Goal: Task Accomplishment & Management: Manage account settings

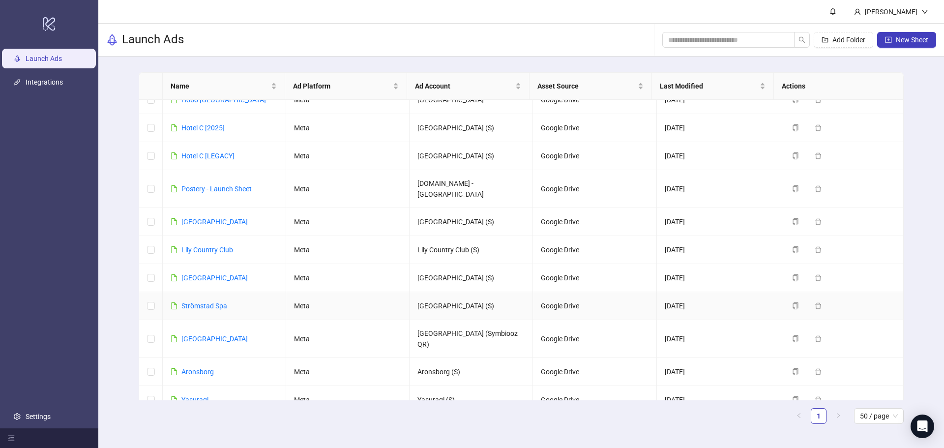
scroll to position [91, 0]
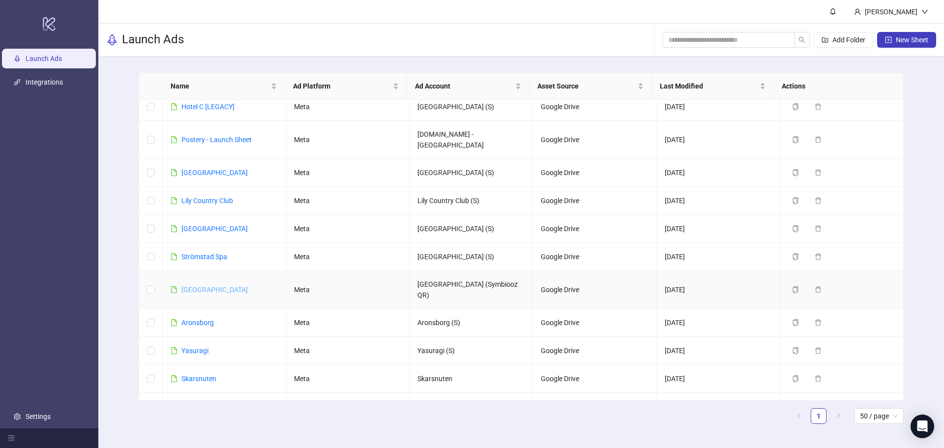
click at [196, 286] on link "[GEOGRAPHIC_DATA]" at bounding box center [214, 290] width 66 height 8
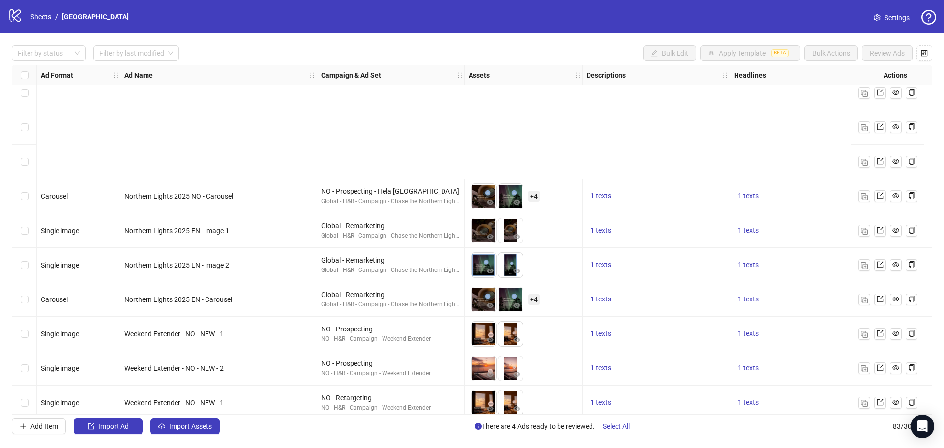
scroll to position [2530, 0]
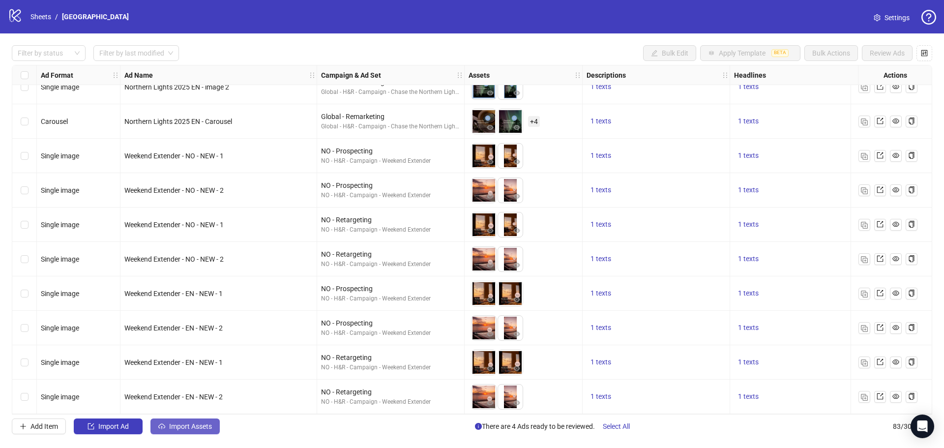
click at [182, 428] on span "Import Assets" at bounding box center [190, 426] width 43 height 8
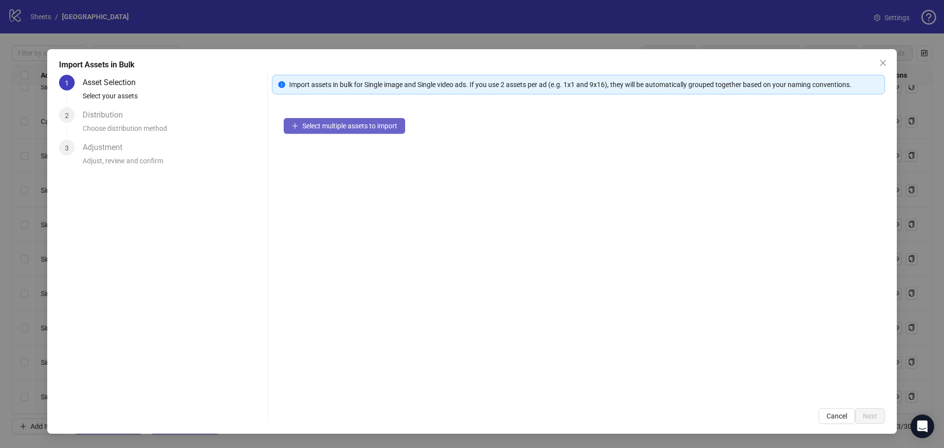
click at [293, 120] on button "Select multiple assets to import" at bounding box center [344, 126] width 121 height 16
click at [382, 124] on span "Select multiple assets to import" at bounding box center [349, 126] width 95 height 8
click at [877, 60] on span "Close" at bounding box center [883, 63] width 16 height 8
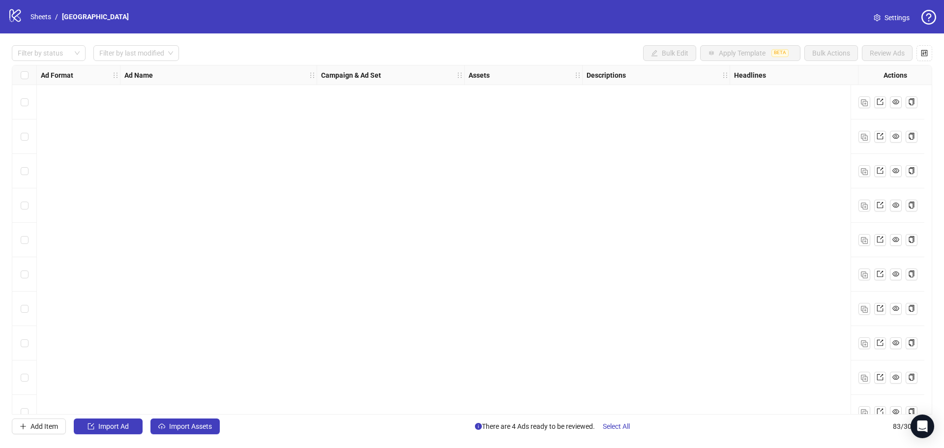
scroll to position [2530, 0]
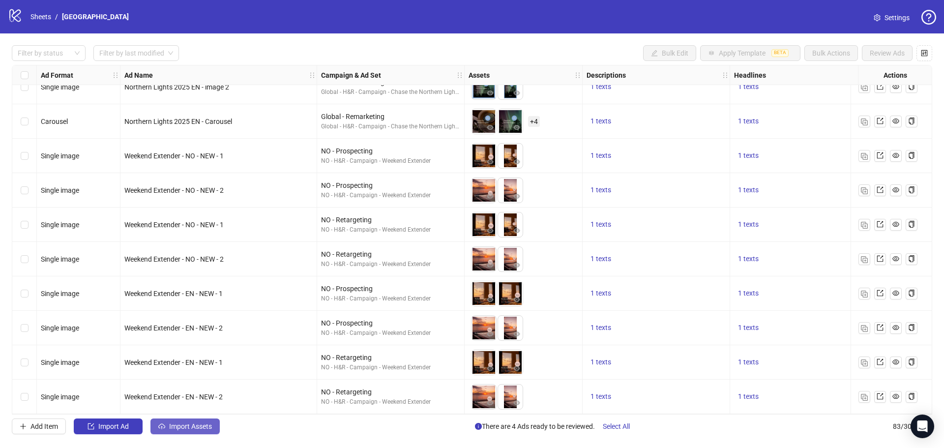
click at [199, 426] on span "Import Assets" at bounding box center [190, 426] width 43 height 8
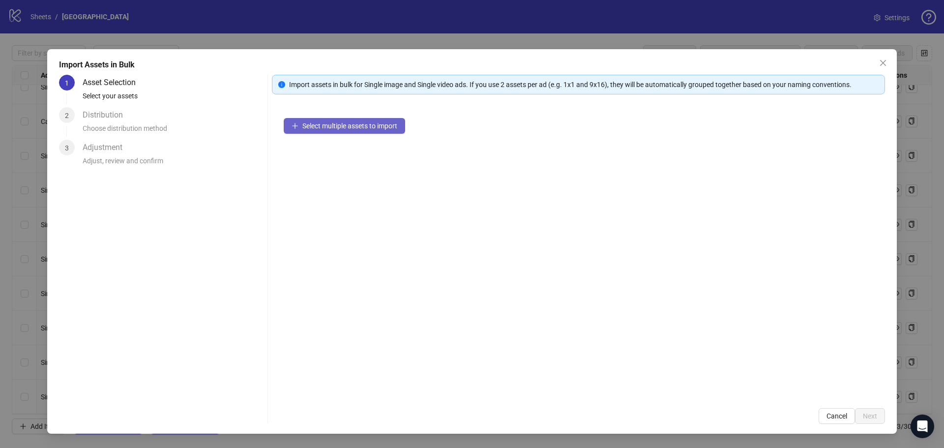
click at [339, 128] on span "Select multiple assets to import" at bounding box center [349, 126] width 95 height 8
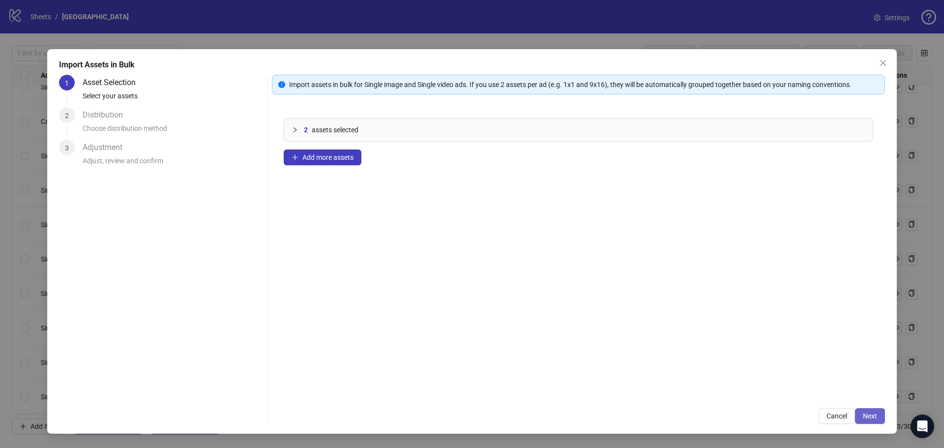
click at [880, 413] on button "Next" at bounding box center [870, 416] width 30 height 16
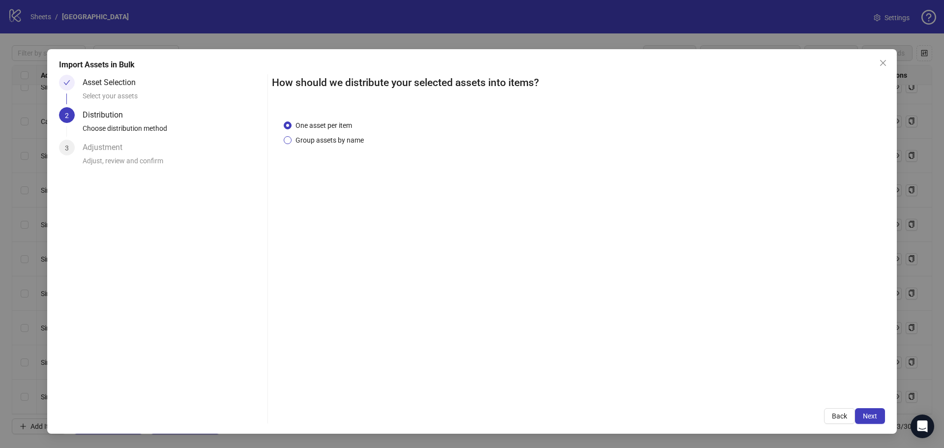
click at [347, 141] on span "Group assets by name" at bounding box center [329, 140] width 76 height 11
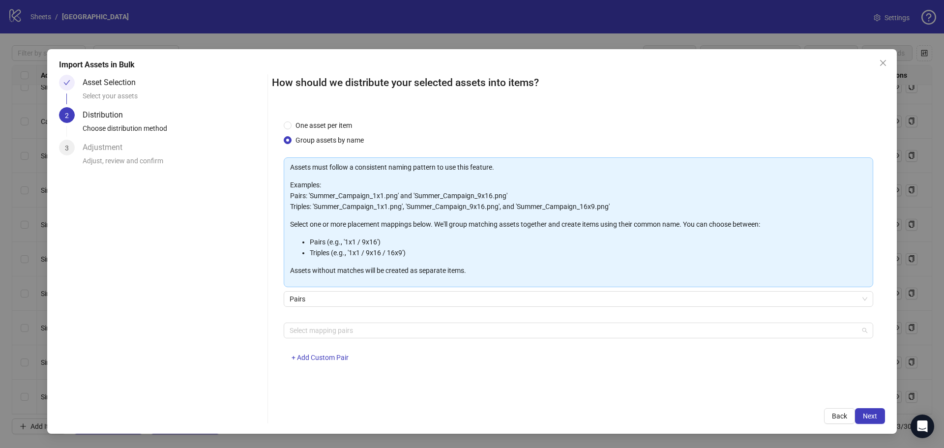
drag, startPoint x: 333, startPoint y: 323, endPoint x: 336, endPoint y: 316, distance: 7.5
click at [334, 323] on div at bounding box center [573, 330] width 575 height 14
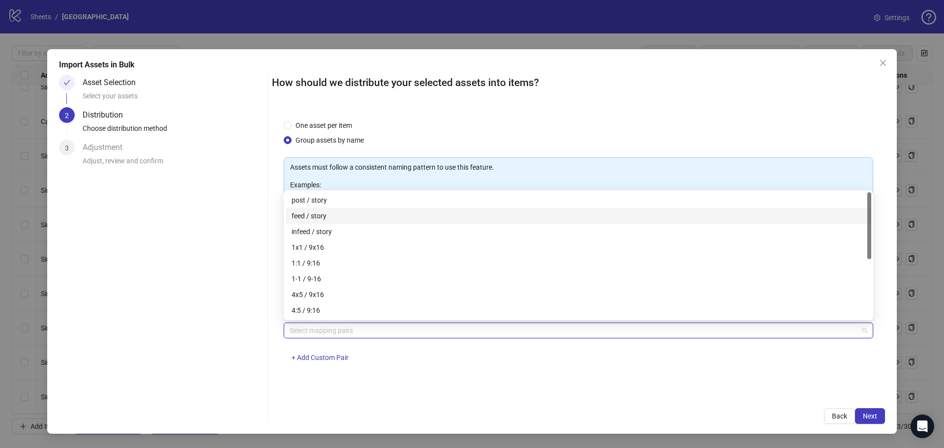
click at [317, 215] on div "feed / story" at bounding box center [577, 215] width 573 height 11
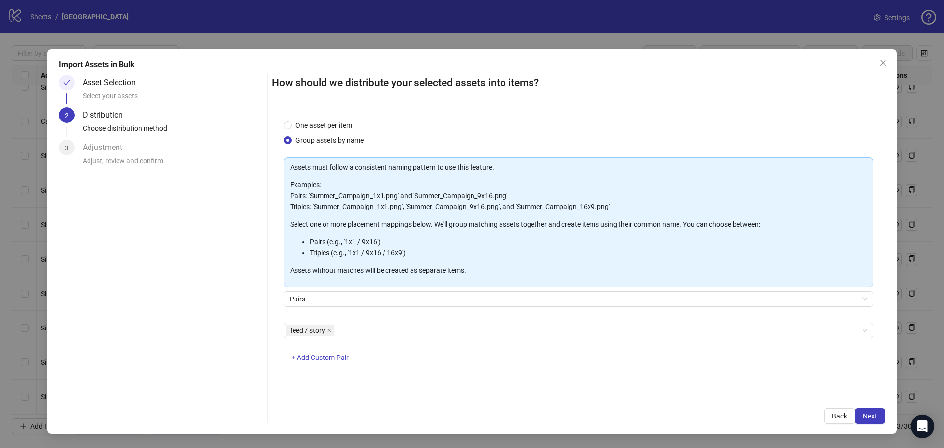
drag, startPoint x: 470, startPoint y: 366, endPoint x: 487, endPoint y: 354, distance: 21.3
click at [470, 366] on div "feed / story + Add Custom Pair" at bounding box center [578, 347] width 589 height 51
click at [875, 415] on span "Next" at bounding box center [869, 416] width 14 height 8
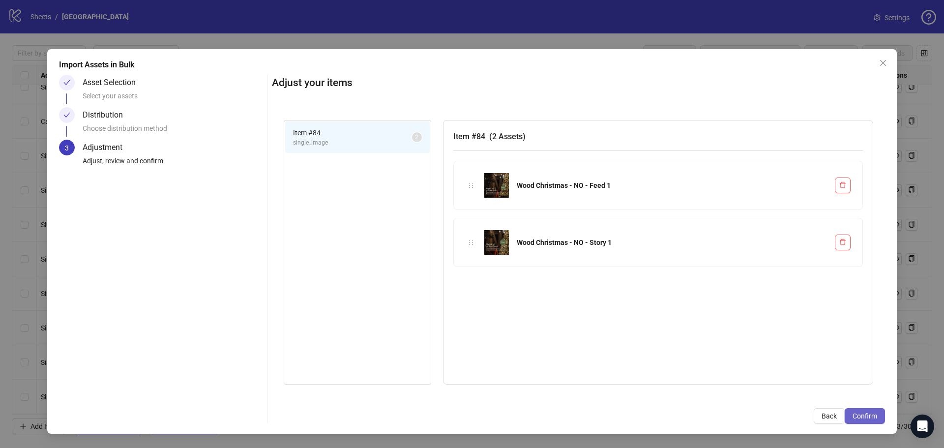
click at [865, 415] on span "Confirm" at bounding box center [864, 416] width 25 height 8
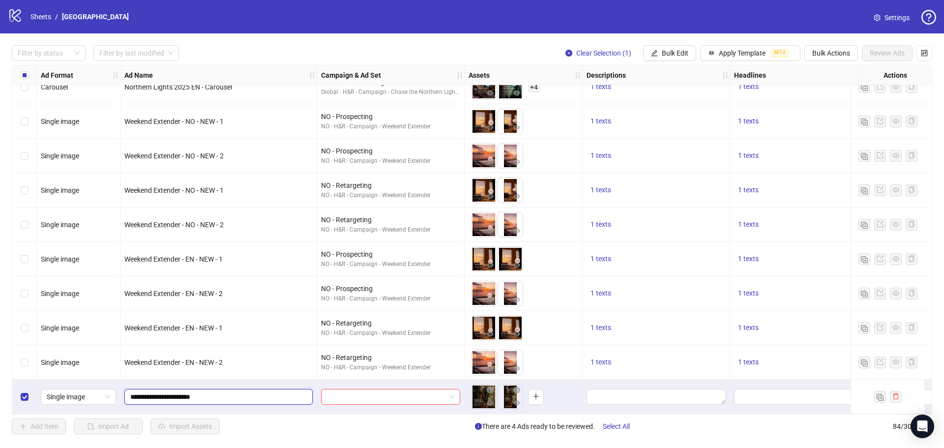
click at [201, 393] on input "**********" at bounding box center [217, 396] width 174 height 11
type input "**********"
click at [362, 397] on input "search" at bounding box center [386, 396] width 118 height 15
click at [400, 422] on div "Add Item Import Ad Import Assets There are 4 Ads ready to be reviewed. Select A…" at bounding box center [472, 426] width 920 height 16
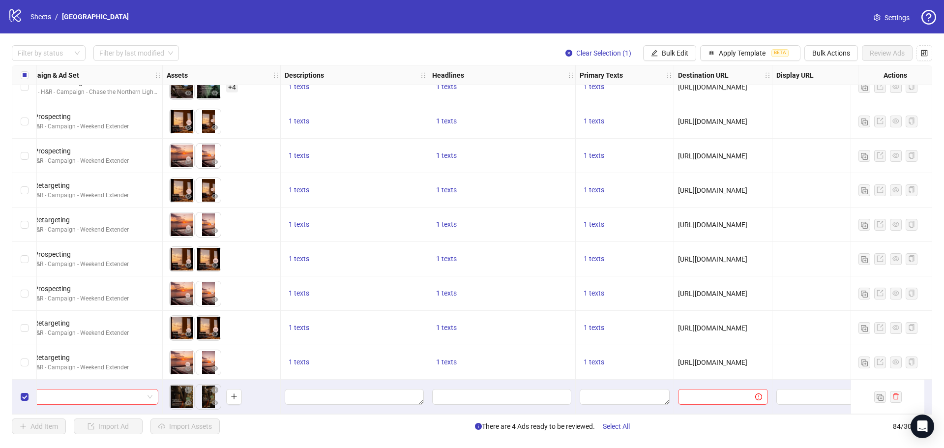
scroll to position [2565, 306]
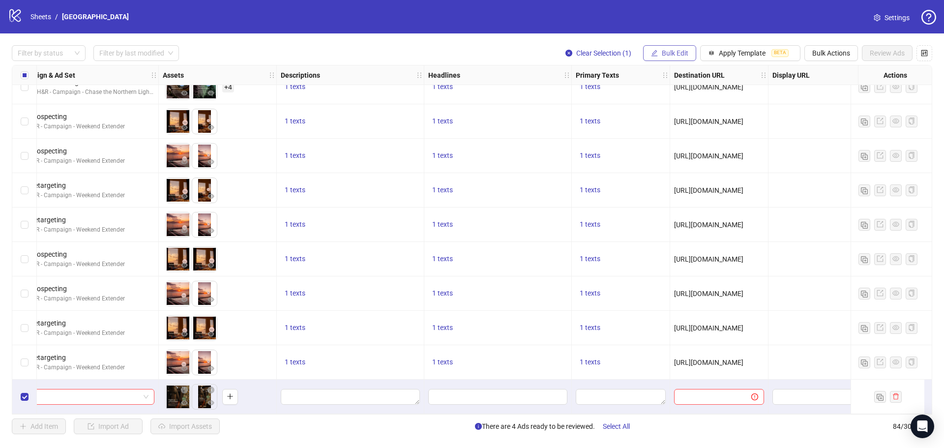
click at [664, 54] on span "Bulk Edit" at bounding box center [674, 53] width 27 height 8
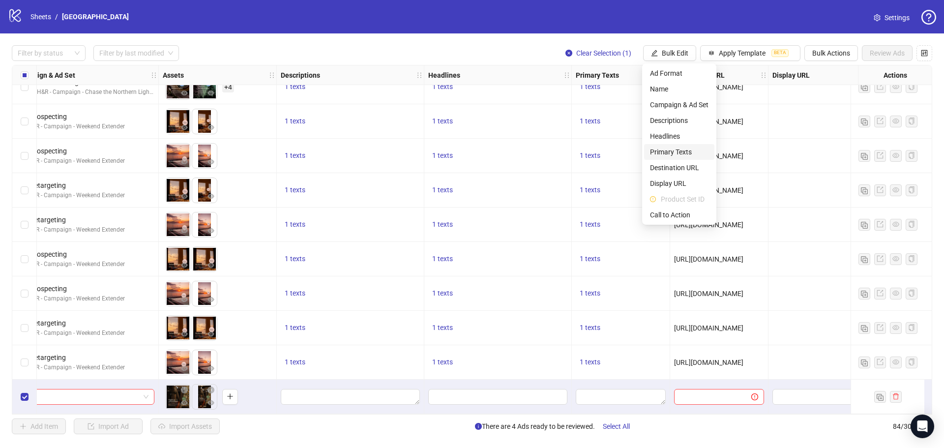
click at [665, 149] on span "Primary Texts" at bounding box center [679, 151] width 58 height 11
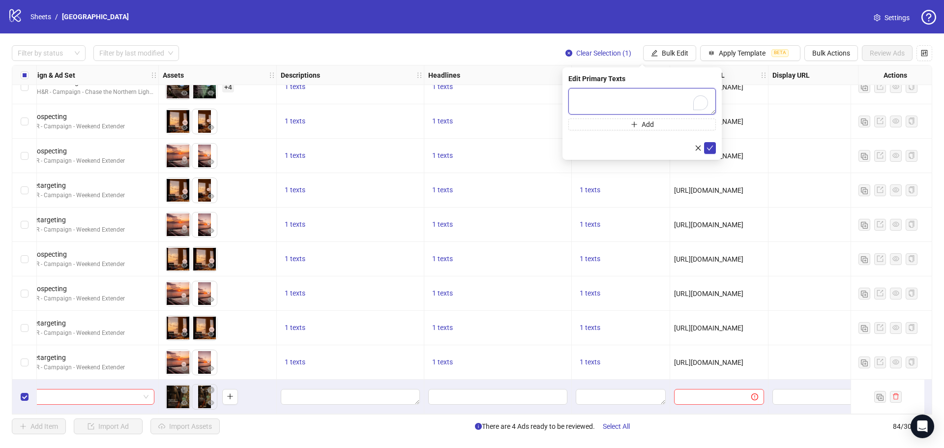
click at [588, 94] on textarea "To enrich screen reader interactions, please activate Accessibility in Grammarl…" at bounding box center [641, 101] width 147 height 27
paste textarea "**********"
type textarea "**********"
click at [711, 148] on icon "check" at bounding box center [709, 147] width 7 height 7
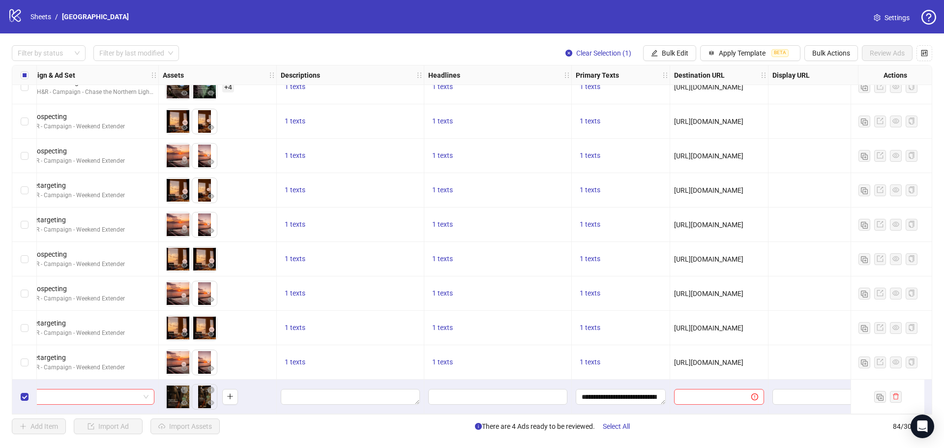
click at [618, 409] on div "**********" at bounding box center [621, 396] width 98 height 34
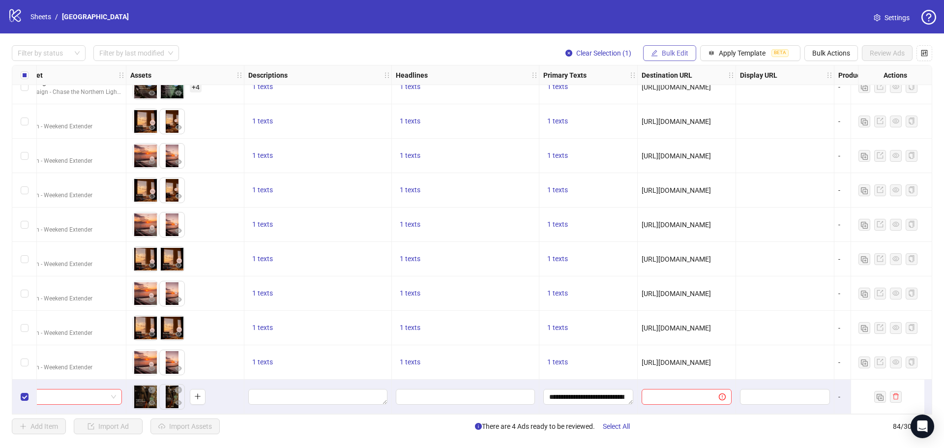
click at [654, 55] on icon "edit" at bounding box center [654, 53] width 7 height 7
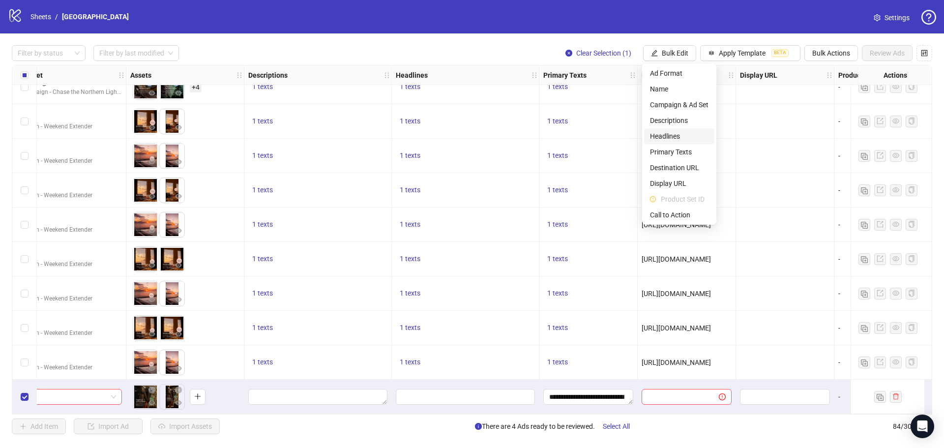
click at [664, 135] on span "Headlines" at bounding box center [679, 136] width 58 height 11
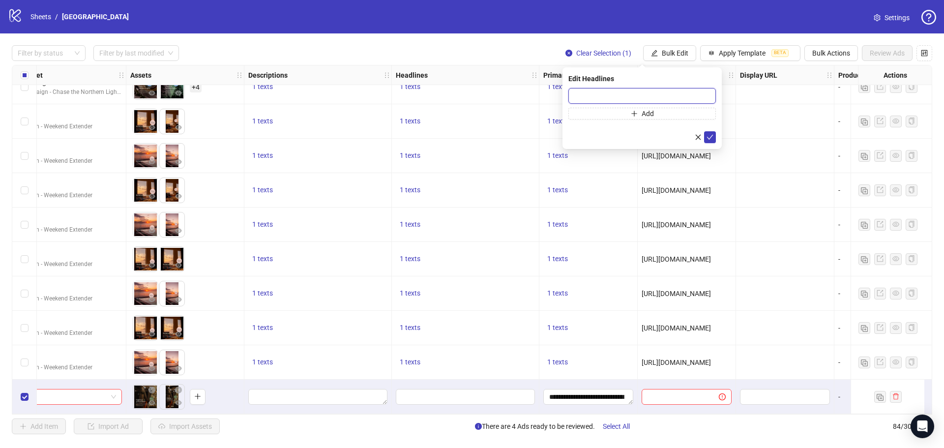
click at [595, 92] on input "text" at bounding box center [641, 96] width 147 height 16
paste input "**********"
type input "**********"
click at [707, 136] on icon "check" at bounding box center [709, 137] width 7 height 7
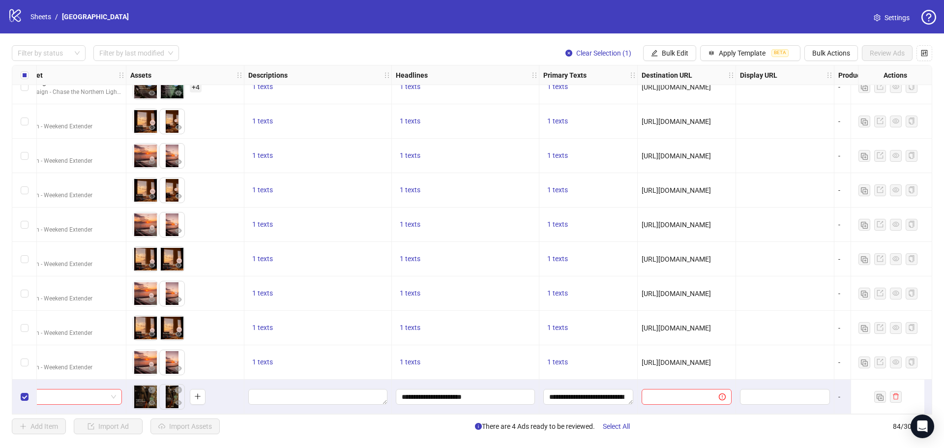
drag, startPoint x: 636, startPoint y: 414, endPoint x: 649, endPoint y: 415, distance: 13.3
click at [649, 415] on div "Filter by status Filter by last modified Clear Selection (1) Bulk Edit Apply Te…" at bounding box center [472, 239] width 944 height 412
click at [704, 427] on div "Add Item Import Ad Import Assets There are 4 Ads ready to be reviewed. Select A…" at bounding box center [472, 426] width 920 height 16
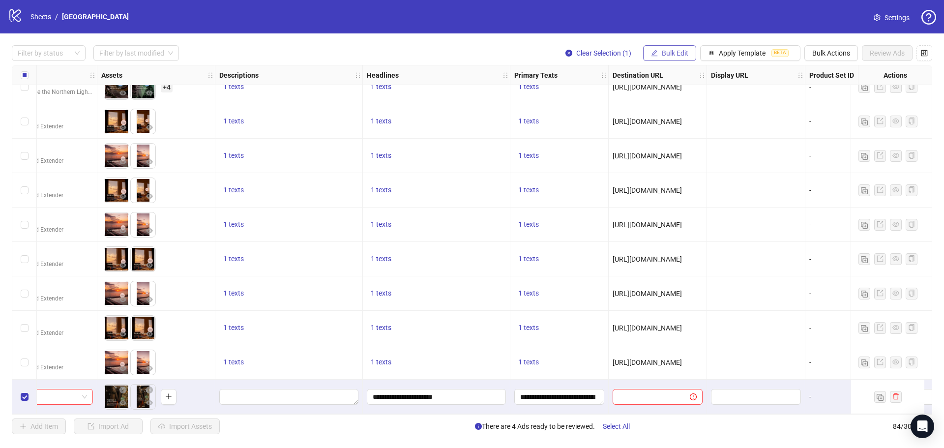
click at [644, 53] on button "Bulk Edit" at bounding box center [669, 53] width 53 height 16
click at [674, 116] on span "Descriptions" at bounding box center [679, 120] width 58 height 11
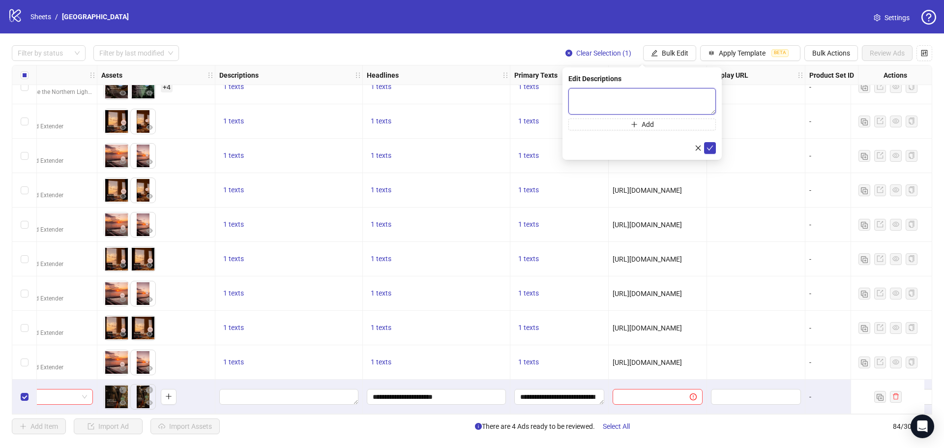
click at [629, 90] on textarea at bounding box center [641, 101] width 147 height 27
paste textarea "**********"
type textarea "**********"
click at [710, 149] on icon "check" at bounding box center [709, 147] width 7 height 7
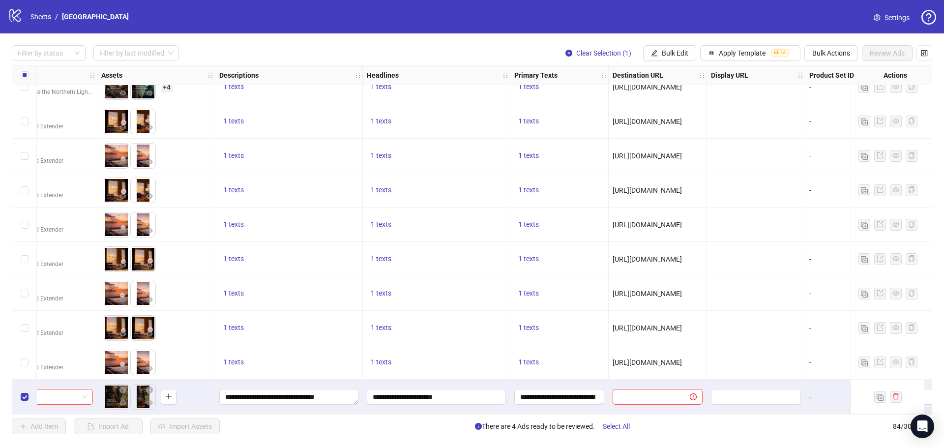
scroll to position [2565, 518]
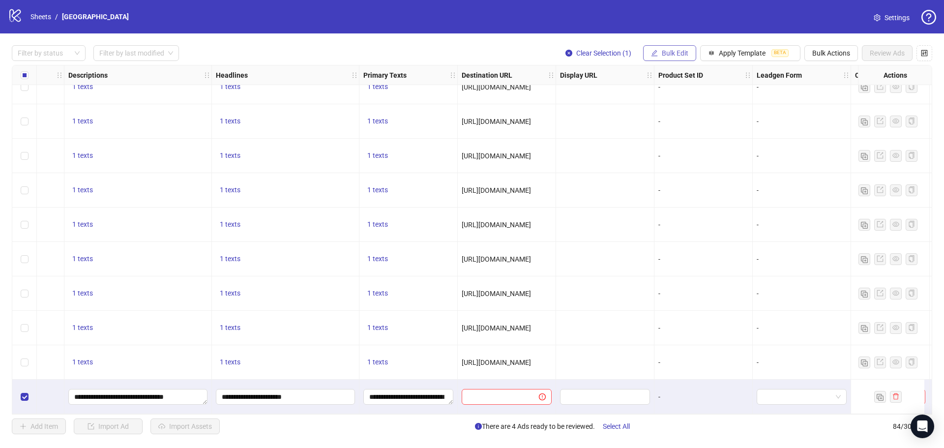
click at [671, 55] on span "Bulk Edit" at bounding box center [674, 53] width 27 height 8
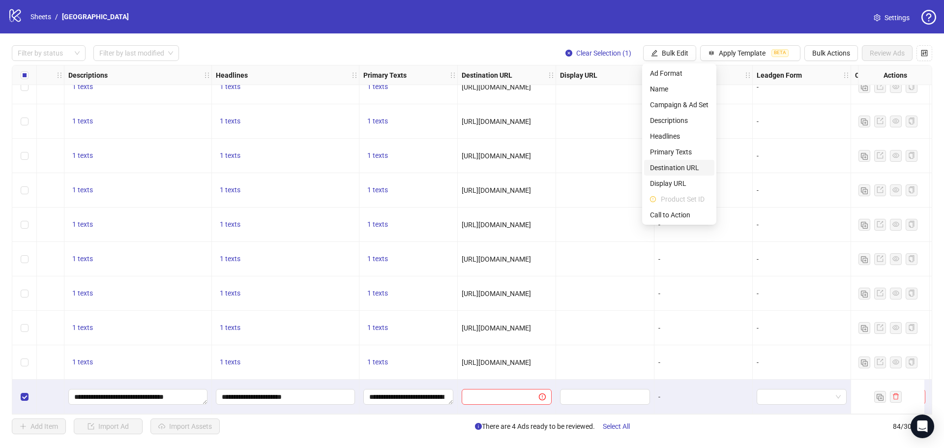
click at [669, 168] on span "Destination URL" at bounding box center [679, 167] width 58 height 11
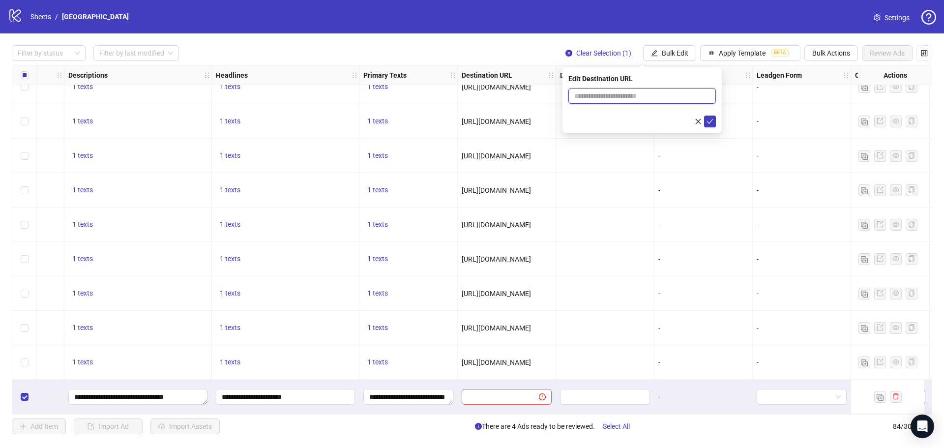
click at [603, 93] on input "text" at bounding box center [638, 95] width 128 height 11
paste input "**********"
type input "**********"
click at [710, 120] on icon "check" at bounding box center [709, 121] width 7 height 7
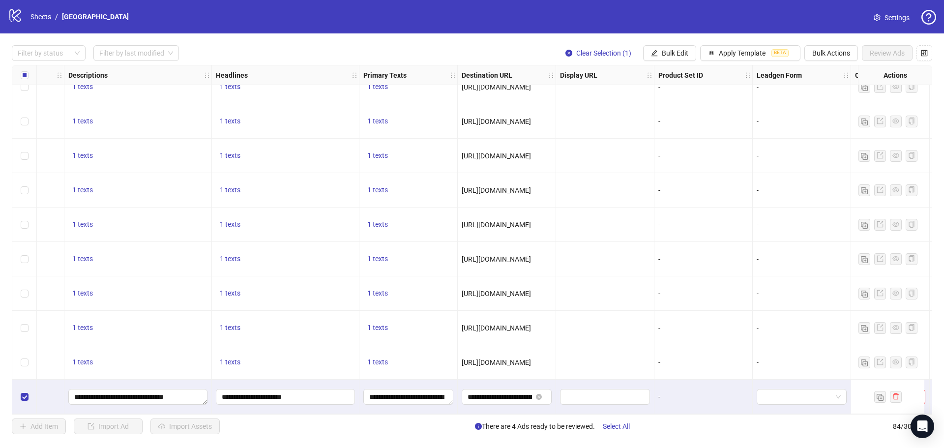
scroll to position [2565, 695]
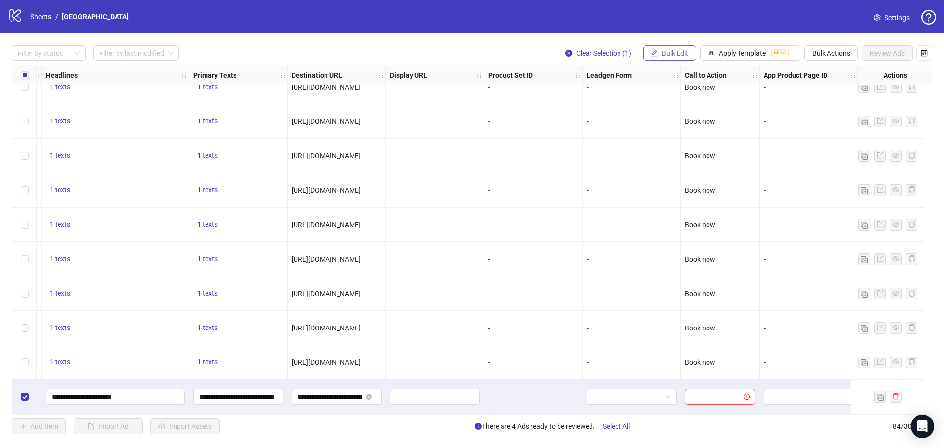
click at [684, 50] on span "Bulk Edit" at bounding box center [674, 53] width 27 height 8
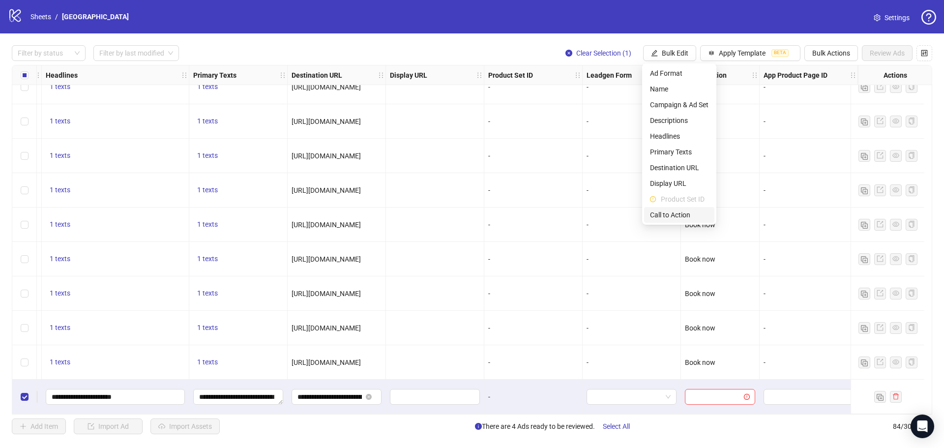
click at [671, 215] on span "Call to Action" at bounding box center [679, 214] width 58 height 11
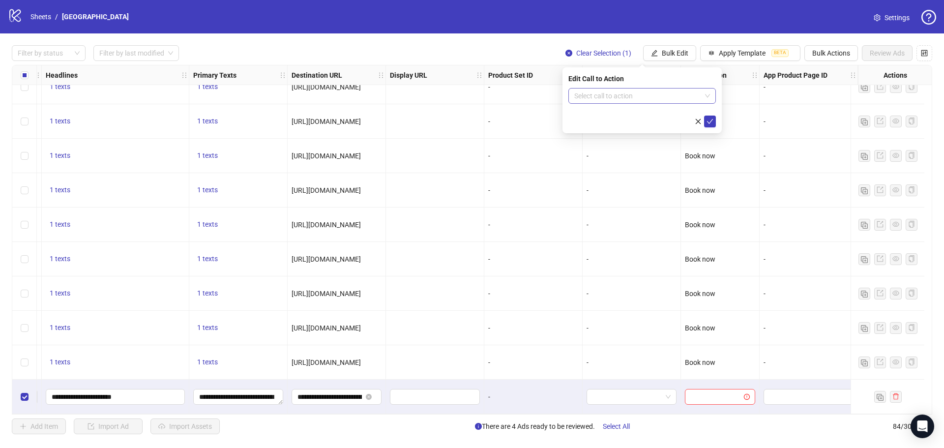
click at [634, 98] on input "search" at bounding box center [637, 95] width 127 height 15
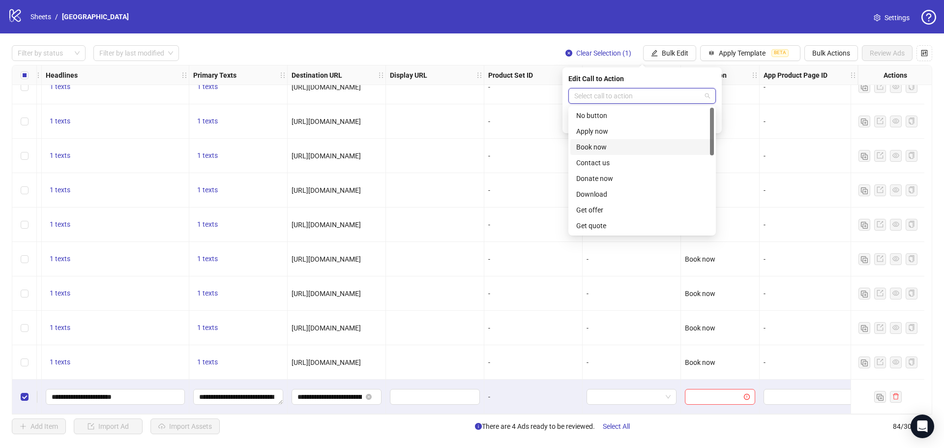
click at [602, 143] on div "Book now" at bounding box center [642, 147] width 132 height 11
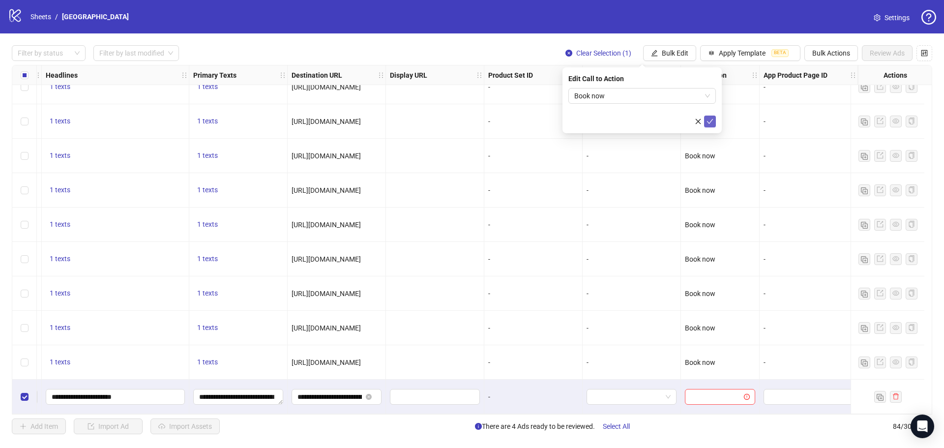
click at [708, 120] on icon "check" at bounding box center [709, 121] width 7 height 7
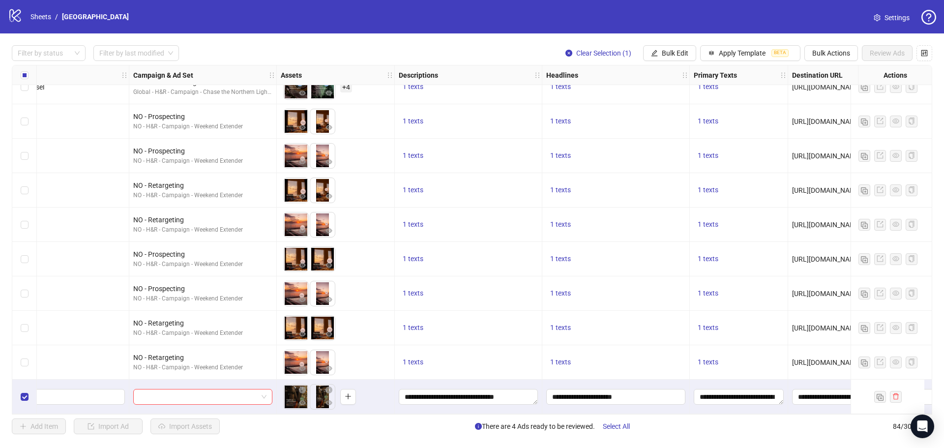
scroll to position [2565, 0]
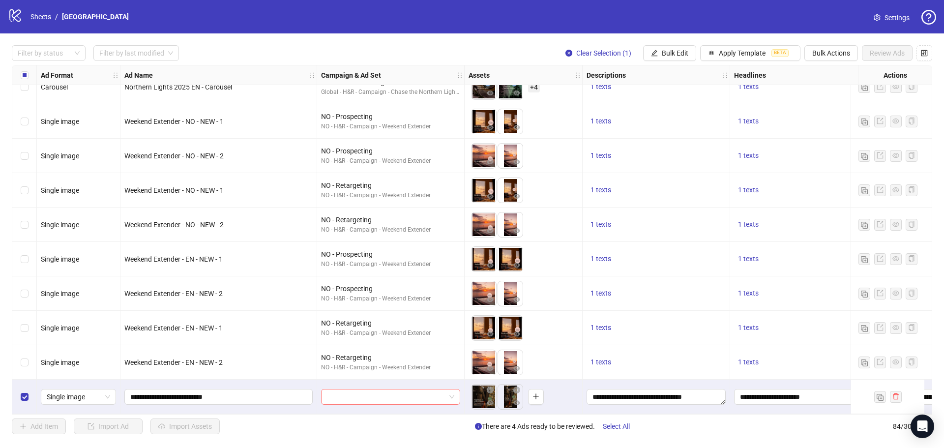
click at [401, 393] on input "search" at bounding box center [386, 396] width 118 height 15
drag, startPoint x: 378, startPoint y: 394, endPoint x: 395, endPoint y: 374, distance: 26.5
click at [378, 394] on input "search" at bounding box center [386, 396] width 118 height 15
click at [359, 390] on input "search" at bounding box center [386, 396] width 118 height 15
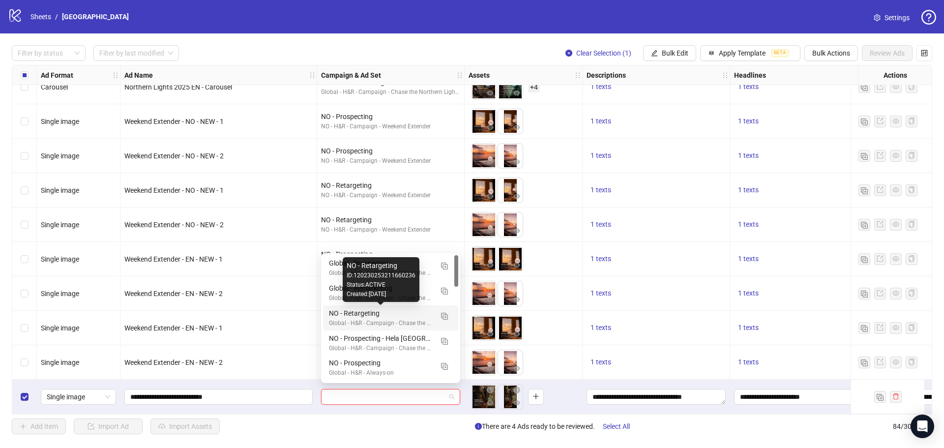
click at [376, 316] on div "NO - Retargeting" at bounding box center [381, 313] width 104 height 11
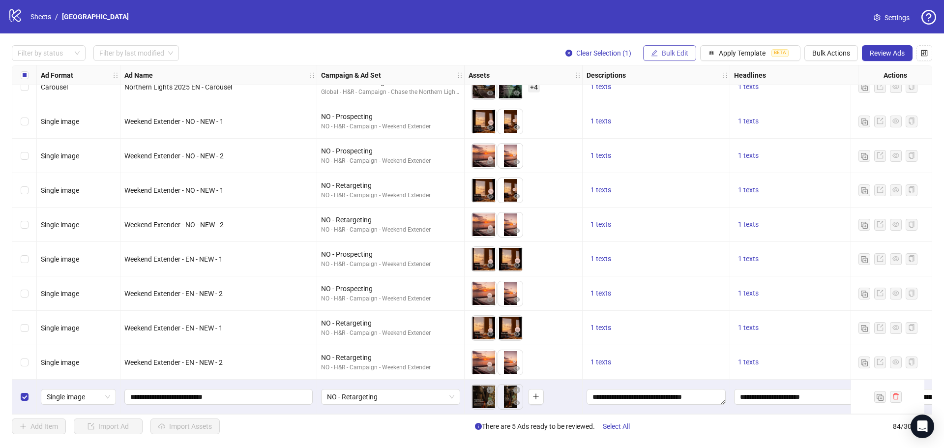
click at [676, 50] on span "Bulk Edit" at bounding box center [674, 53] width 27 height 8
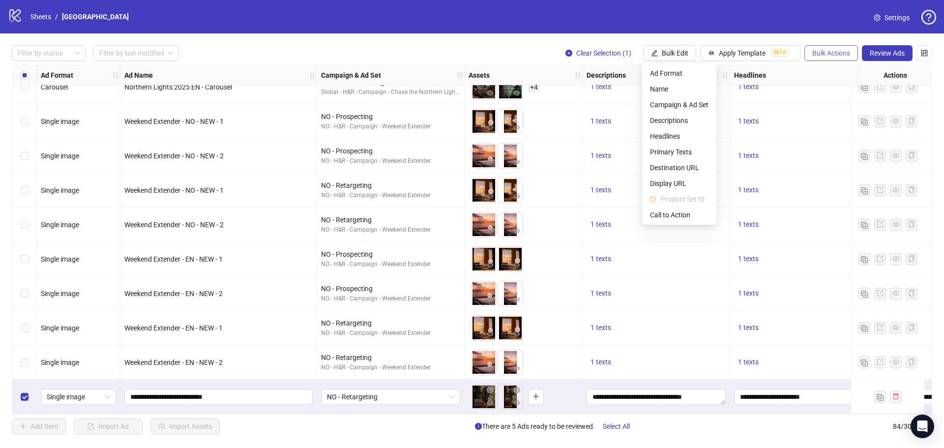
click at [817, 55] on span "Bulk Actions" at bounding box center [831, 53] width 38 height 8
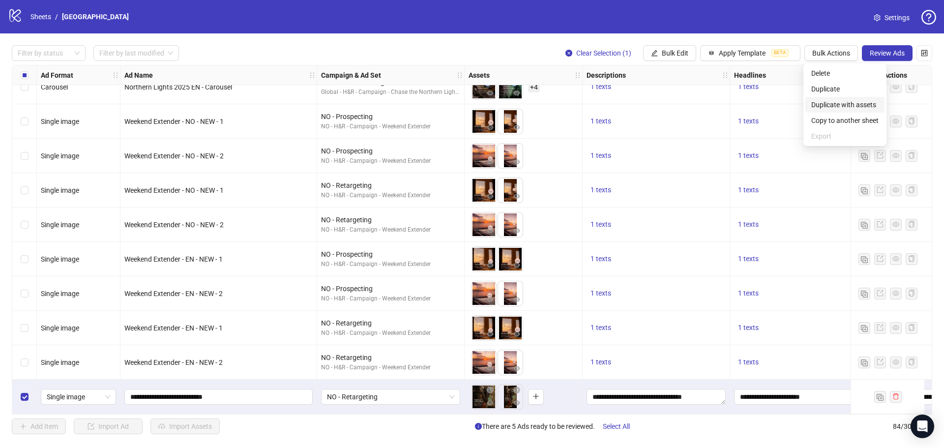
click at [830, 104] on span "Duplicate with assets" at bounding box center [844, 104] width 67 height 11
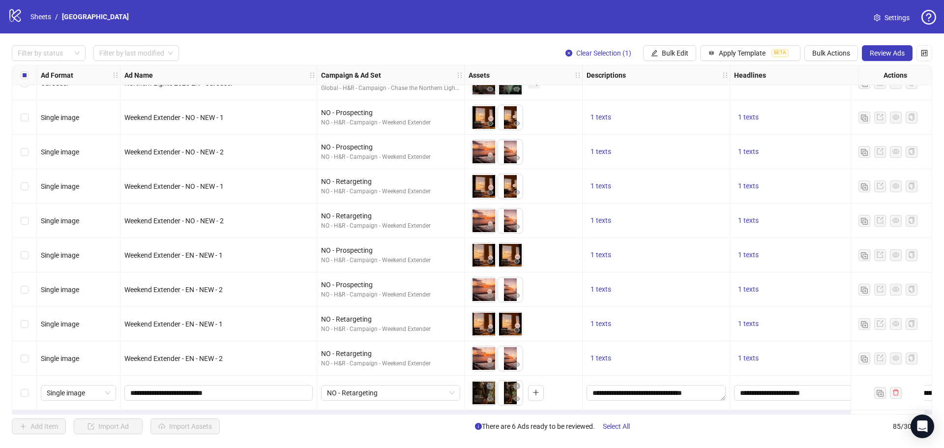
scroll to position [2599, 0]
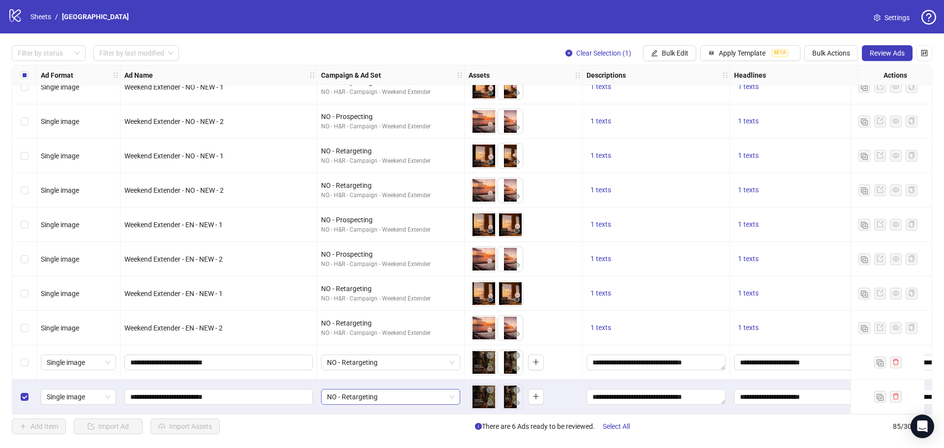
click at [398, 395] on span "NO - Retargeting" at bounding box center [390, 396] width 127 height 15
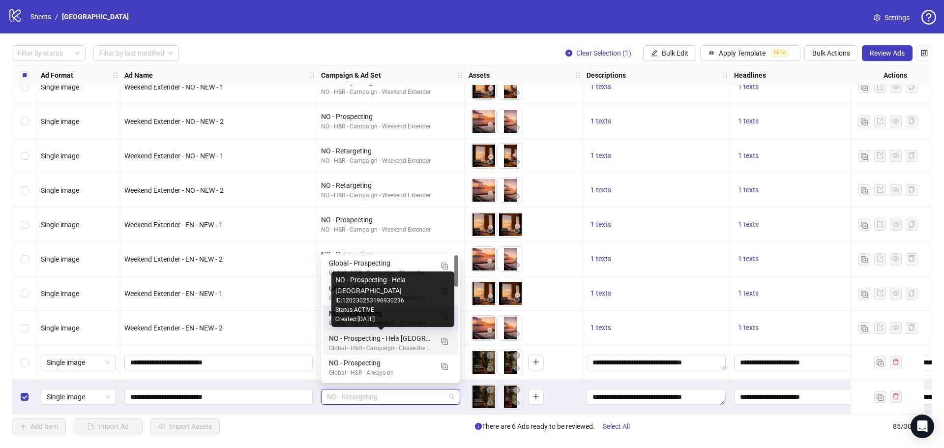
click at [422, 340] on div "NO - Prospecting - Hela [GEOGRAPHIC_DATA]" at bounding box center [381, 338] width 104 height 11
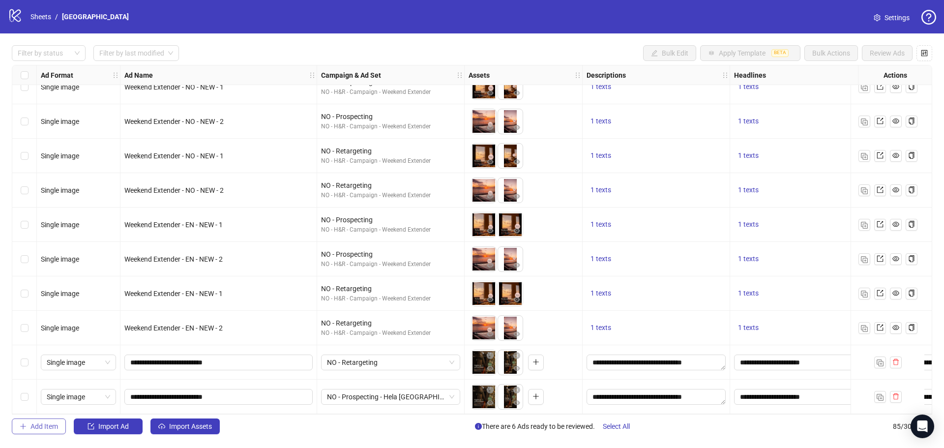
click at [29, 423] on button "Add Item" at bounding box center [39, 426] width 54 height 16
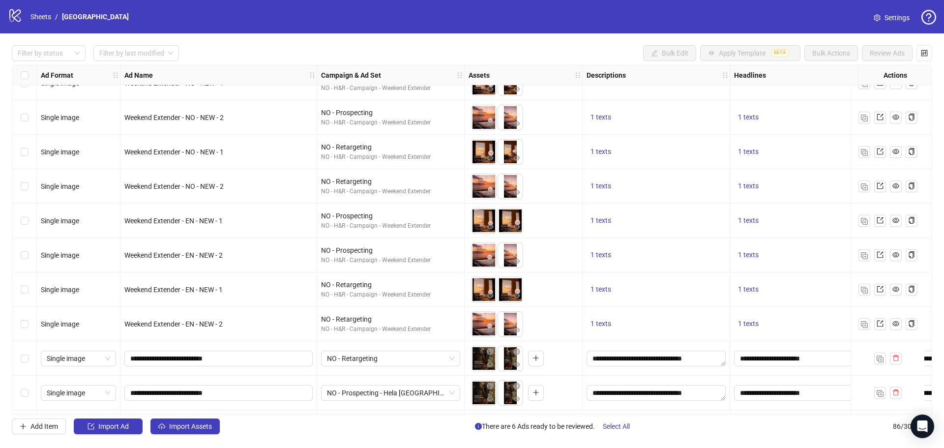
scroll to position [2634, 0]
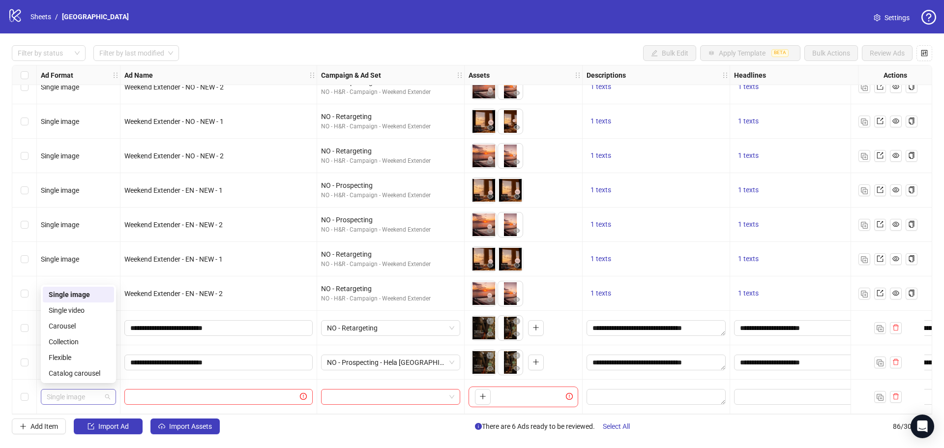
click at [98, 392] on span "Single image" at bounding box center [78, 396] width 63 height 15
click at [86, 324] on div "Carousel" at bounding box center [78, 325] width 59 height 11
click at [248, 357] on input "**********" at bounding box center [217, 362] width 174 height 11
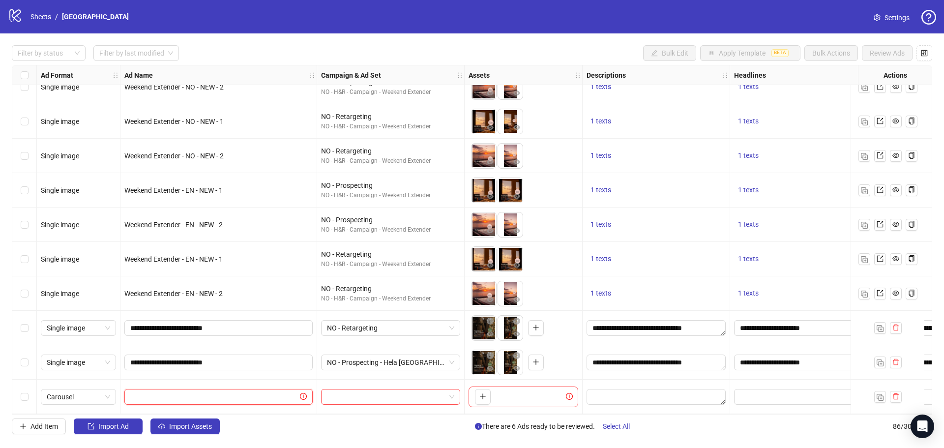
click at [236, 391] on input "text" at bounding box center [214, 396] width 168 height 11
click at [382, 396] on input "search" at bounding box center [386, 396] width 118 height 15
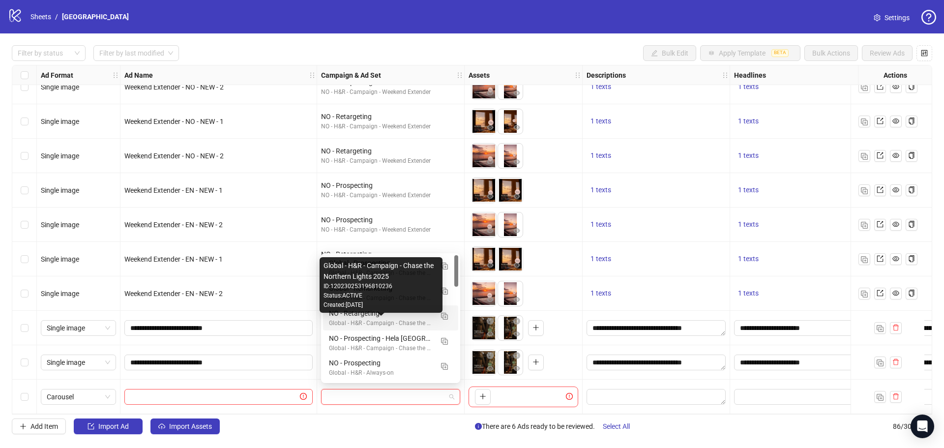
click at [412, 320] on div "Global - H&R - Campaign - Chase the Northern Lights 2025" at bounding box center [381, 322] width 104 height 9
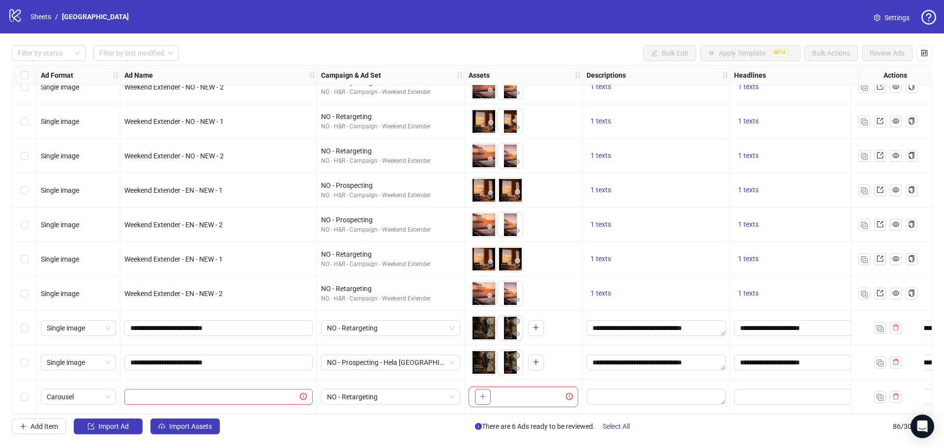
click at [480, 396] on icon "plus" at bounding box center [482, 396] width 5 height 0
click at [534, 394] on span "+ 4" at bounding box center [534, 396] width 12 height 11
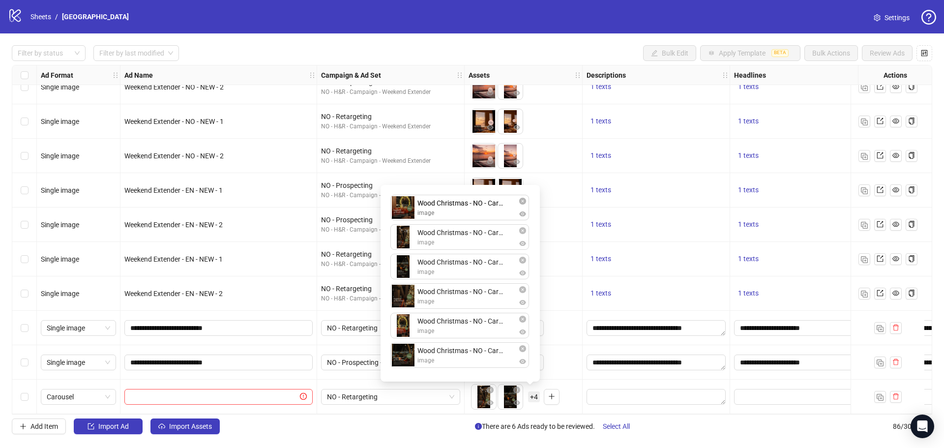
drag, startPoint x: 399, startPoint y: 268, endPoint x: 396, endPoint y: 211, distance: 57.5
click at [396, 211] on div "Wood Christmas - NO - Carousel - Story 2 image Wood Christmas - NO - Carousel -…" at bounding box center [459, 283] width 147 height 185
drag, startPoint x: 404, startPoint y: 299, endPoint x: 403, endPoint y: 241, distance: 58.5
click at [403, 241] on div "Wood Christmas - NO - Carousel - Feed 1 image Wood Christmas - NO - Carousel - …" at bounding box center [459, 283] width 147 height 185
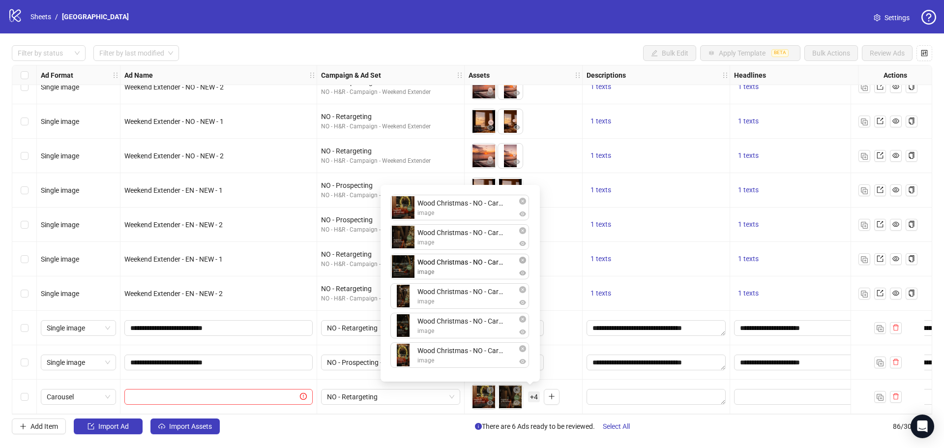
drag, startPoint x: 408, startPoint y: 359, endPoint x: 408, endPoint y: 272, distance: 87.0
click at [408, 272] on div "Wood Christmas - NO - Carousel - Feed 1 image Wood Christmas - NO - Carousel - …" at bounding box center [459, 283] width 147 height 185
drag, startPoint x: 404, startPoint y: 354, endPoint x: 404, endPoint y: 295, distance: 58.5
click at [404, 295] on div "Wood Christmas - NO - Carousel - Feed 1 image Wood Christmas - NO - Carousel - …" at bounding box center [459, 283] width 147 height 185
click at [403, 353] on div "Wood Christmas - NO - Carousel - Feed 1 image Wood Christmas - NO - Carousel - …" at bounding box center [459, 283] width 147 height 185
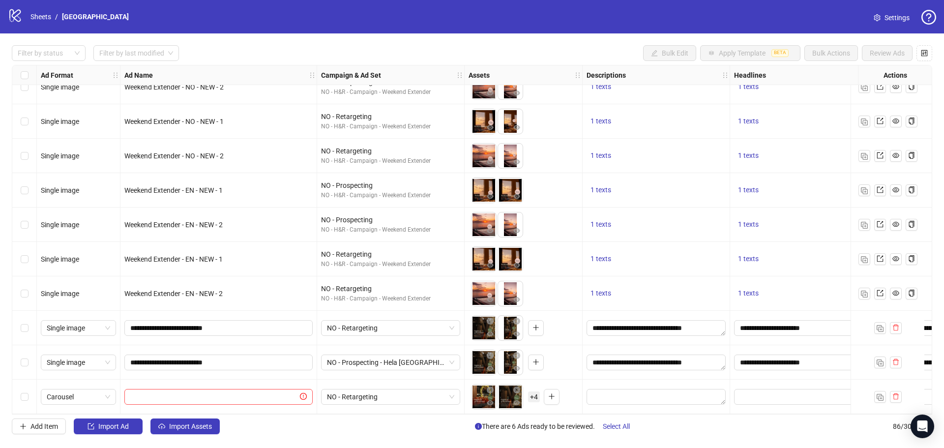
click at [663, 422] on div "Add Item Import Ad Import Assets There are 6 Ads ready to be reviewed. Select A…" at bounding box center [472, 426] width 920 height 16
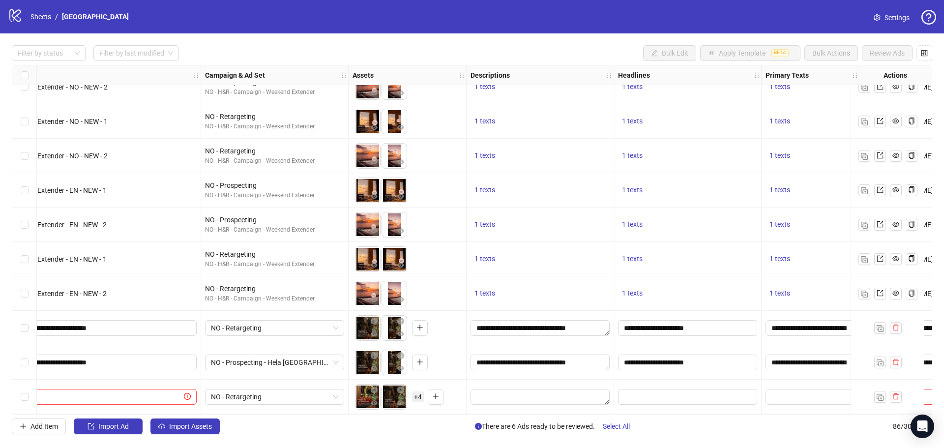
scroll to position [2634, 199]
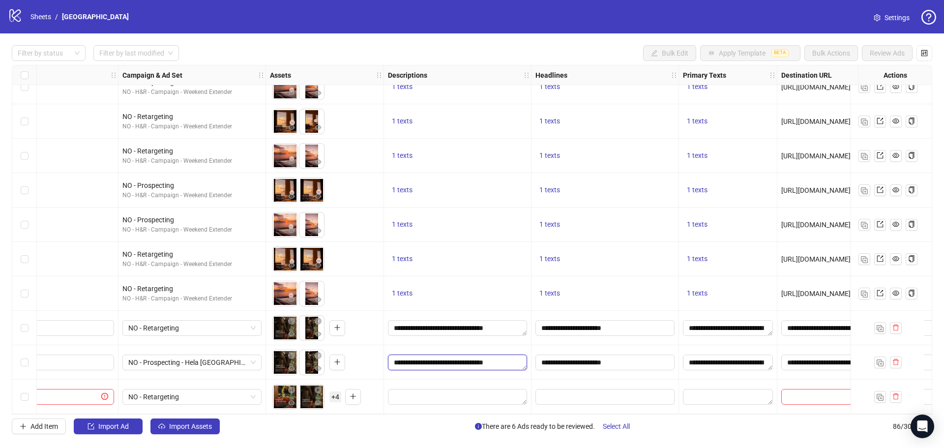
click at [509, 361] on textarea "**********" at bounding box center [457, 362] width 139 height 16
click at [483, 358] on textarea "**********" at bounding box center [444, 363] width 101 height 21
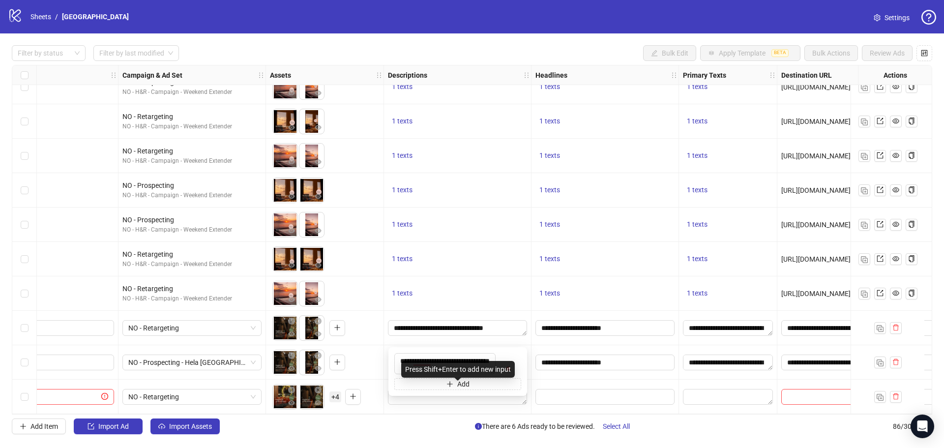
click at [454, 418] on div "Filter by status Filter by last modified Bulk Edit Apply Template BETA Bulk Act…" at bounding box center [472, 239] width 944 height 412
click at [432, 392] on textarea "Edit values" at bounding box center [457, 397] width 139 height 16
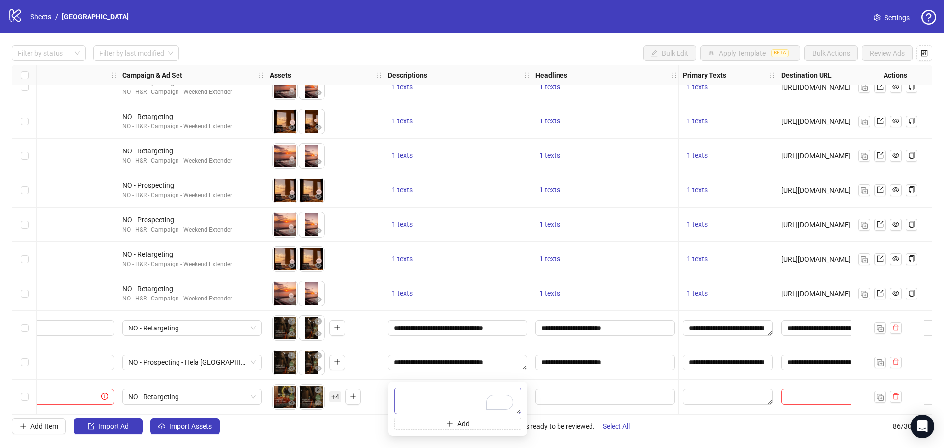
type textarea "**********"
click at [675, 429] on div "Add Item Import Ad Import Assets There are 6 Ads ready to be reviewed. Select A…" at bounding box center [472, 426] width 920 height 16
click at [615, 359] on input "**********" at bounding box center [603, 362] width 125 height 11
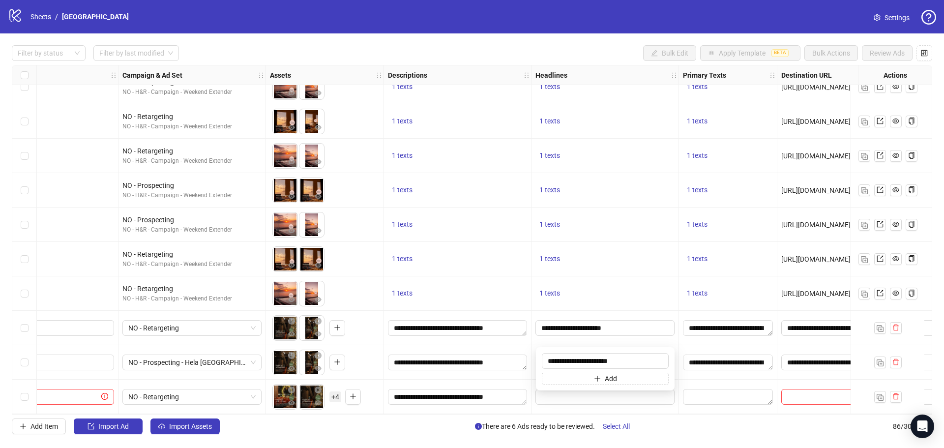
click at [615, 359] on input "**********" at bounding box center [605, 361] width 127 height 16
click at [682, 415] on div "Filter by status Filter by last modified Bulk Edit Apply Template BETA Bulk Act…" at bounding box center [472, 239] width 944 height 412
click at [651, 392] on input "Edit values" at bounding box center [603, 396] width 125 height 11
type input "**********"
click at [734, 429] on div "Add Item Import Ad Import Assets There are 6 Ads ready to be reviewed. Select A…" at bounding box center [472, 426] width 920 height 16
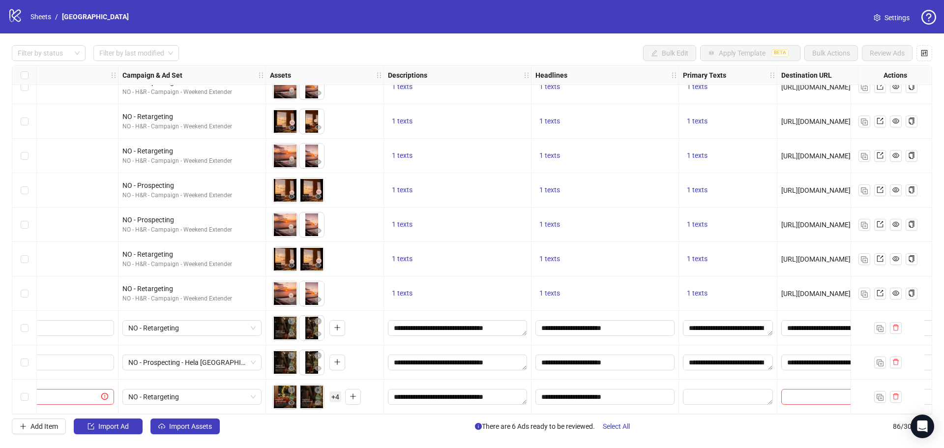
scroll to position [2634, 301]
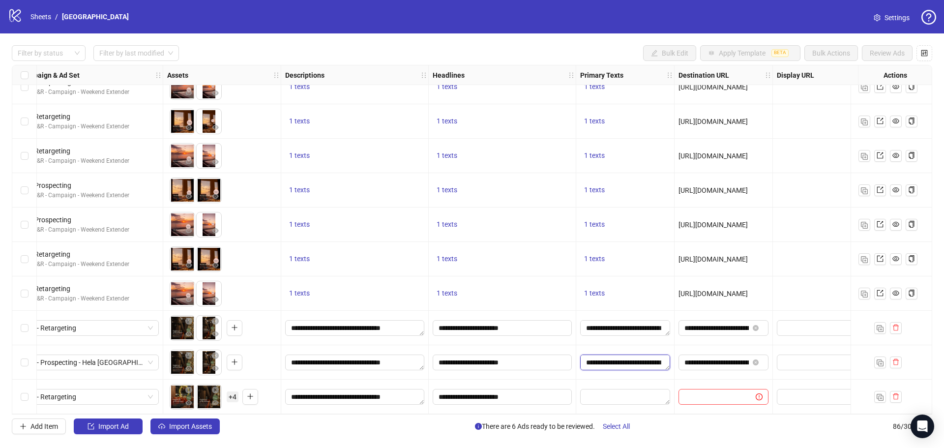
click at [605, 356] on textarea "**********" at bounding box center [625, 362] width 90 height 16
click at [605, 356] on textarea "**********" at bounding box center [617, 363] width 62 height 21
click at [610, 367] on textarea "**********" at bounding box center [617, 363] width 62 height 21
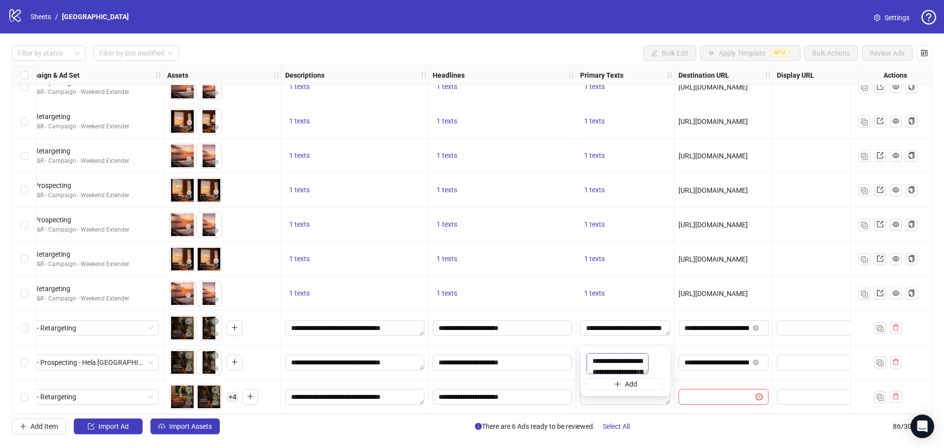
click at [610, 367] on textarea "**********" at bounding box center [617, 363] width 62 height 21
click at [641, 419] on div "Add Item Import Ad Import Assets There are 6 Ads ready to be reviewed. Select A…" at bounding box center [472, 426] width 920 height 16
click at [637, 393] on textarea "Edit values" at bounding box center [625, 397] width 90 height 16
click at [624, 393] on textarea at bounding box center [625, 400] width 78 height 27
type textarea "**********"
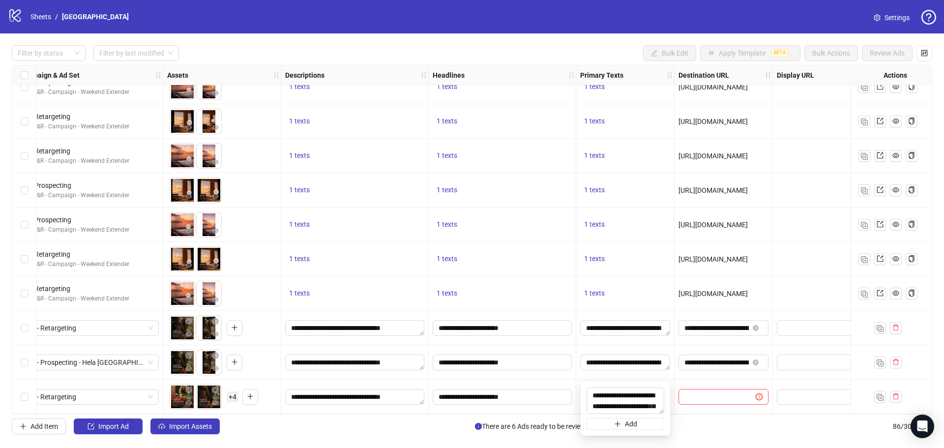
scroll to position [94, 0]
click at [706, 430] on div "Add Item Import Ad Import Assets There are 6 Ads ready to be reviewed. Select A…" at bounding box center [472, 426] width 920 height 16
drag, startPoint x: 690, startPoint y: 414, endPoint x: 707, endPoint y: 414, distance: 16.7
click at [707, 414] on div "Ad Format Ad Name Campaign & Ad Set Assets Descriptions Headlines Primary Texts…" at bounding box center [472, 239] width 920 height 349
click at [707, 360] on input "**********" at bounding box center [716, 362] width 64 height 11
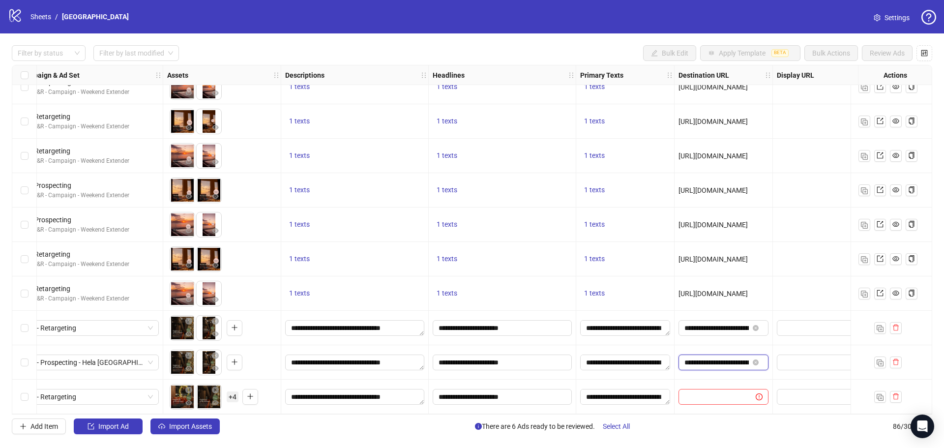
click at [707, 360] on input "**********" at bounding box center [716, 362] width 64 height 11
click at [707, 395] on input "text" at bounding box center [712, 396] width 57 height 11
paste input "**********"
type input "**********"
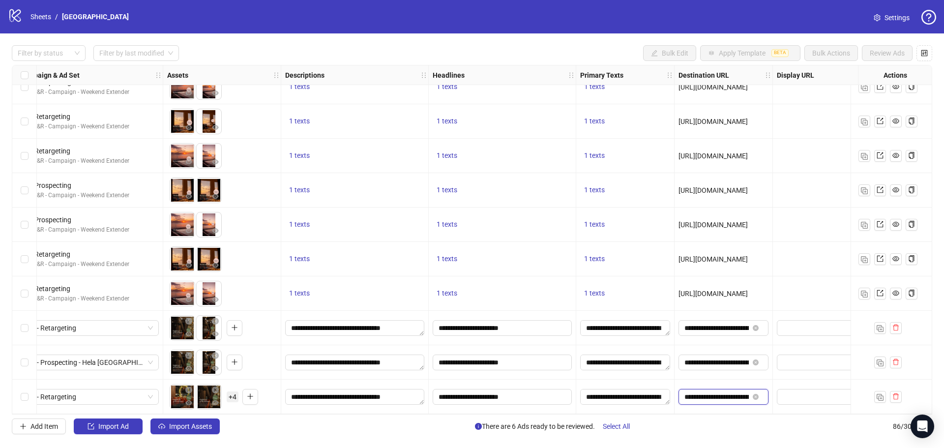
scroll to position [0, 137]
click at [690, 423] on div "Add Item Import Ad Import Assets There are 6 Ads ready to be reviewed. Select A…" at bounding box center [472, 426] width 920 height 16
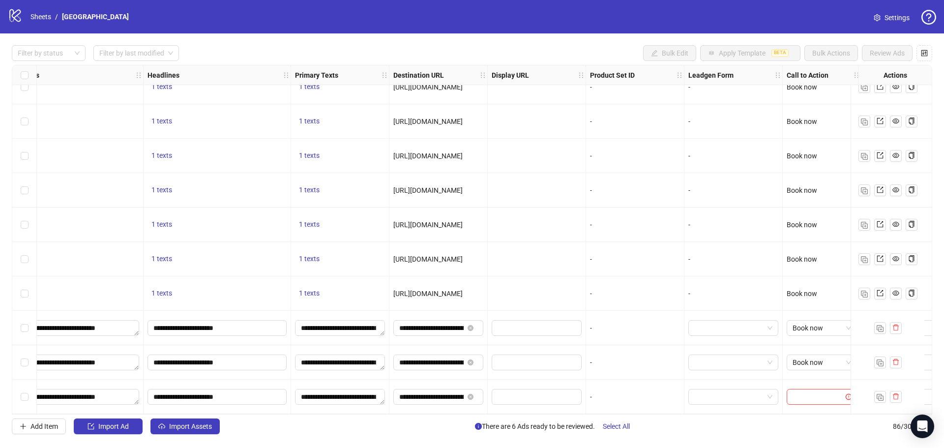
scroll to position [2634, 587]
click at [818, 392] on input "search" at bounding box center [816, 396] width 50 height 15
click at [807, 295] on div "Book now" at bounding box center [820, 294] width 55 height 11
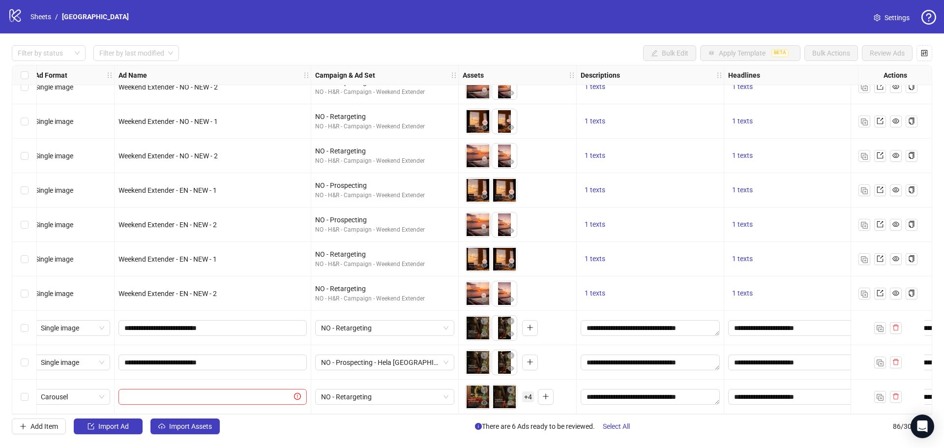
scroll to position [2634, 0]
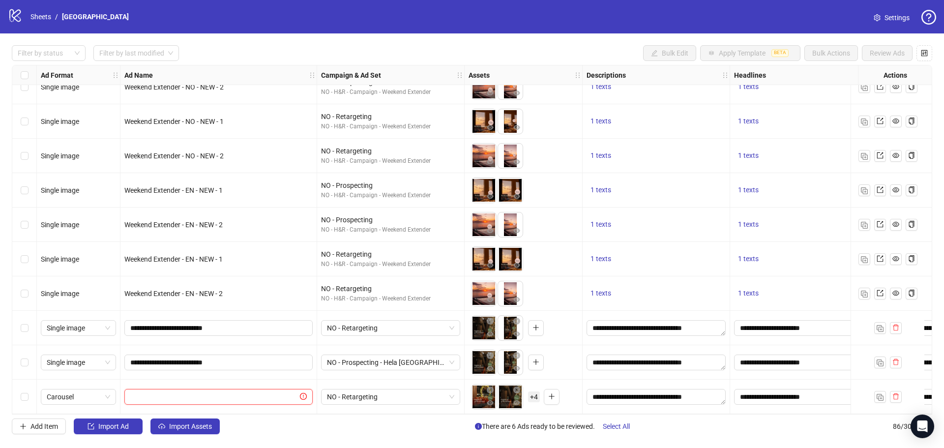
click at [246, 391] on input "text" at bounding box center [214, 396] width 168 height 11
click at [197, 363] on input "**********" at bounding box center [217, 362] width 174 height 11
click at [203, 393] on input "text" at bounding box center [214, 396] width 168 height 11
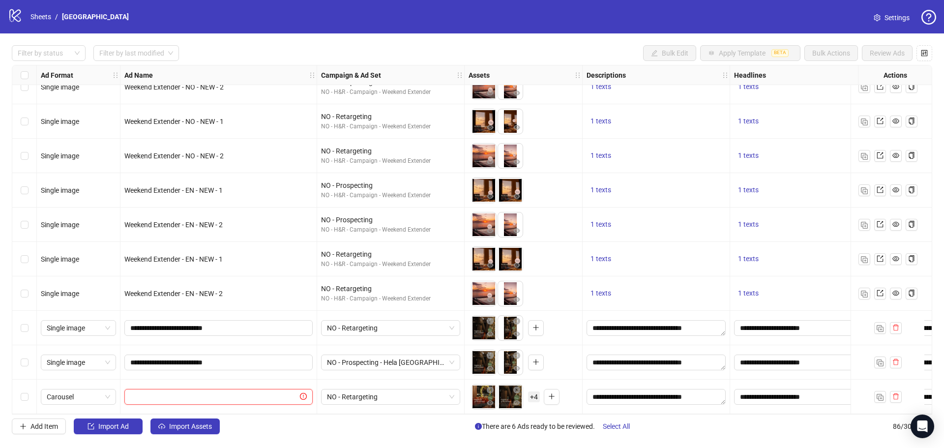
paste input "**********"
type input "**********"
click at [255, 425] on div "Add Item Import Ad Import Assets There are 6 Ads ready to be reviewed. Select A…" at bounding box center [472, 426] width 920 height 16
click at [372, 326] on span "NO - Retargeting" at bounding box center [390, 327] width 127 height 15
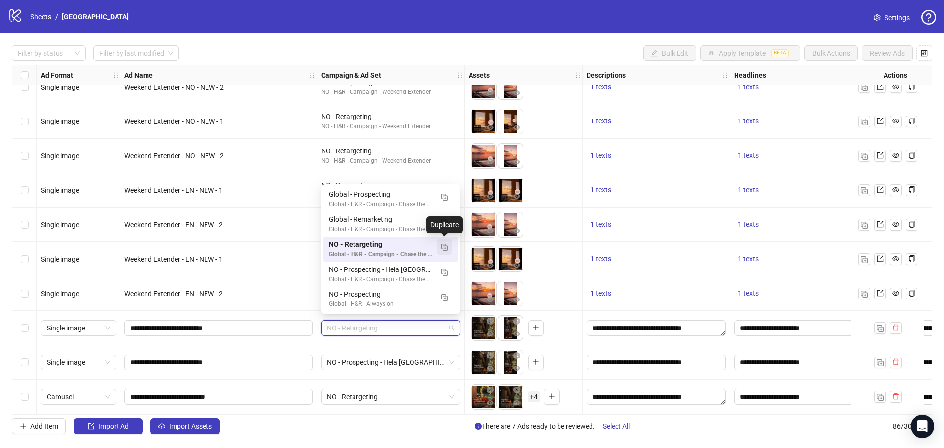
click at [444, 245] on img "button" at bounding box center [444, 247] width 7 height 7
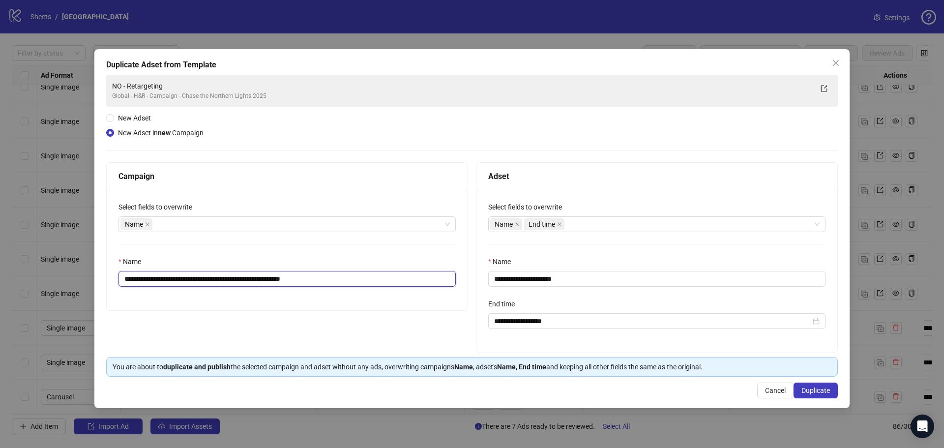
drag, startPoint x: 330, startPoint y: 277, endPoint x: 205, endPoint y: 283, distance: 124.4
click at [205, 283] on input "**********" at bounding box center [286, 279] width 337 height 16
type input "**********"
click at [576, 279] on input "**********" at bounding box center [656, 279] width 337 height 16
type input "**********"
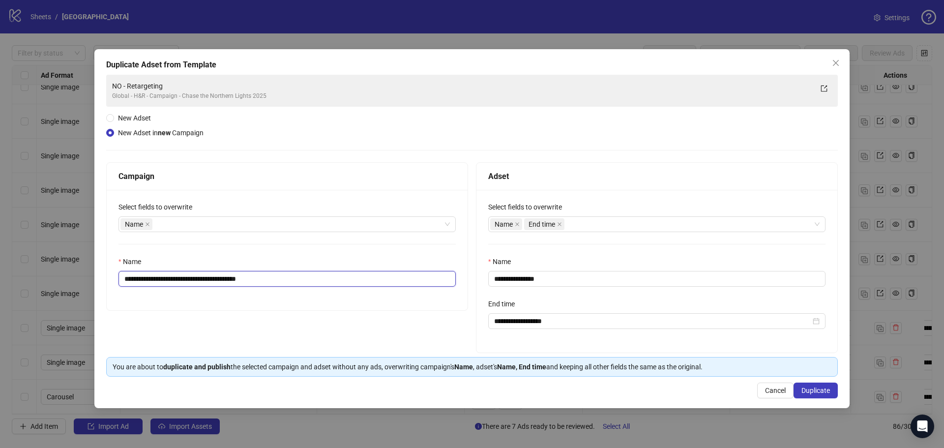
click at [285, 283] on input "**********" at bounding box center [286, 279] width 337 height 16
click at [824, 393] on span "Duplicate" at bounding box center [815, 390] width 29 height 8
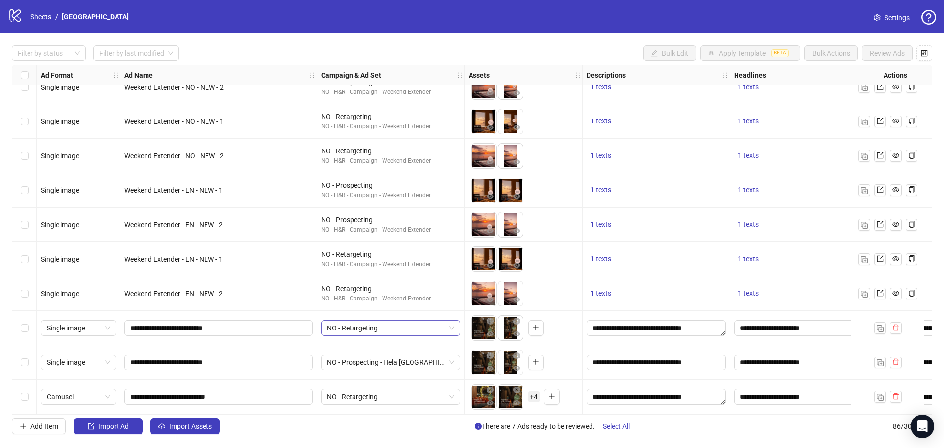
click at [394, 324] on span "NO - Retargeting" at bounding box center [390, 327] width 127 height 15
click at [394, 358] on span "NO - Prospecting - Hela [GEOGRAPHIC_DATA]" at bounding box center [390, 362] width 127 height 15
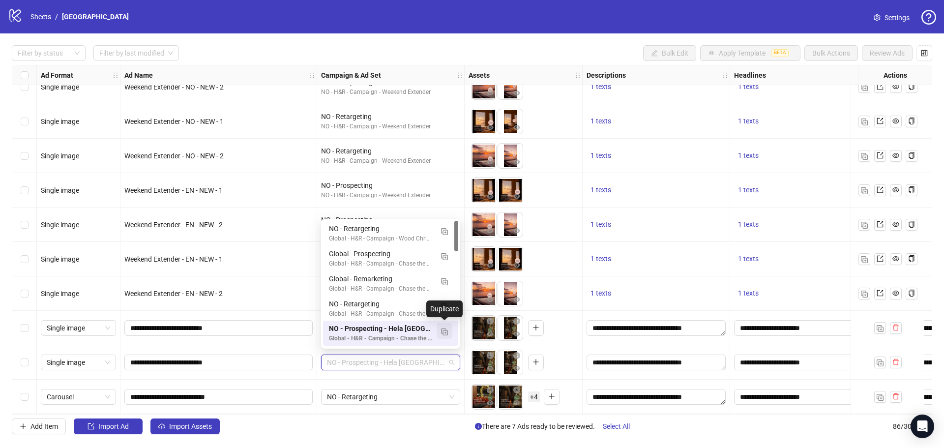
click at [445, 328] on img "button" at bounding box center [444, 331] width 7 height 7
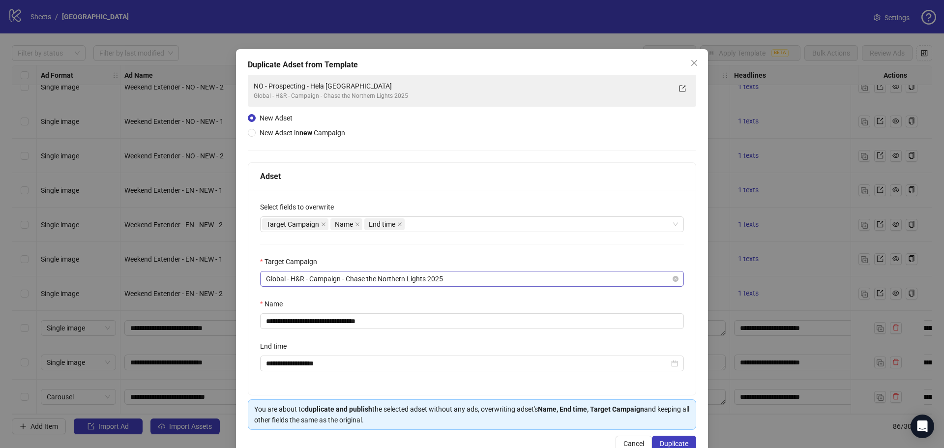
click at [413, 281] on span "Global - H&R - Campaign - Chase the Northern Lights 2025" at bounding box center [472, 278] width 412 height 15
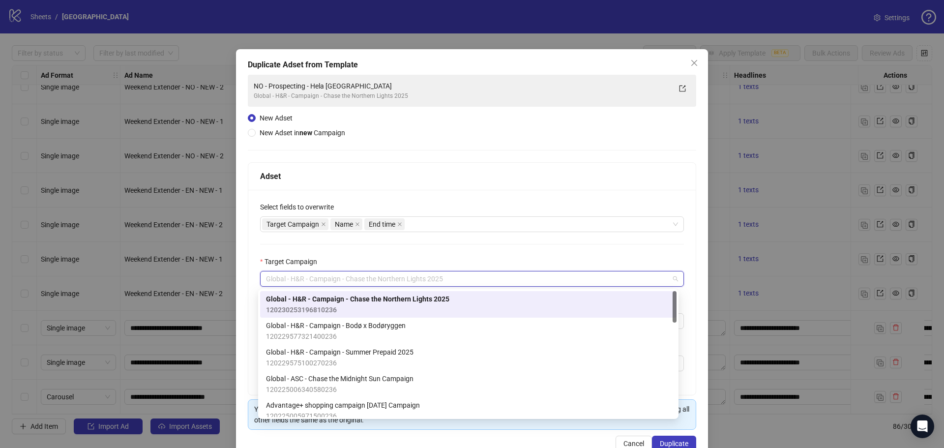
click at [522, 64] on div "Duplicate Adset from Template" at bounding box center [472, 65] width 448 height 12
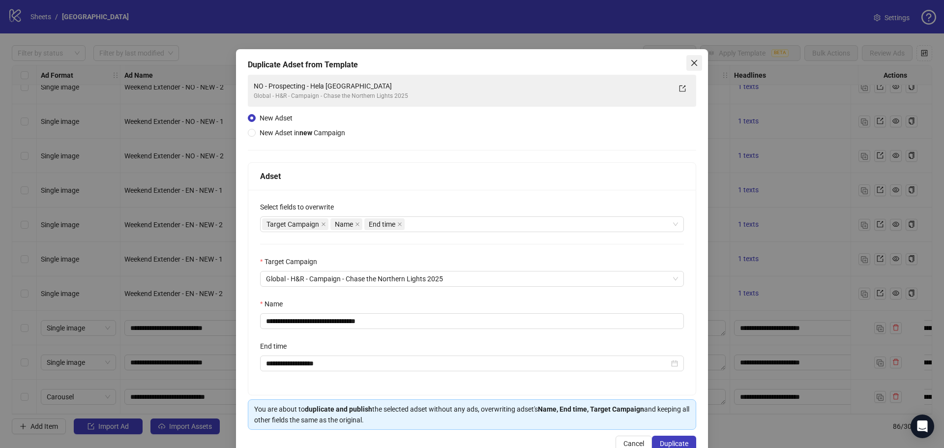
click at [686, 61] on span "Close" at bounding box center [694, 63] width 16 height 8
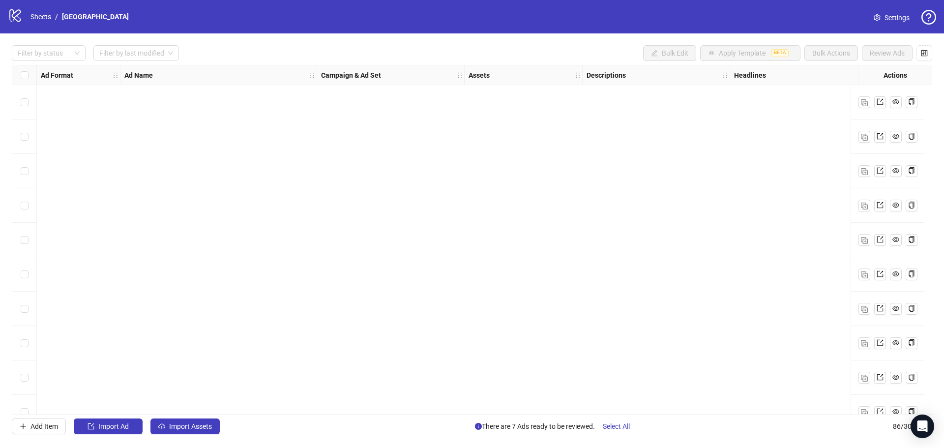
scroll to position [2634, 0]
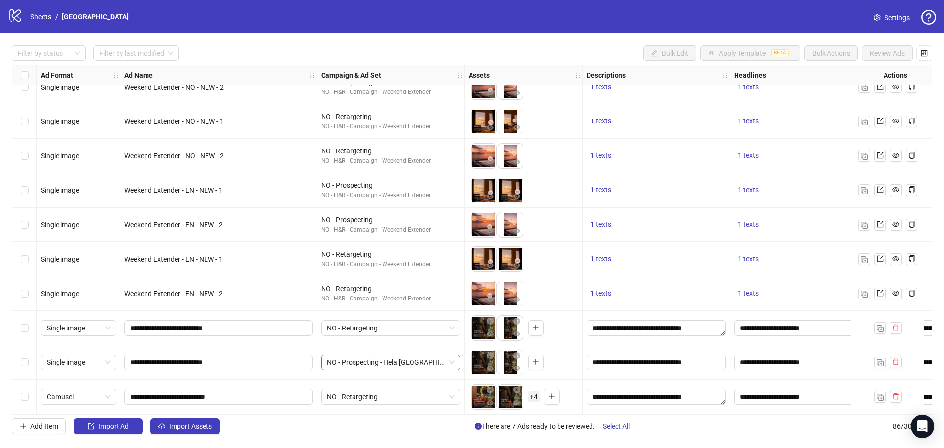
click at [363, 359] on span "NO - Prospecting - Hela [GEOGRAPHIC_DATA]" at bounding box center [390, 362] width 127 height 15
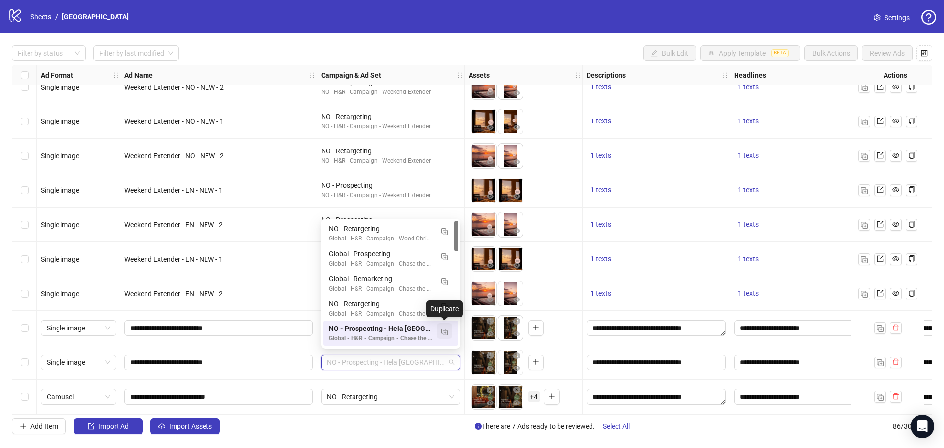
click at [441, 331] on img "button" at bounding box center [444, 331] width 7 height 7
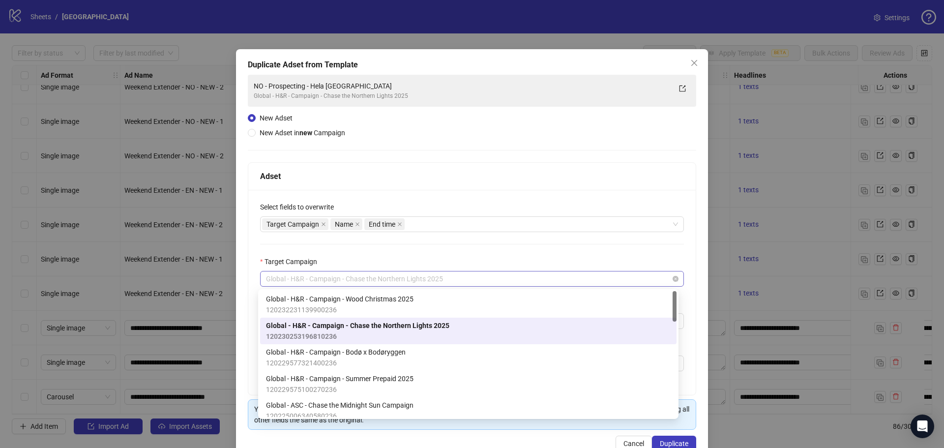
click at [401, 280] on span "Global - H&R - Campaign - Chase the Northern Lights 2025" at bounding box center [472, 278] width 412 height 15
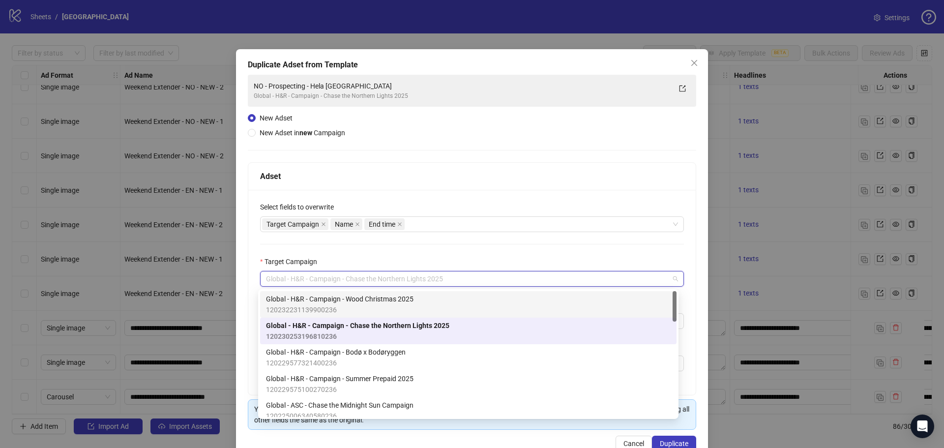
click at [395, 299] on span "Global - H&R - Campaign - Wood Christmas 2025" at bounding box center [339, 298] width 147 height 11
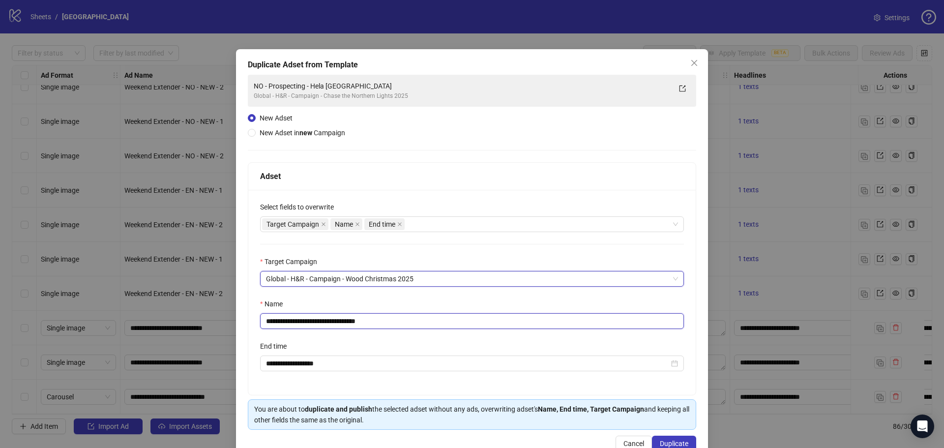
click at [380, 319] on input "**********" at bounding box center [472, 321] width 424 height 16
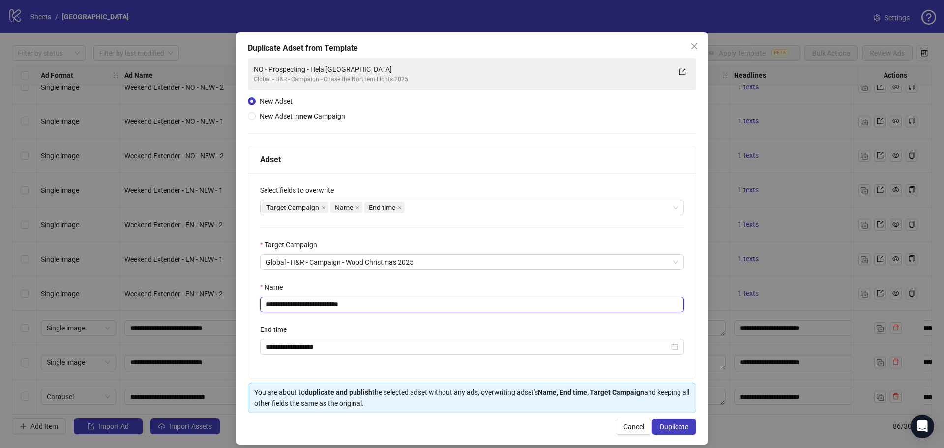
scroll to position [26, 0]
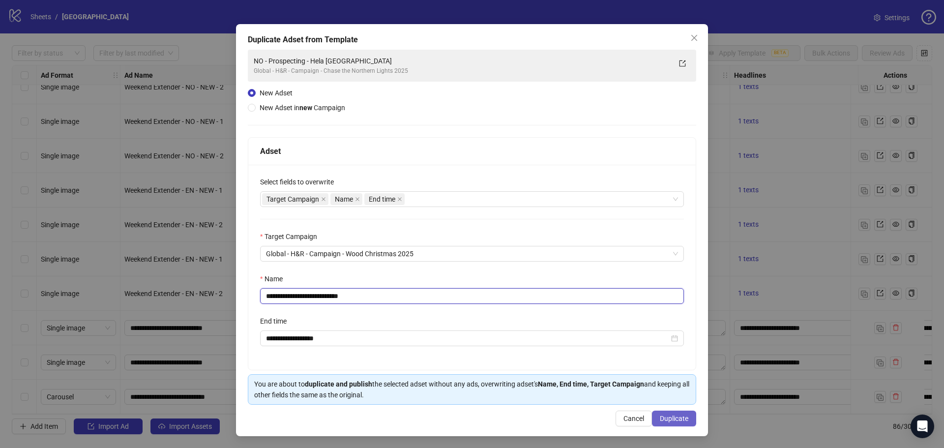
type input "**********"
click at [659, 420] on span "Duplicate" at bounding box center [673, 418] width 29 height 8
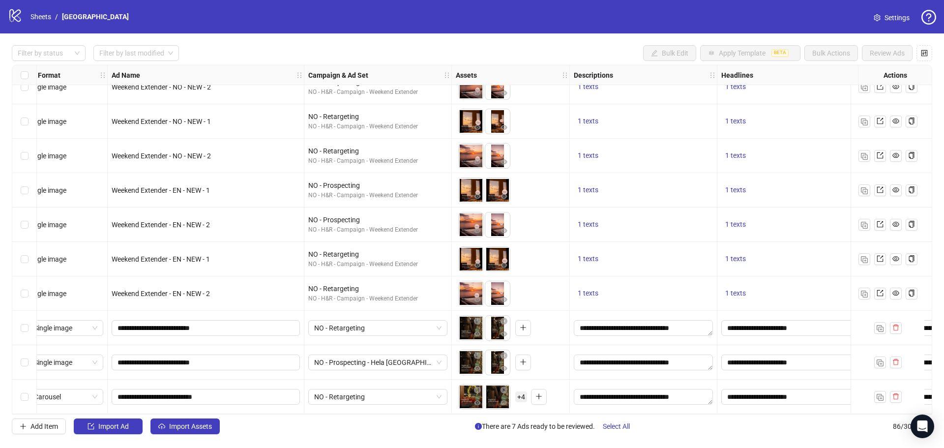
scroll to position [2634, 0]
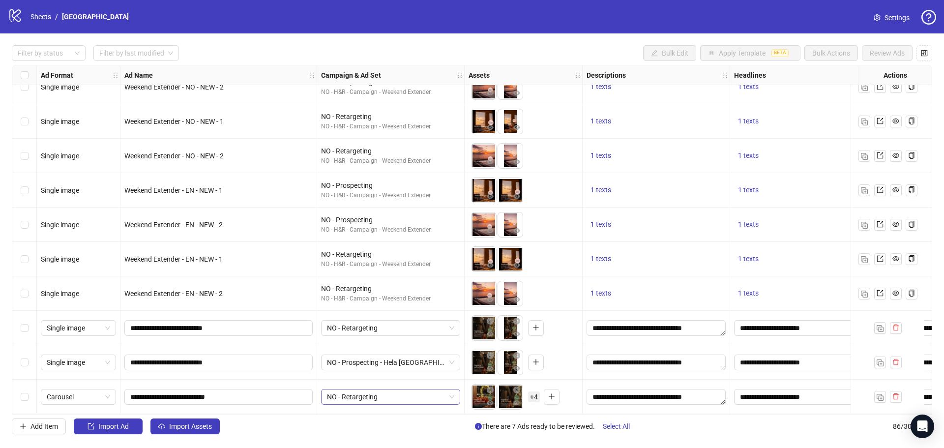
click at [397, 393] on span "NO - Retargeting" at bounding box center [390, 396] width 127 height 15
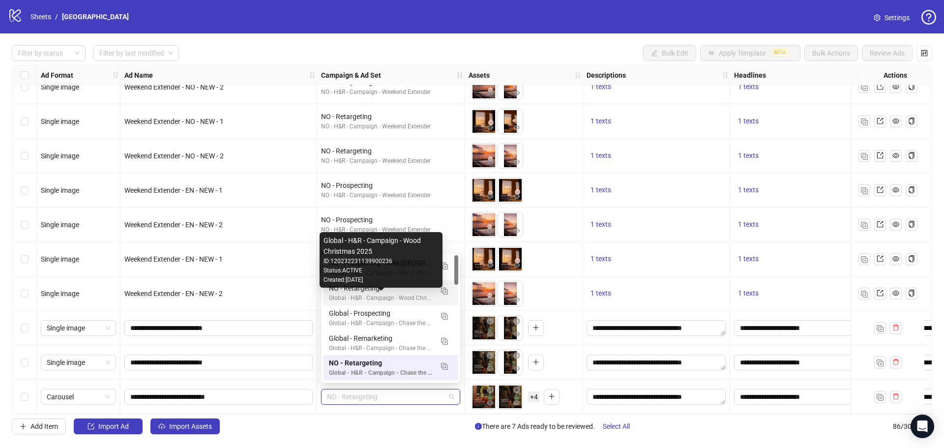
click at [373, 296] on div "Global - H&R - Campaign - Wood Christmas 2025" at bounding box center [381, 297] width 104 height 9
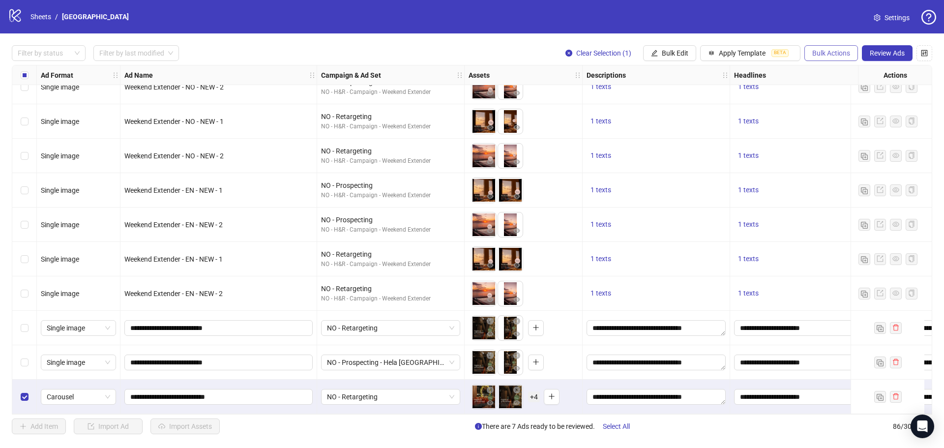
click at [825, 48] on button "Bulk Actions" at bounding box center [831, 53] width 54 height 16
click at [831, 100] on span "Duplicate with assets" at bounding box center [844, 104] width 67 height 11
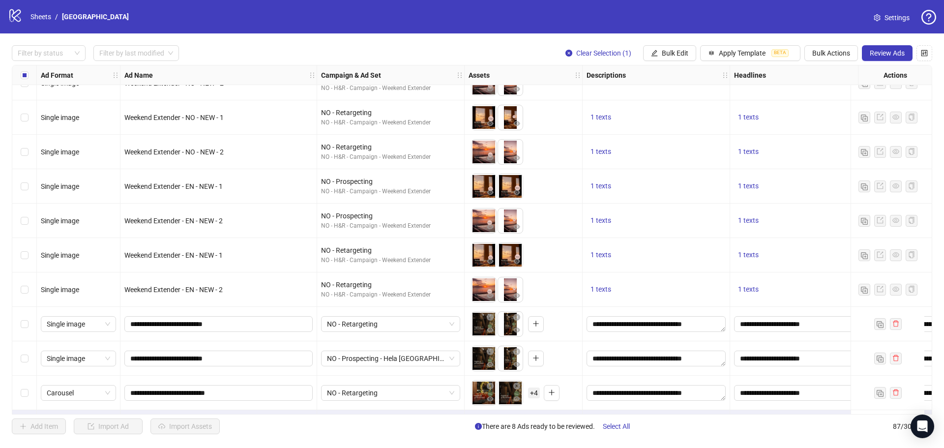
scroll to position [2668, 0]
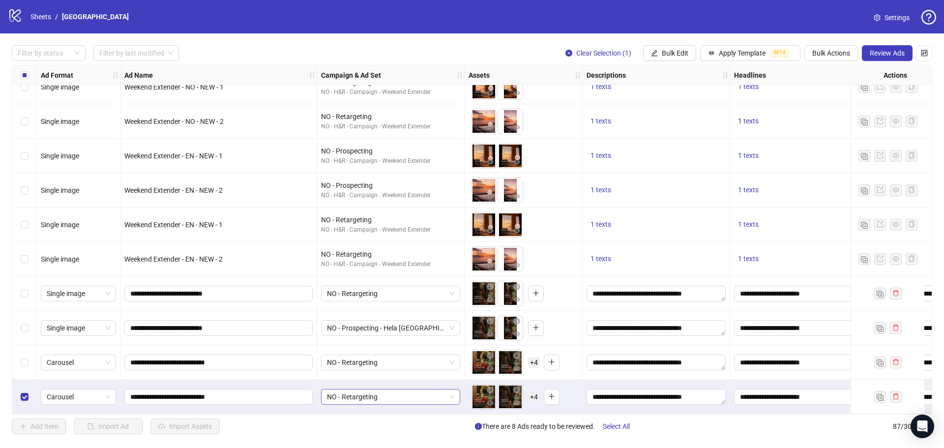
click at [377, 389] on span "NO - Retargeting" at bounding box center [390, 396] width 127 height 15
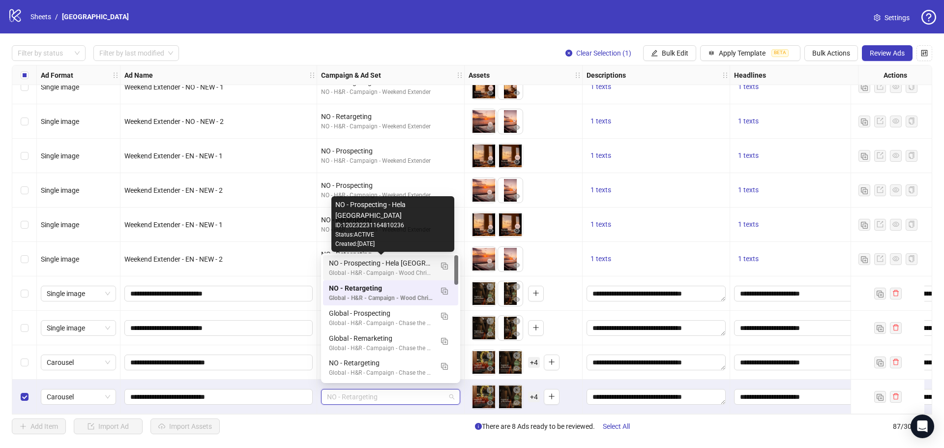
click at [407, 268] on div "NO - Prospecting - Hela [GEOGRAPHIC_DATA]" at bounding box center [381, 263] width 104 height 11
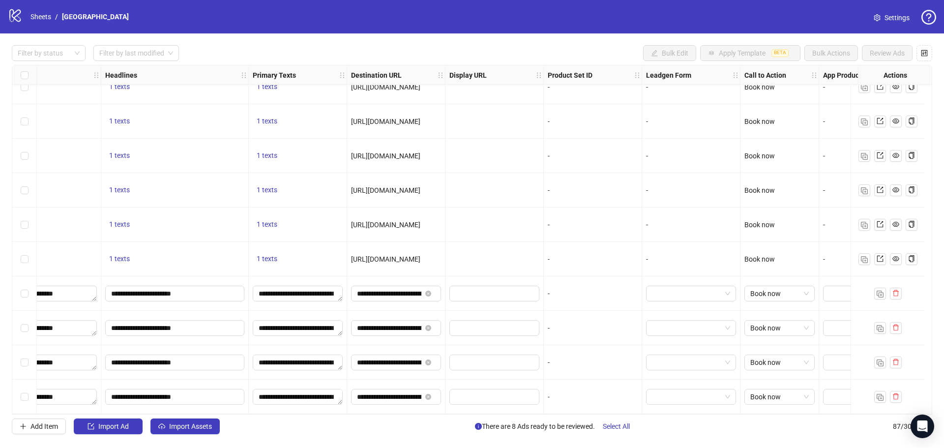
scroll to position [2668, 629]
drag, startPoint x: 884, startPoint y: 414, endPoint x: 754, endPoint y: 417, distance: 130.3
click at [754, 417] on div "Filter by status Filter by last modified Bulk Edit Apply Template BETA Bulk Act…" at bounding box center [472, 239] width 944 height 412
click at [765, 423] on div "Add Item Import Ad Import Assets There are 8 Ads ready to be reviewed. Select A…" at bounding box center [472, 426] width 920 height 16
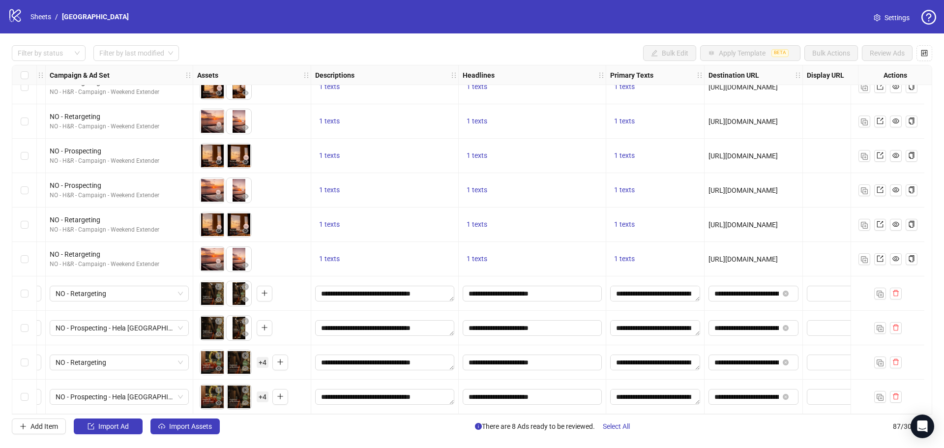
scroll to position [2668, 0]
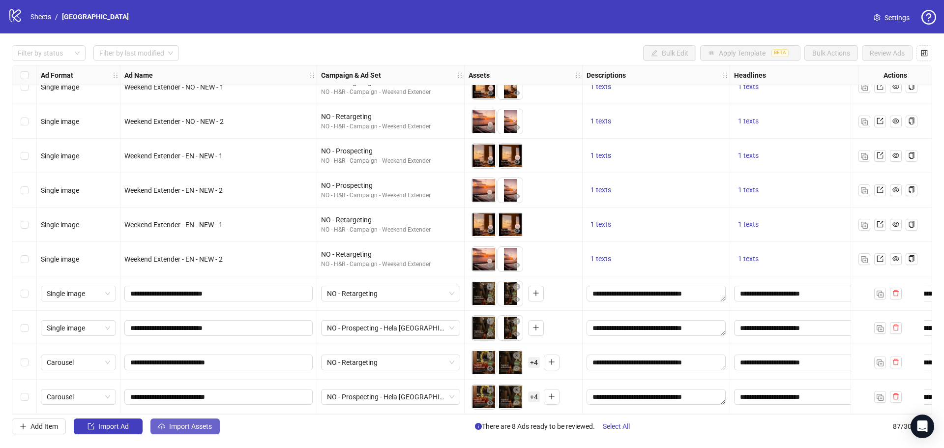
click at [185, 427] on span "Import Assets" at bounding box center [190, 426] width 43 height 8
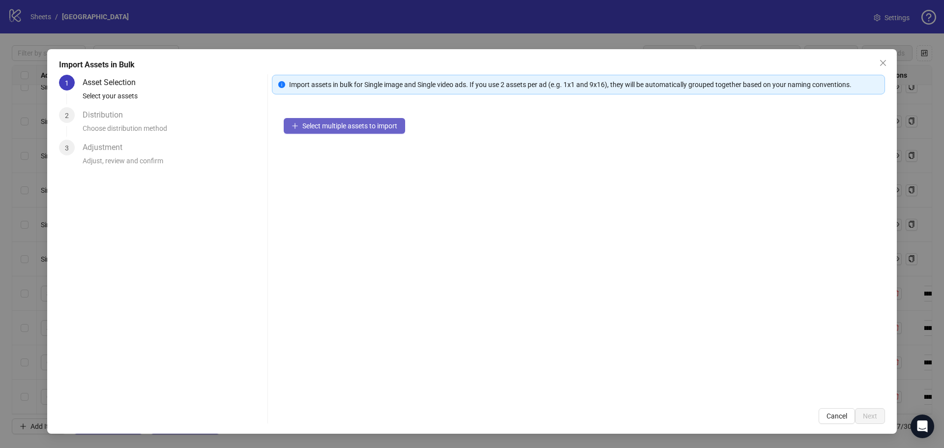
click at [357, 121] on button "Select multiple assets to import" at bounding box center [344, 126] width 121 height 16
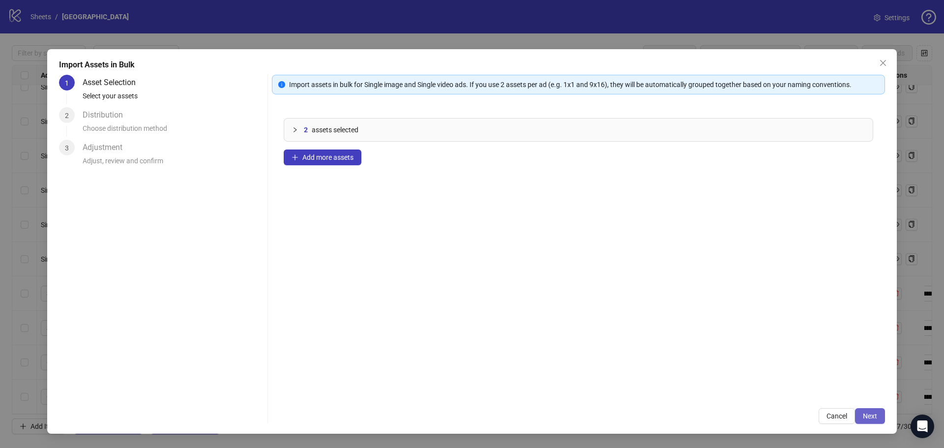
click at [866, 412] on span "Next" at bounding box center [869, 416] width 14 height 8
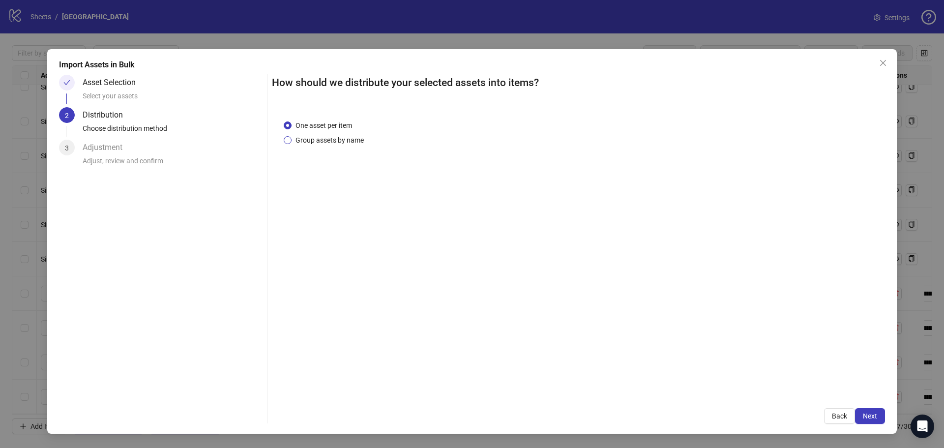
click at [349, 142] on span "Group assets by name" at bounding box center [329, 140] width 76 height 11
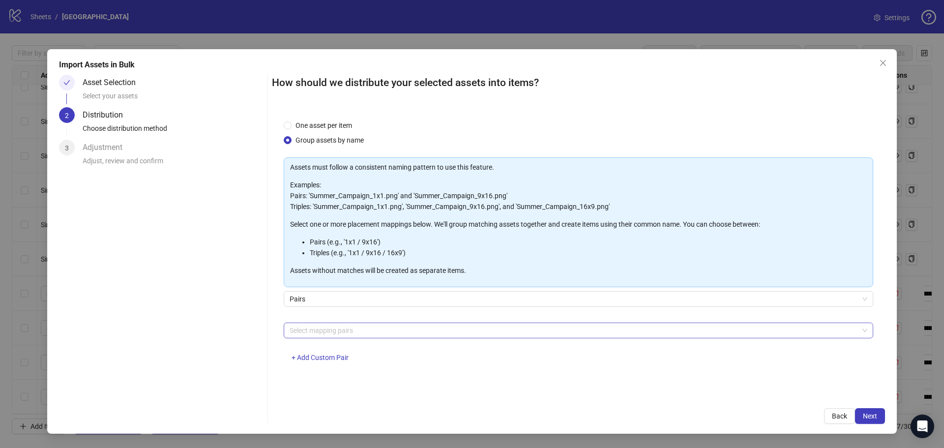
click at [342, 326] on div at bounding box center [573, 330] width 575 height 14
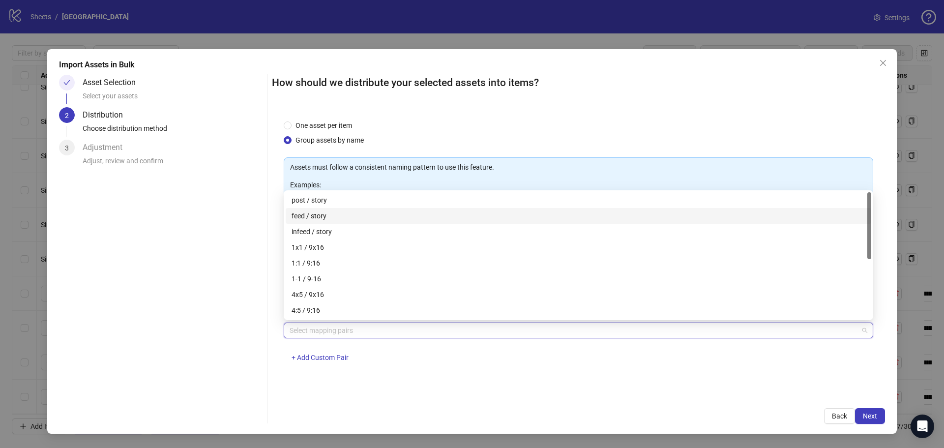
click at [328, 221] on div "feed / story" at bounding box center [578, 216] width 585 height 16
click at [481, 396] on div "How should we distribute your selected assets into items? One asset per item Gr…" at bounding box center [578, 249] width 613 height 349
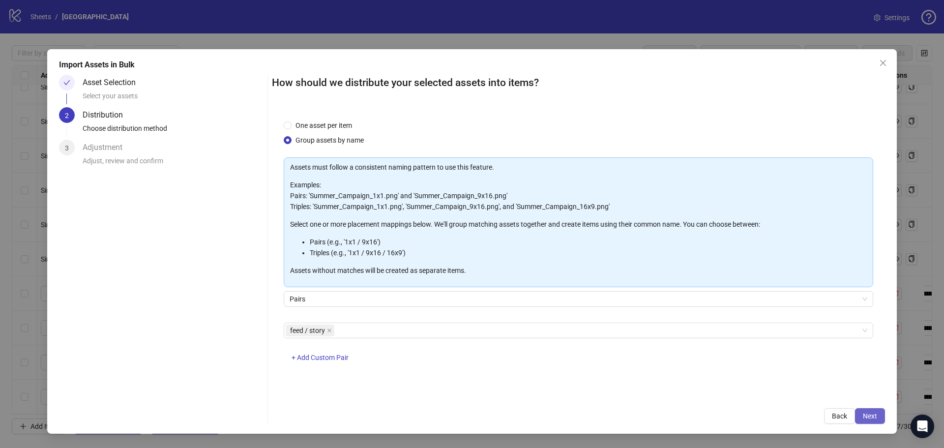
click at [863, 418] on span "Next" at bounding box center [869, 416] width 14 height 8
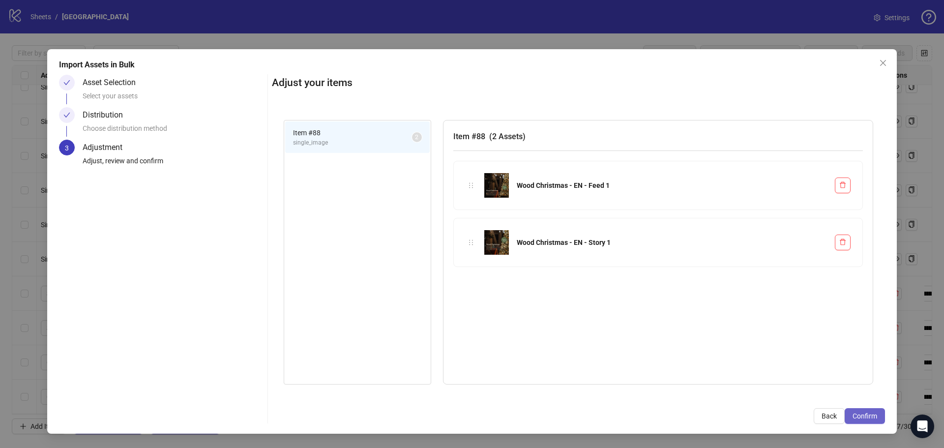
click at [874, 414] on span "Confirm" at bounding box center [864, 416] width 25 height 8
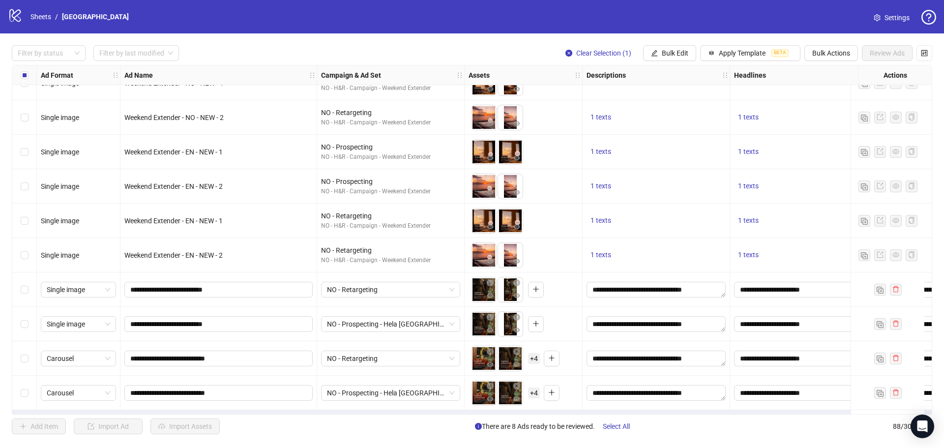
scroll to position [2702, 0]
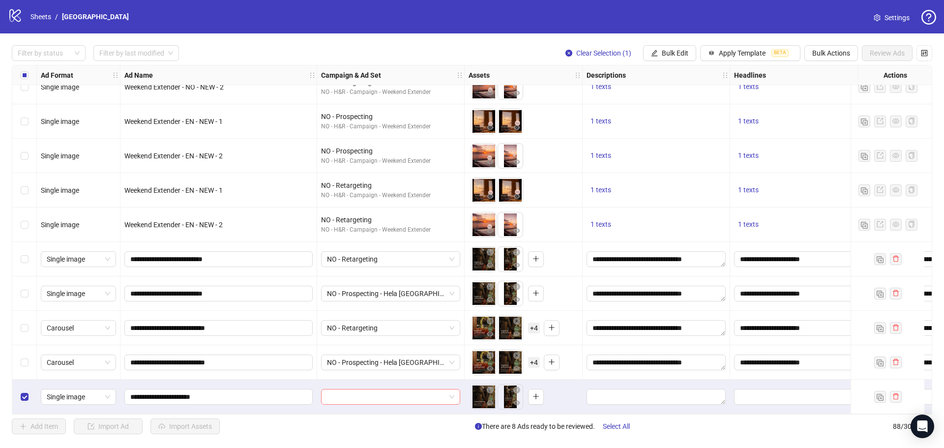
click at [454, 392] on span at bounding box center [390, 396] width 127 height 15
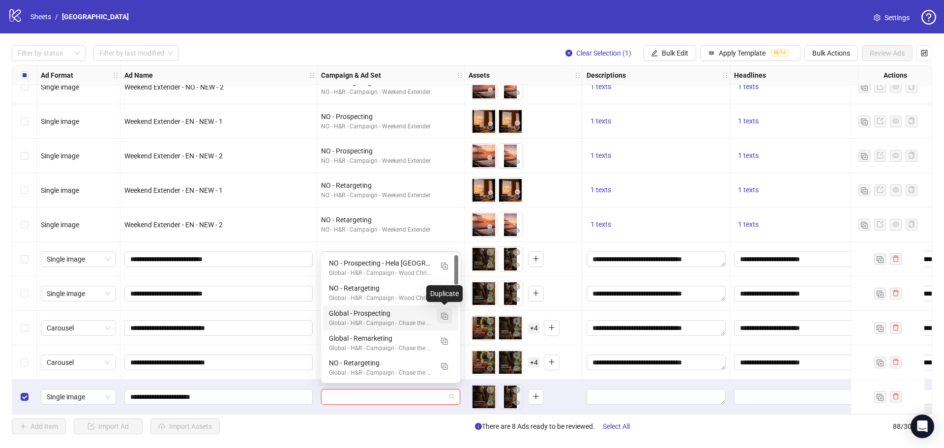
click at [445, 317] on img "button" at bounding box center [444, 316] width 7 height 7
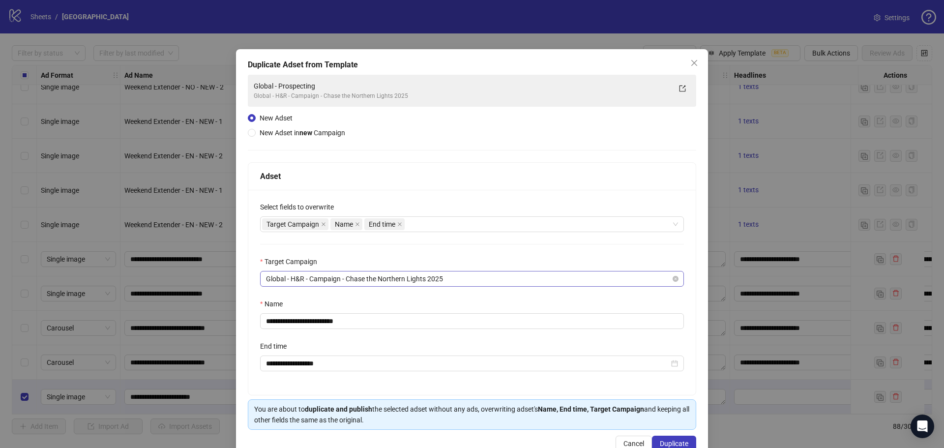
click at [450, 277] on span "Global - H&R - Campaign - Chase the Northern Lights 2025" at bounding box center [472, 278] width 412 height 15
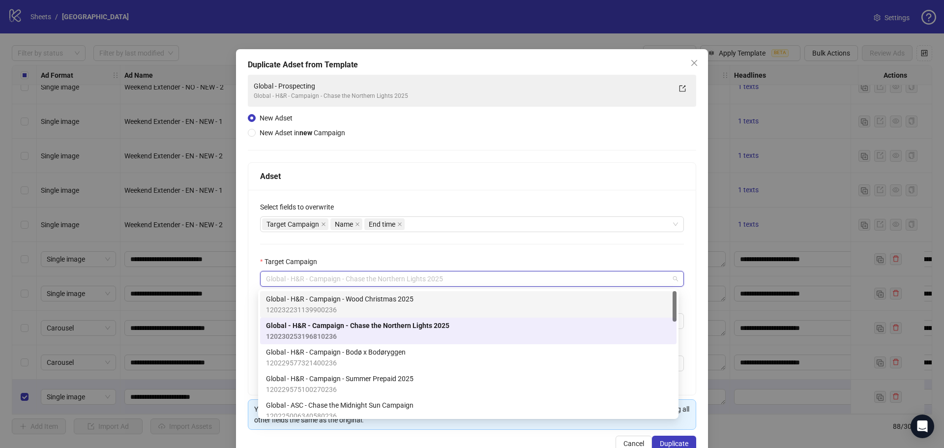
click at [410, 296] on span "Global - H&R - Campaign - Wood Christmas 2025" at bounding box center [339, 298] width 147 height 11
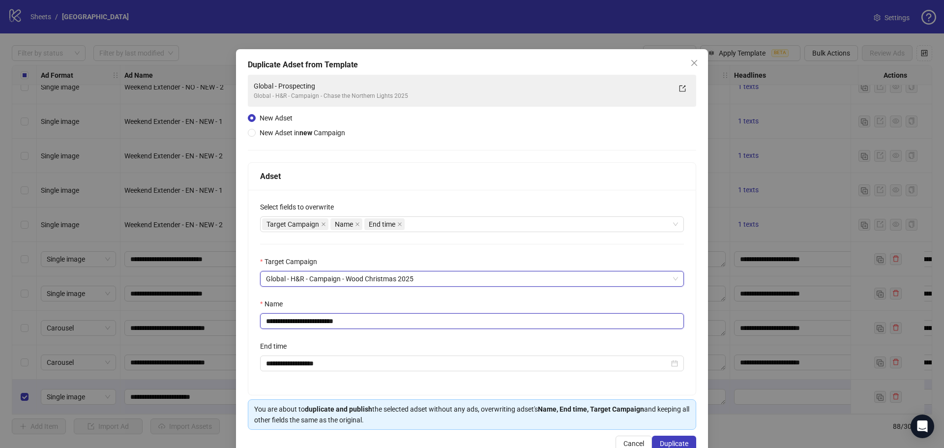
click at [360, 319] on input "**********" at bounding box center [472, 321] width 424 height 16
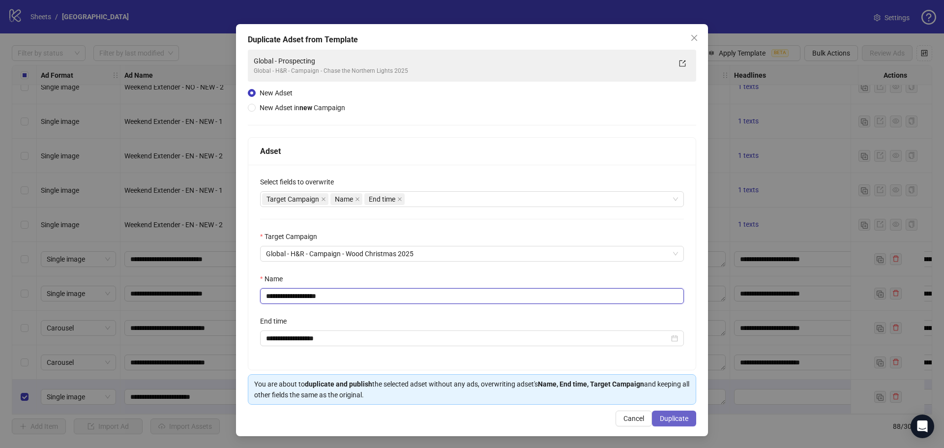
type input "**********"
click at [665, 418] on span "Duplicate" at bounding box center [673, 418] width 29 height 8
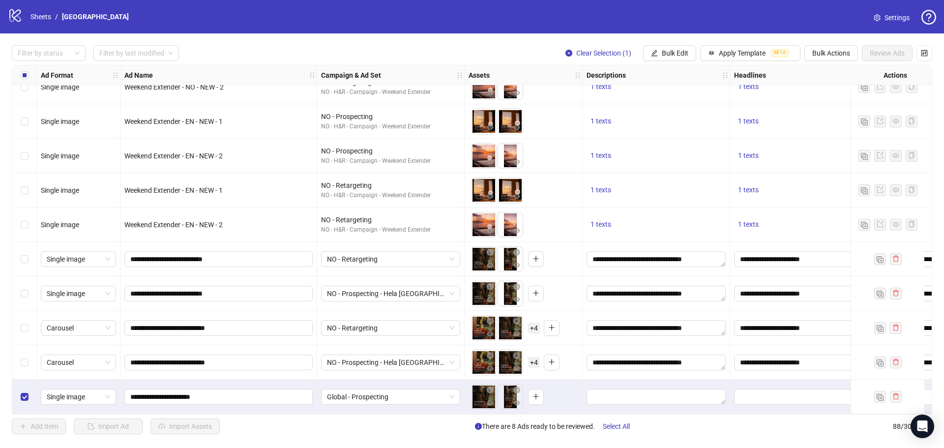
scroll to position [2702, 247]
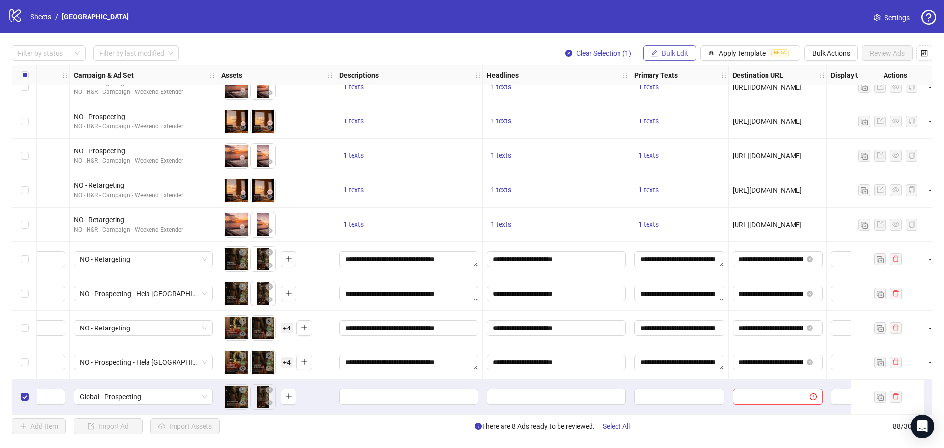
click at [665, 54] on span "Bulk Edit" at bounding box center [674, 53] width 27 height 8
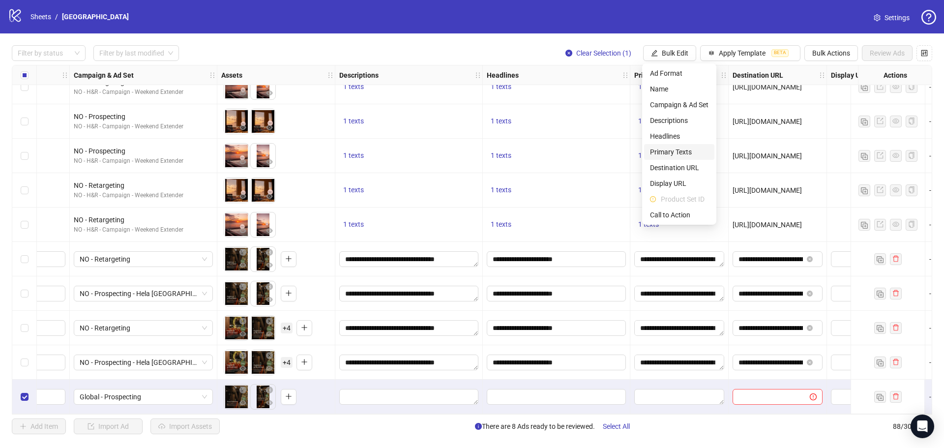
click at [667, 151] on span "Primary Texts" at bounding box center [679, 151] width 58 height 11
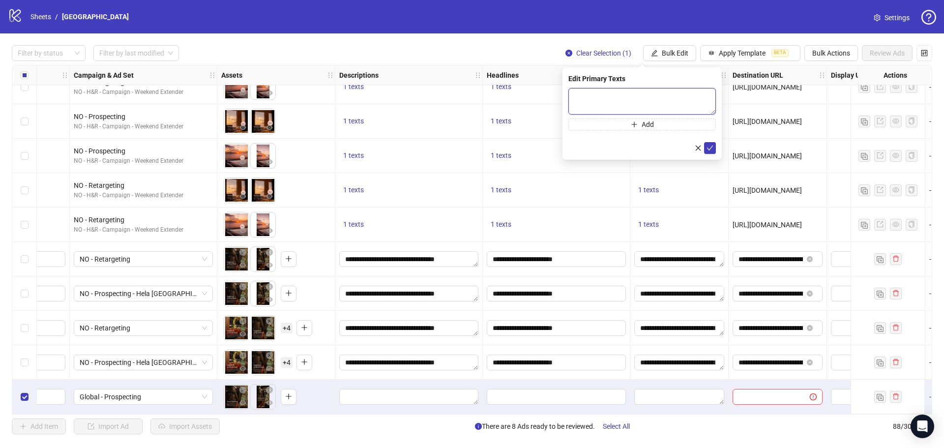
click at [605, 99] on textarea at bounding box center [641, 101] width 147 height 27
paste textarea "**********"
type textarea "**********"
click at [714, 146] on button "submit" at bounding box center [710, 148] width 12 height 12
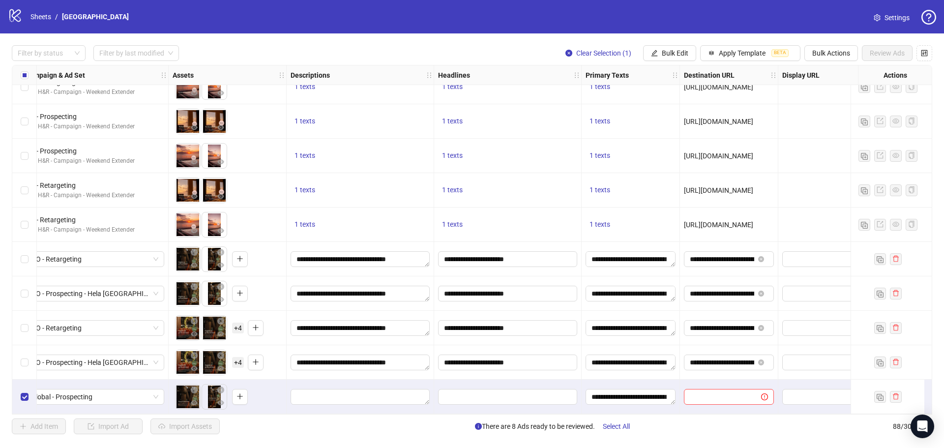
scroll to position [2702, 294]
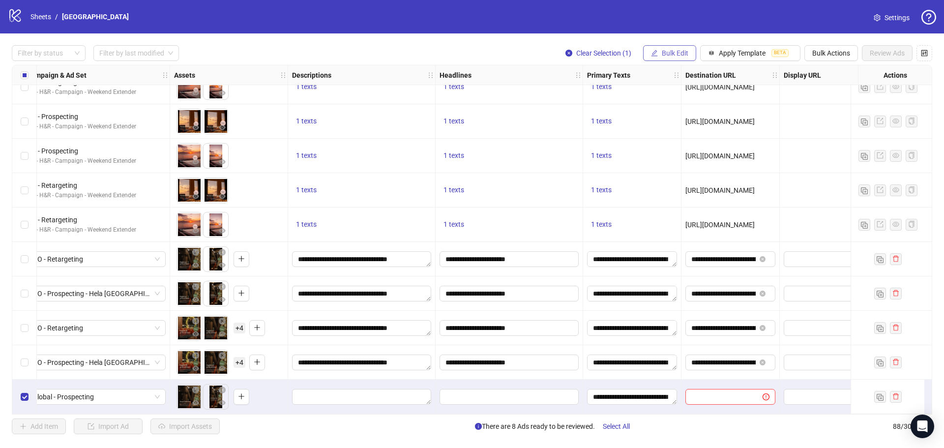
click at [666, 55] on span "Bulk Edit" at bounding box center [674, 53] width 27 height 8
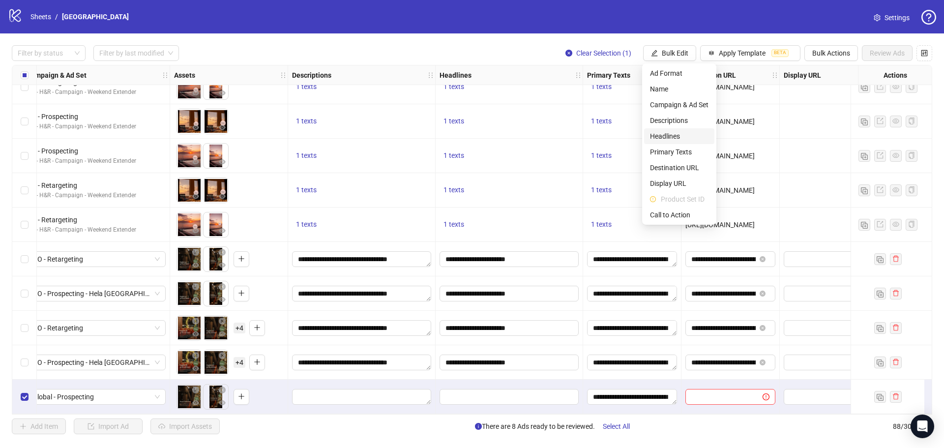
click at [664, 134] on span "Headlines" at bounding box center [679, 136] width 58 height 11
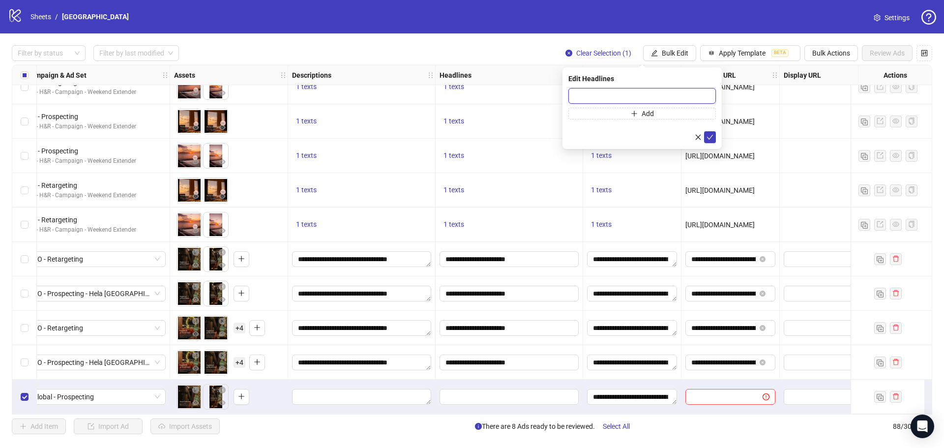
click at [579, 98] on input "text" at bounding box center [641, 96] width 147 height 16
paste input "**********"
type input "**********"
click at [713, 138] on icon "check" at bounding box center [709, 137] width 7 height 7
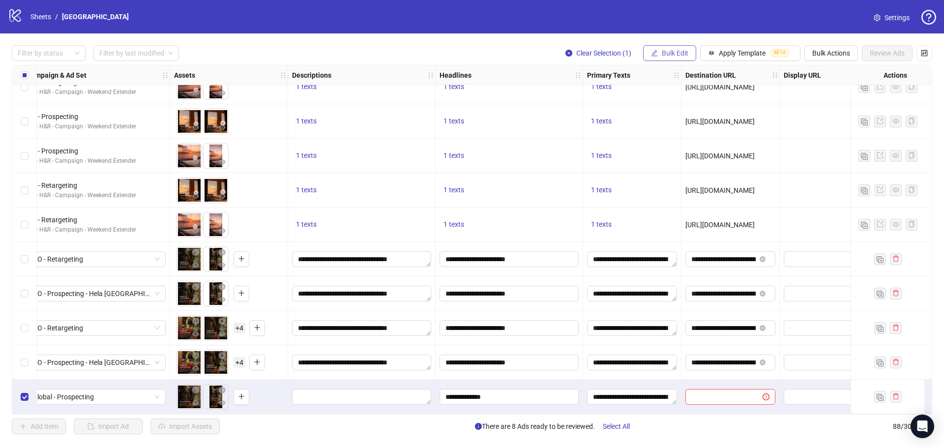
click at [666, 55] on span "Bulk Edit" at bounding box center [674, 53] width 27 height 8
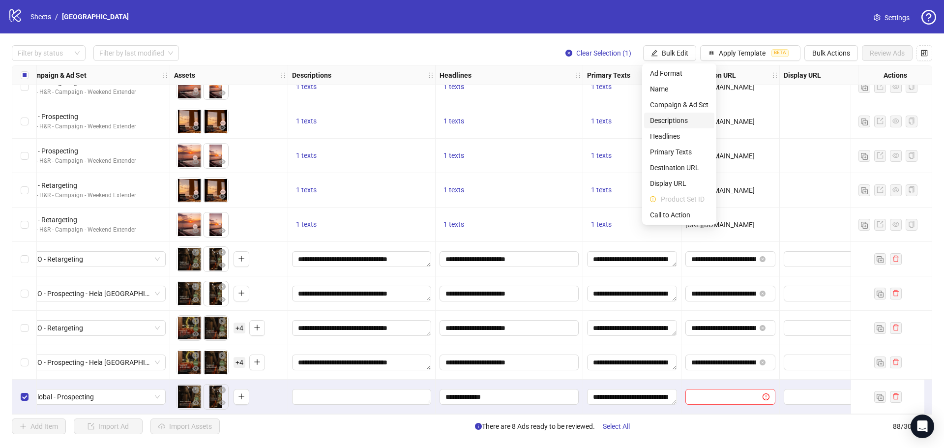
click at [669, 120] on span "Descriptions" at bounding box center [679, 120] width 58 height 11
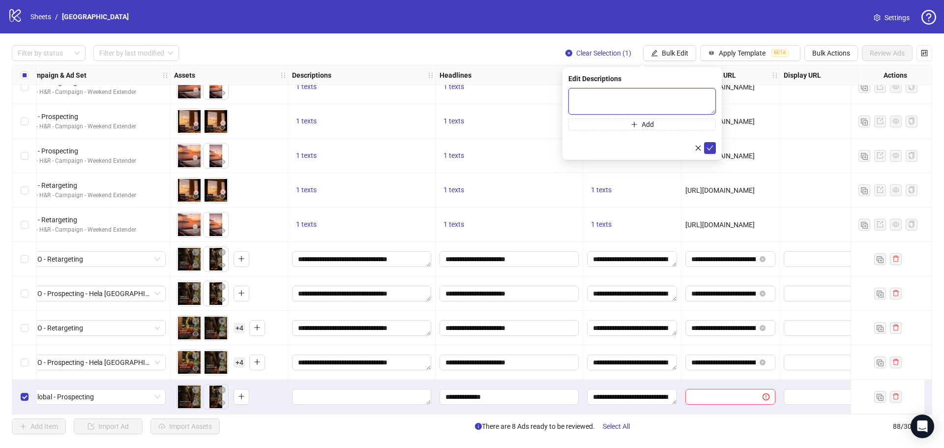
click at [621, 103] on textarea at bounding box center [641, 101] width 147 height 27
paste textarea "**********"
type textarea "**********"
click at [709, 150] on icon "check" at bounding box center [709, 147] width 7 height 7
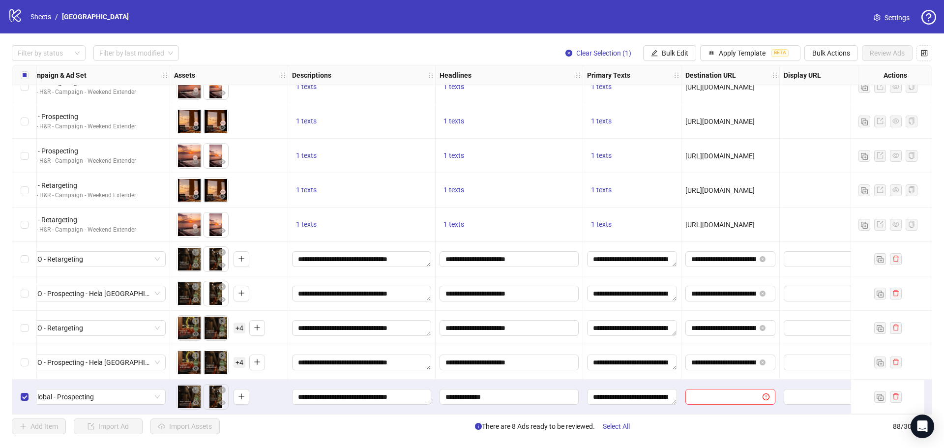
scroll to position [2702, 341]
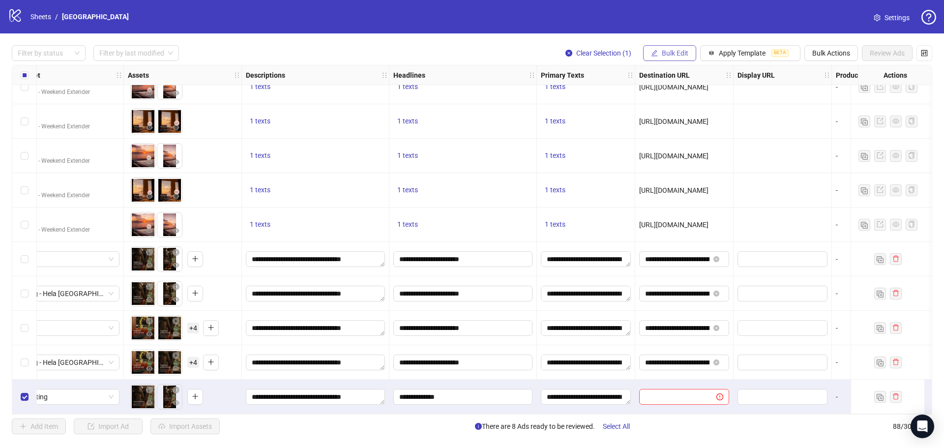
click at [671, 54] on span "Bulk Edit" at bounding box center [674, 53] width 27 height 8
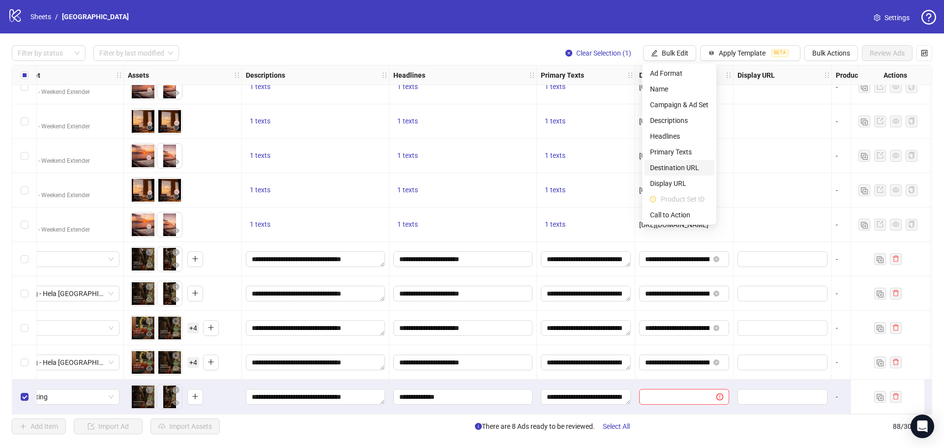
click at [687, 165] on span "Destination URL" at bounding box center [679, 167] width 58 height 11
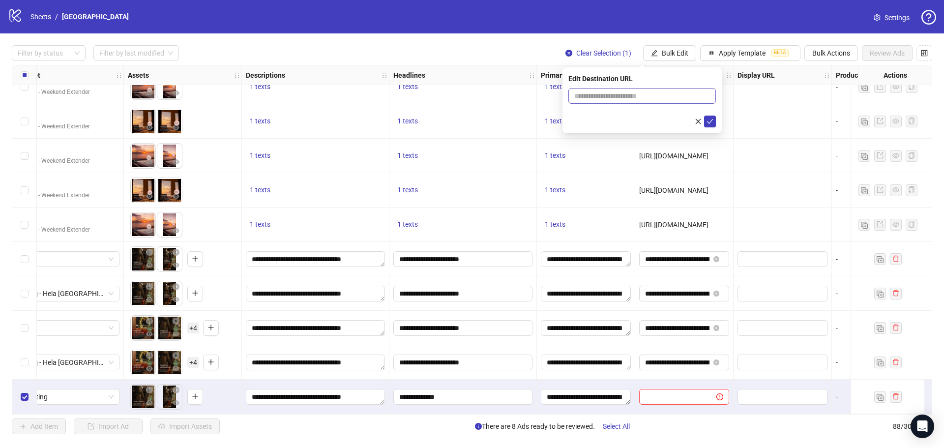
click at [643, 90] on span at bounding box center [641, 96] width 147 height 16
paste input "**********"
type input "**********"
click at [710, 118] on icon "check" at bounding box center [709, 121] width 7 height 7
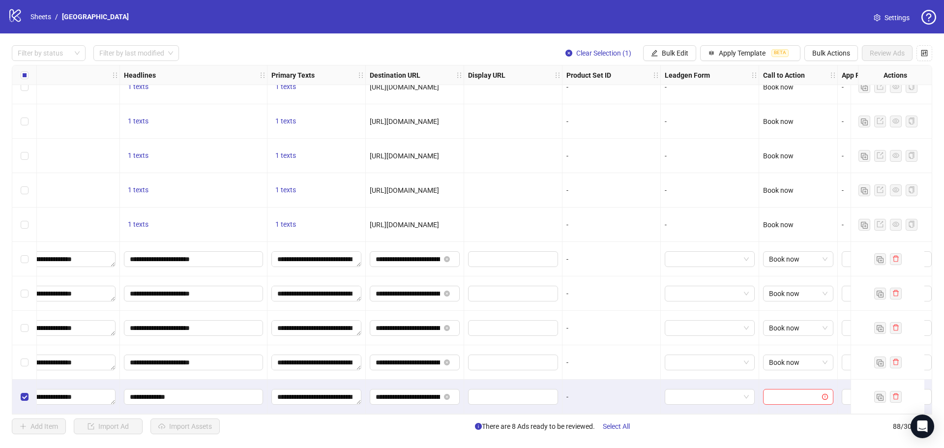
scroll to position [2702, 627]
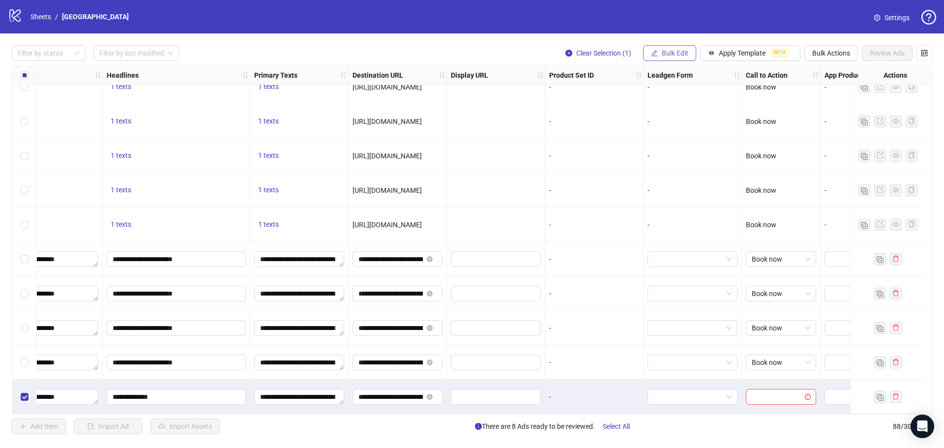
click at [676, 57] on span "Bulk Edit" at bounding box center [674, 53] width 27 height 8
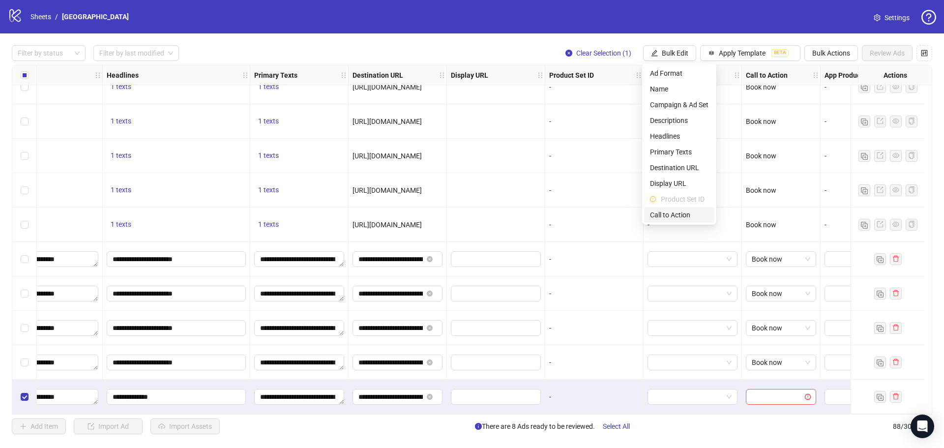
click at [671, 220] on span "Call to Action" at bounding box center [679, 214] width 58 height 11
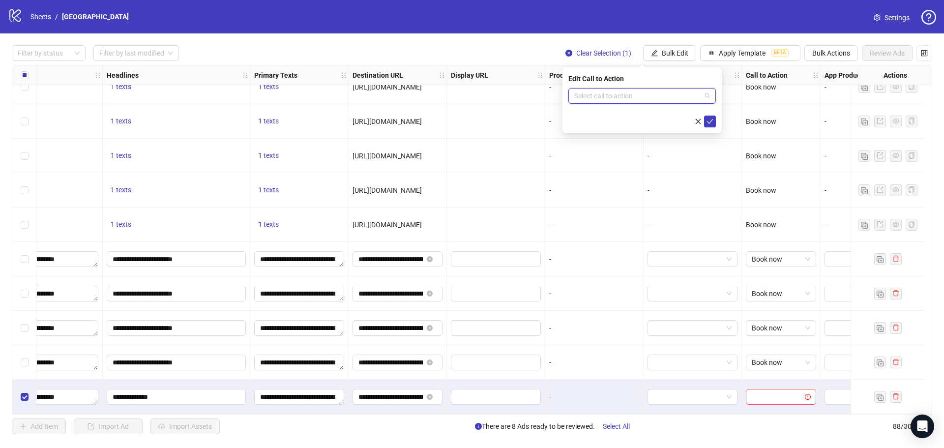
click at [632, 95] on input "search" at bounding box center [637, 95] width 127 height 15
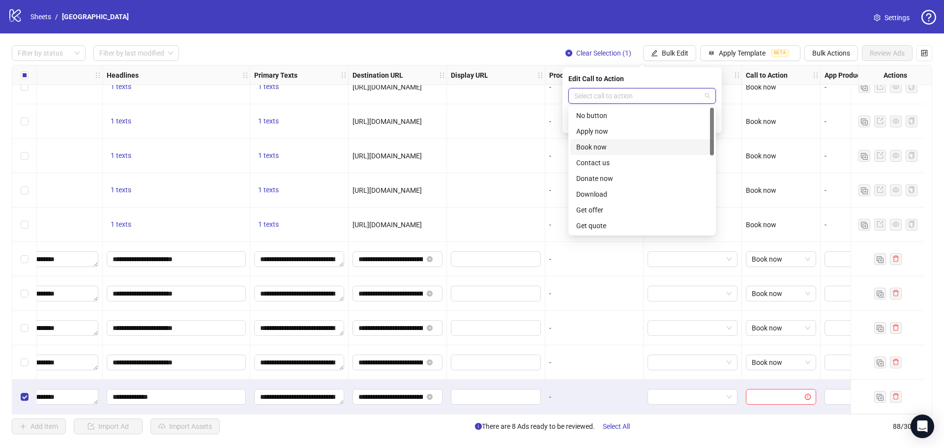
click at [599, 143] on div "Book now" at bounding box center [642, 147] width 132 height 11
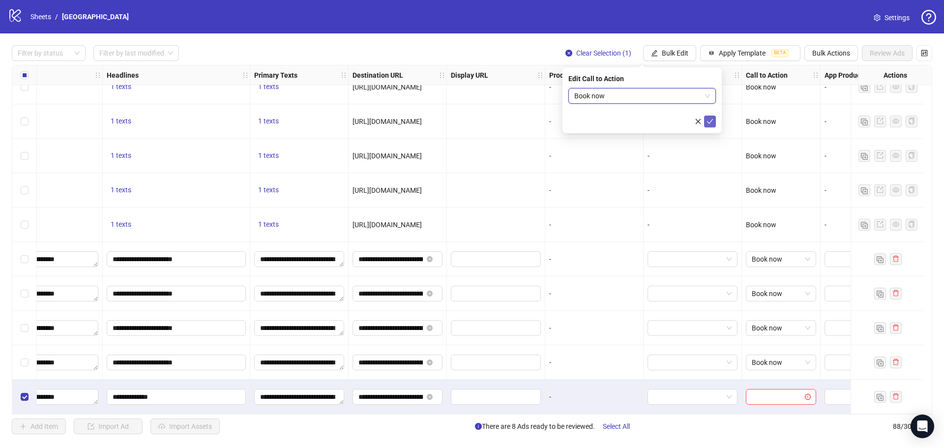
click at [708, 118] on icon "check" at bounding box center [709, 121] width 7 height 7
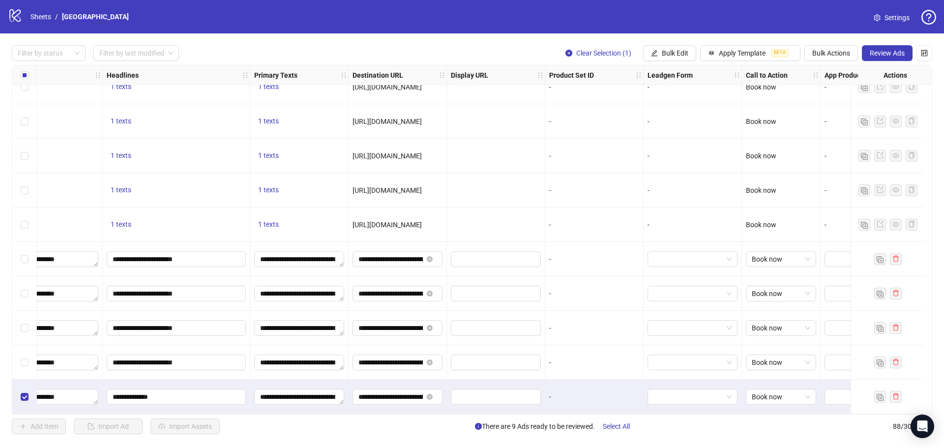
click at [770, 409] on div "Book now" at bounding box center [781, 396] width 79 height 34
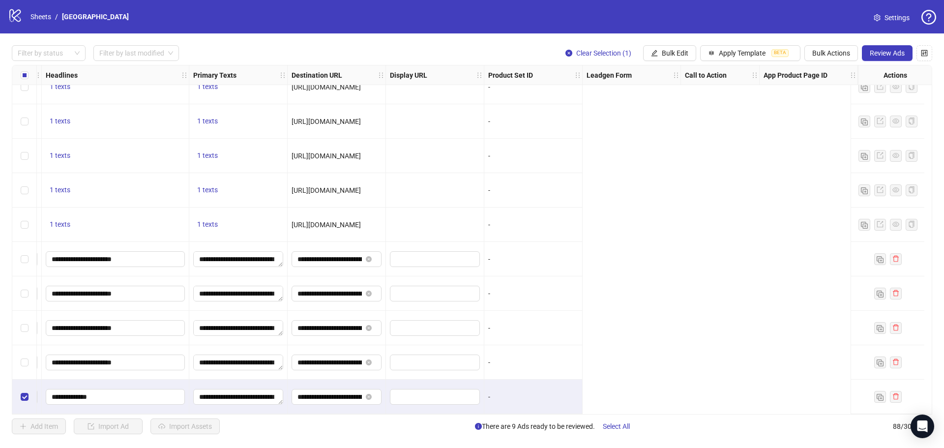
scroll to position [2702, 0]
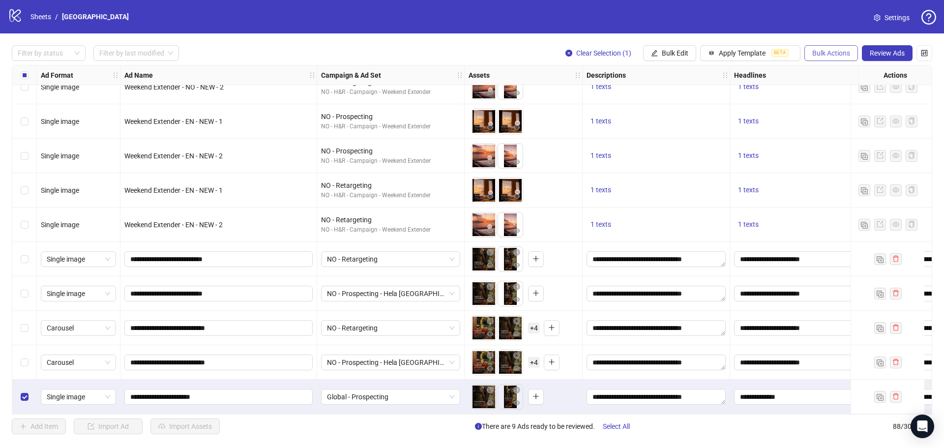
click at [818, 57] on span "Bulk Actions" at bounding box center [831, 53] width 38 height 8
click at [824, 102] on span "Duplicate with assets" at bounding box center [844, 104] width 67 height 11
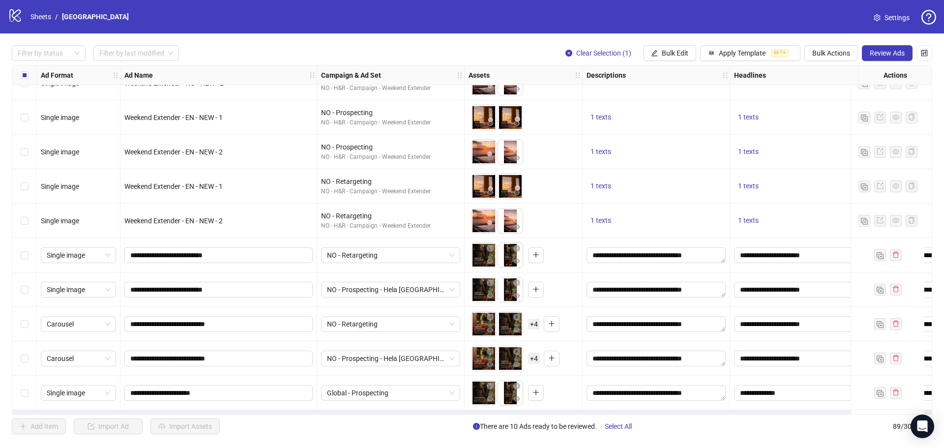
scroll to position [2737, 0]
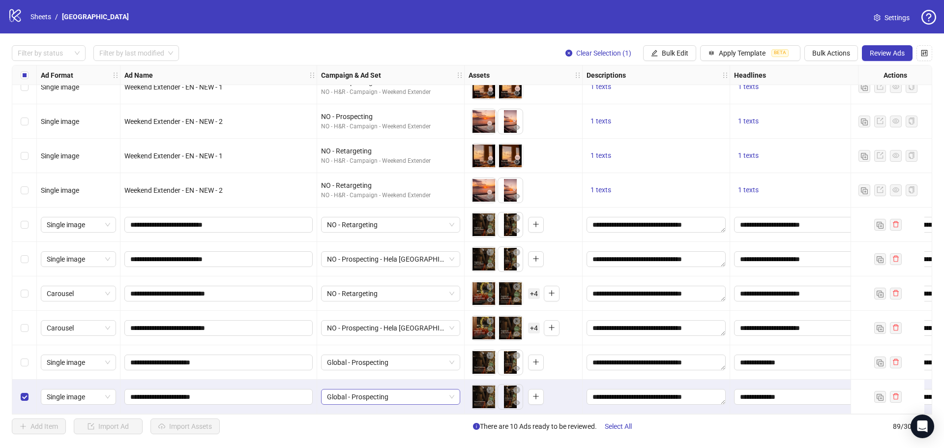
click at [352, 391] on span "Global - Prospecting" at bounding box center [390, 396] width 127 height 15
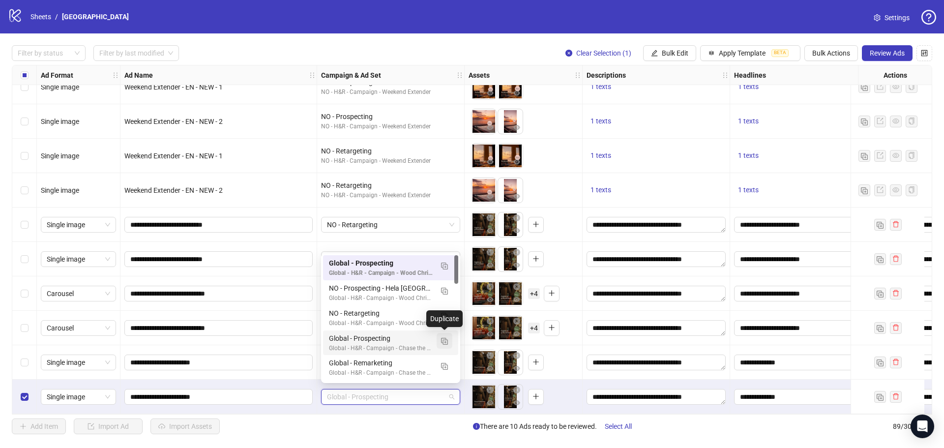
click at [441, 338] on img "button" at bounding box center [444, 341] width 7 height 7
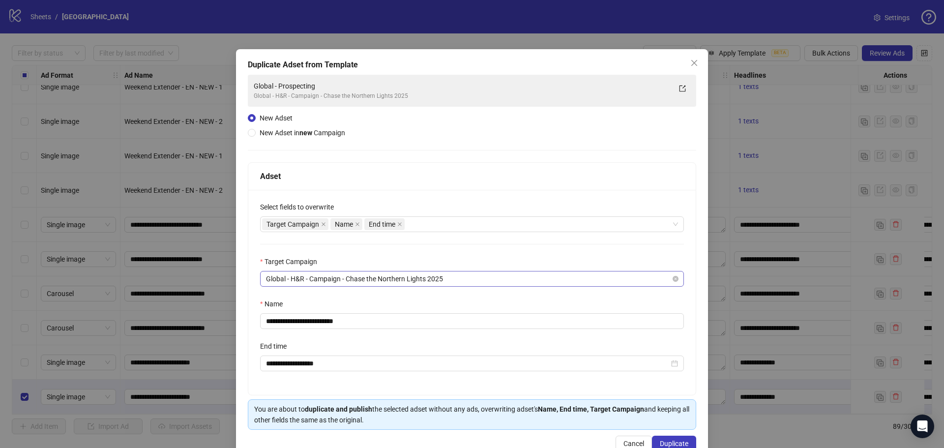
click at [437, 276] on span "Global - H&R - Campaign - Chase the Northern Lights 2025" at bounding box center [472, 278] width 412 height 15
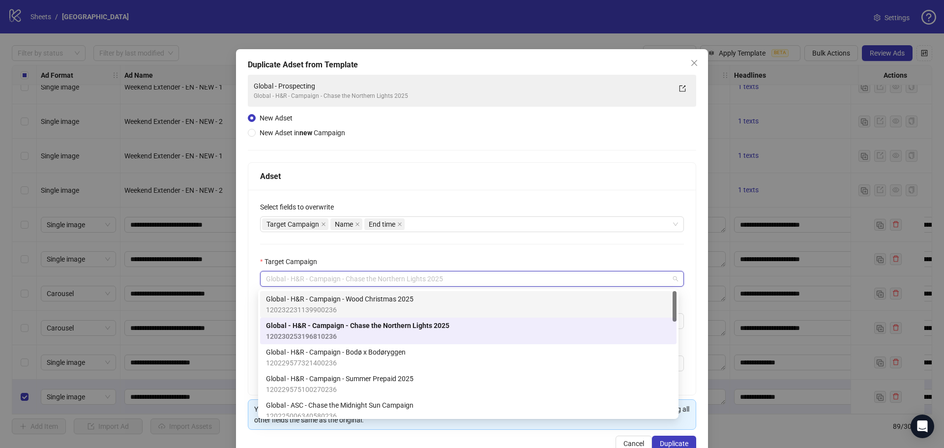
click at [429, 299] on div "Global - H&R - Campaign - Wood Christmas 2025 120232231139900236" at bounding box center [468, 304] width 404 height 22
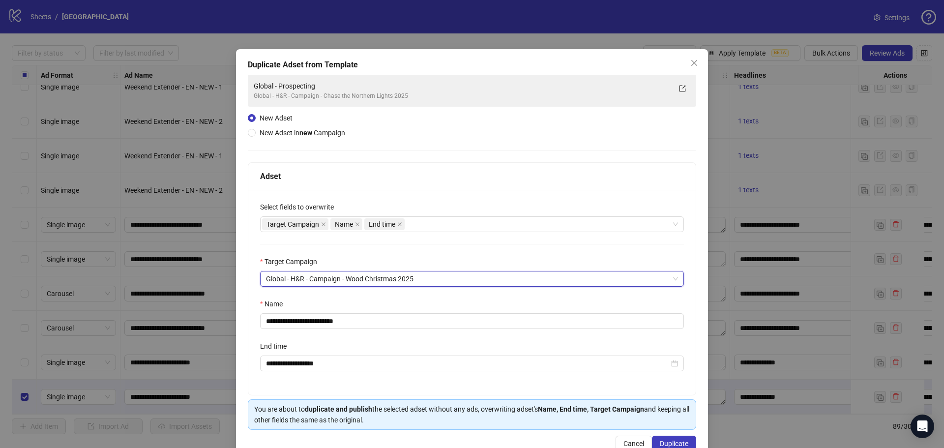
scroll to position [26, 0]
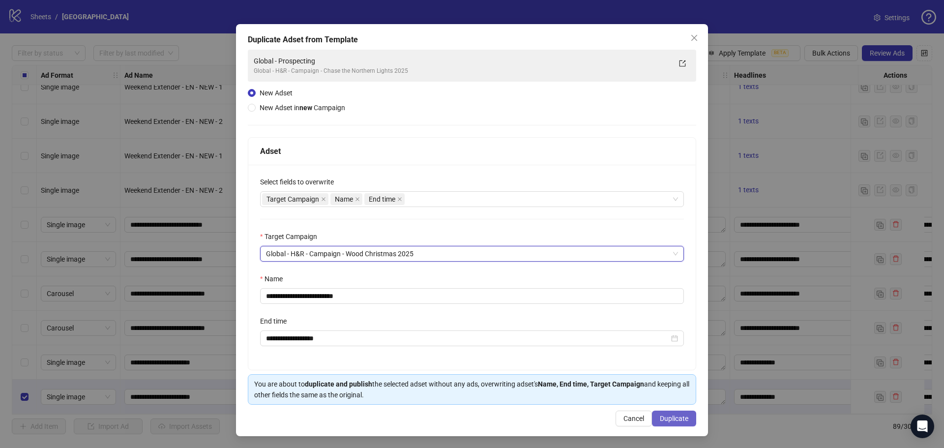
click at [668, 414] on span "Duplicate" at bounding box center [673, 418] width 29 height 8
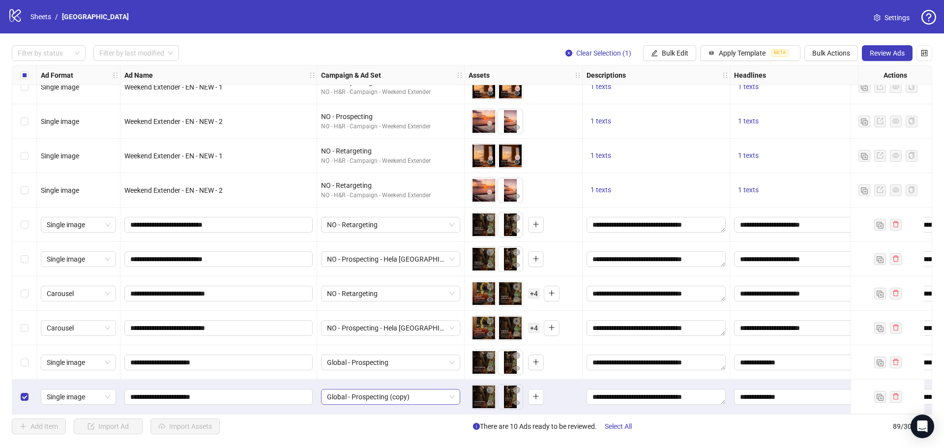
click at [408, 398] on span "Global - Prospecting (copy)" at bounding box center [390, 396] width 127 height 15
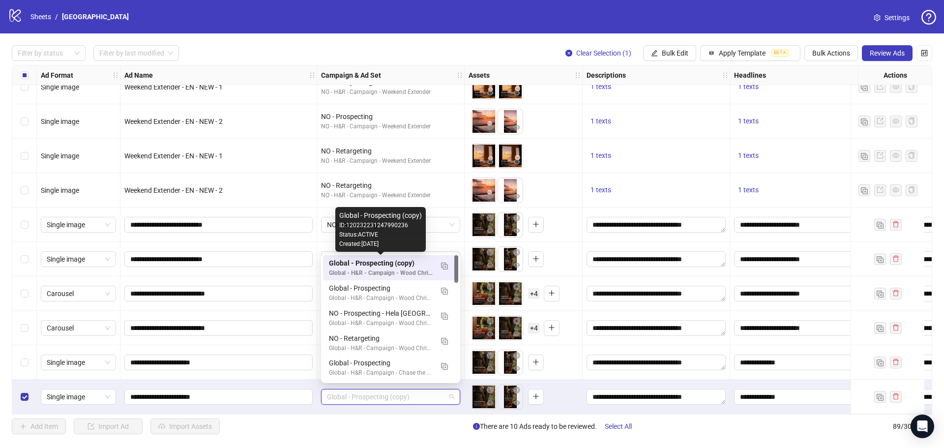
click at [395, 264] on div "Global - Prospecting (copy)" at bounding box center [381, 263] width 104 height 11
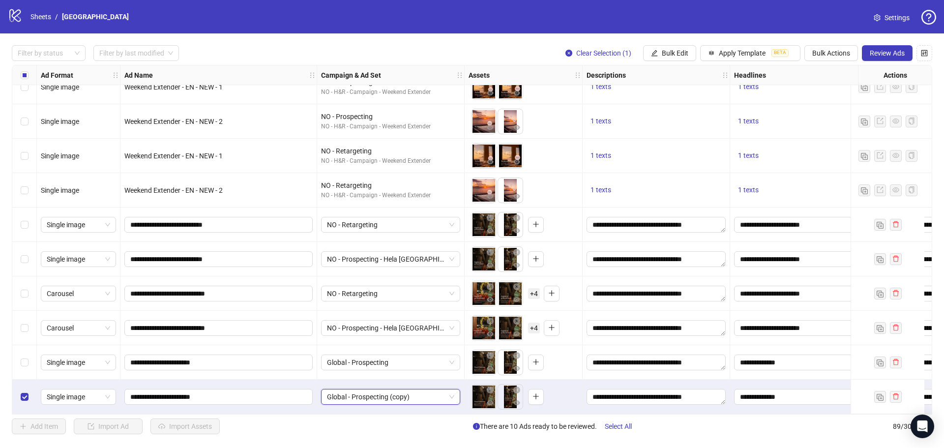
click at [414, 392] on span "Global - Prospecting (copy)" at bounding box center [390, 396] width 127 height 15
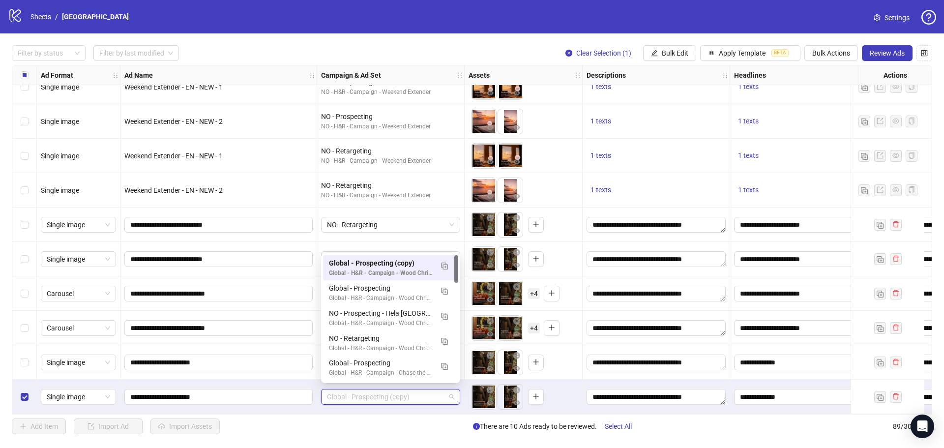
click at [380, 424] on div "Add Item Import Ad Import Assets There are 10 Ads ready to be reviewed. Select …" at bounding box center [472, 426] width 920 height 16
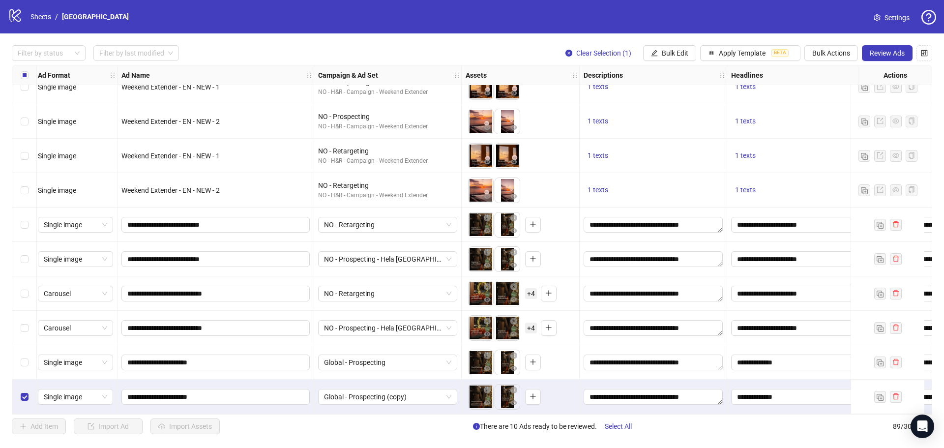
scroll to position [2737, 0]
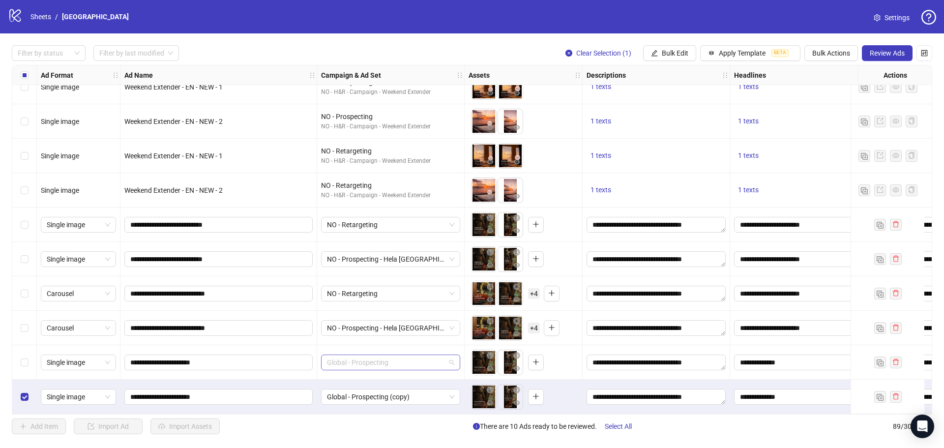
click at [365, 358] on span "Global - Prospecting" at bounding box center [390, 362] width 127 height 15
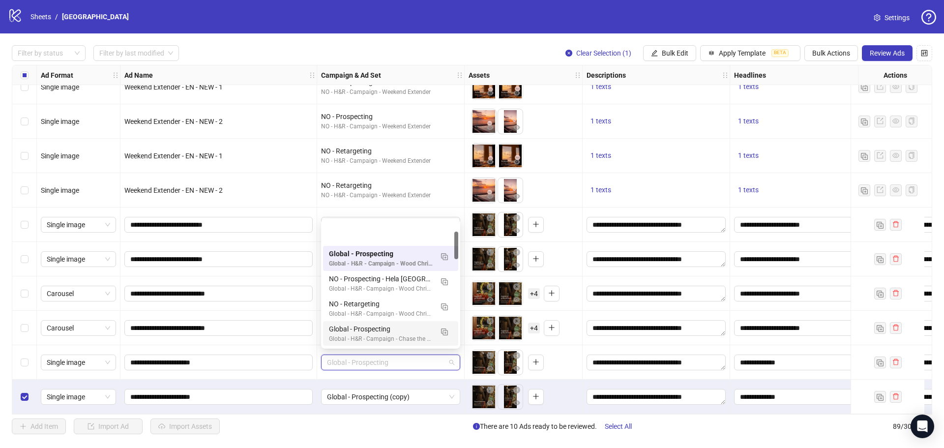
scroll to position [49, 0]
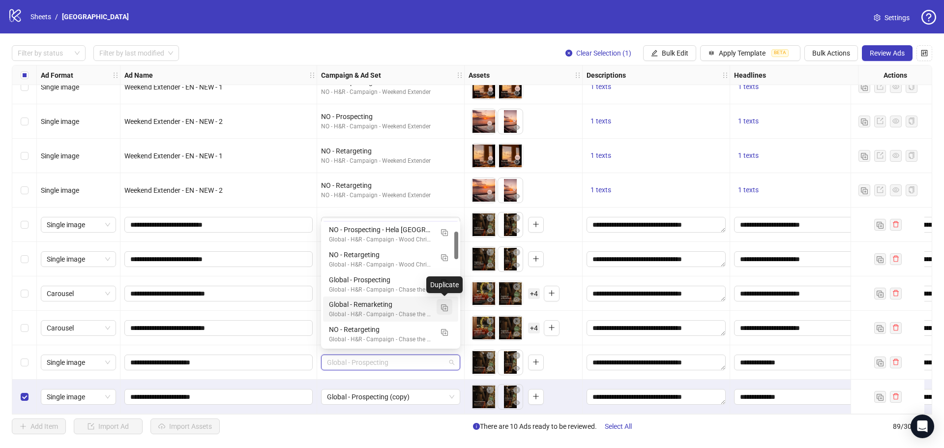
click at [446, 307] on img "button" at bounding box center [444, 307] width 7 height 7
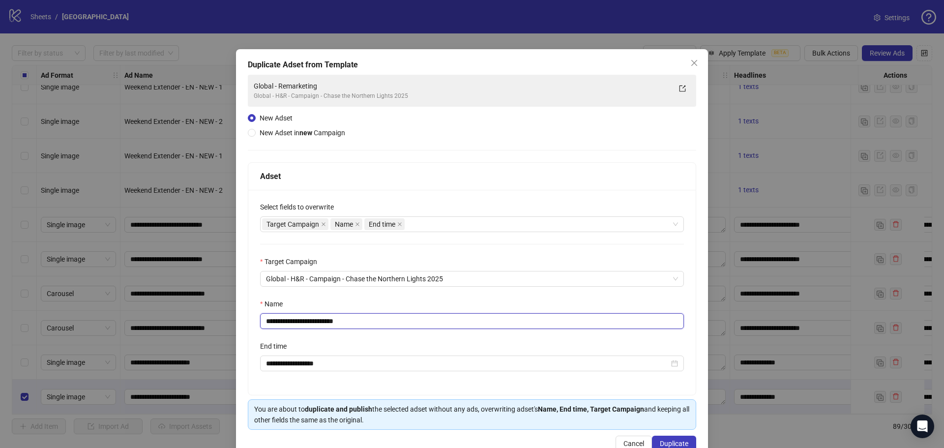
click at [368, 323] on input "**********" at bounding box center [472, 321] width 424 height 16
type input "**********"
click at [671, 441] on span "Duplicate" at bounding box center [673, 443] width 29 height 8
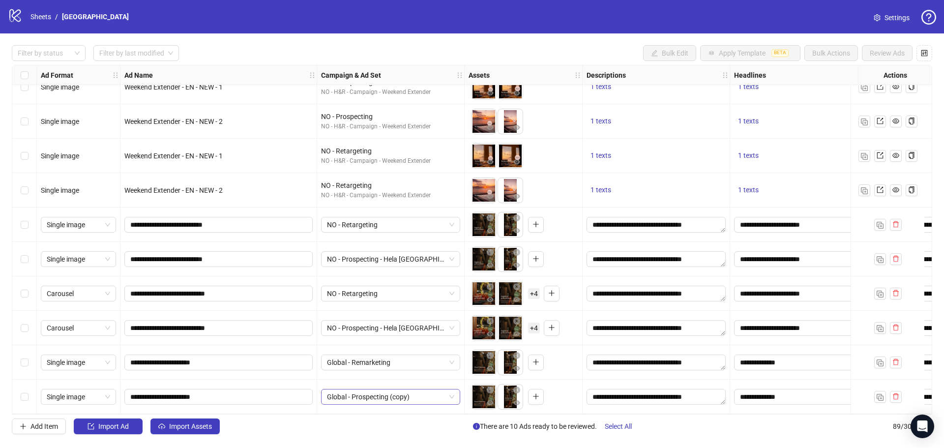
click at [425, 393] on span "Global - Prospecting (copy)" at bounding box center [390, 396] width 127 height 15
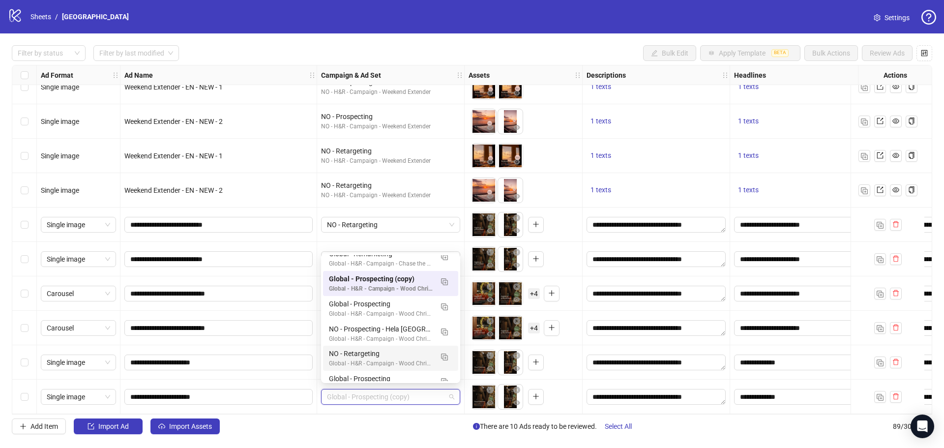
scroll to position [0, 0]
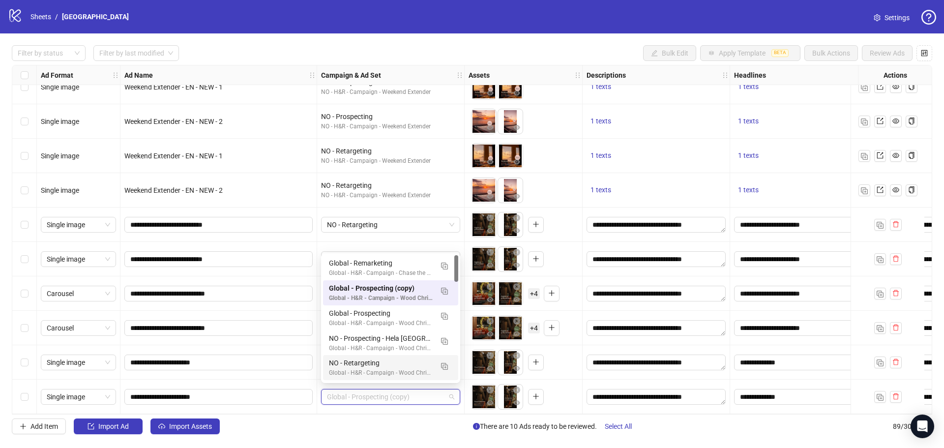
click at [405, 427] on div "Add Item Import Ad Import Assets There are 10 Ads ready to be reviewed. Select …" at bounding box center [472, 426] width 920 height 16
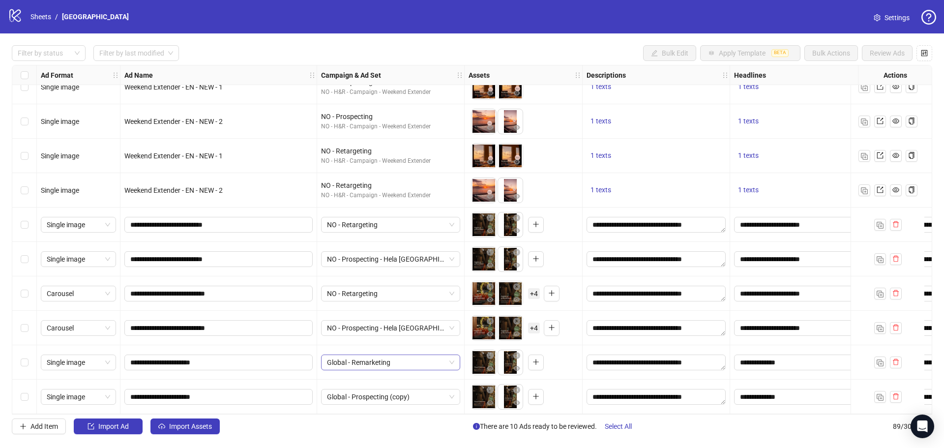
click at [390, 359] on span "Global - Remarketing" at bounding box center [390, 362] width 127 height 15
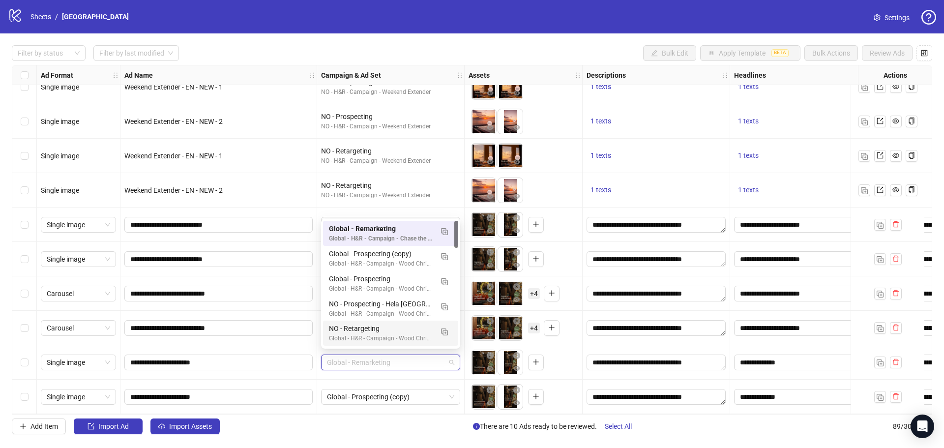
click at [407, 421] on div "Add Item Import Ad Import Assets There are 10 Ads ready to be reviewed. Select …" at bounding box center [472, 426] width 920 height 16
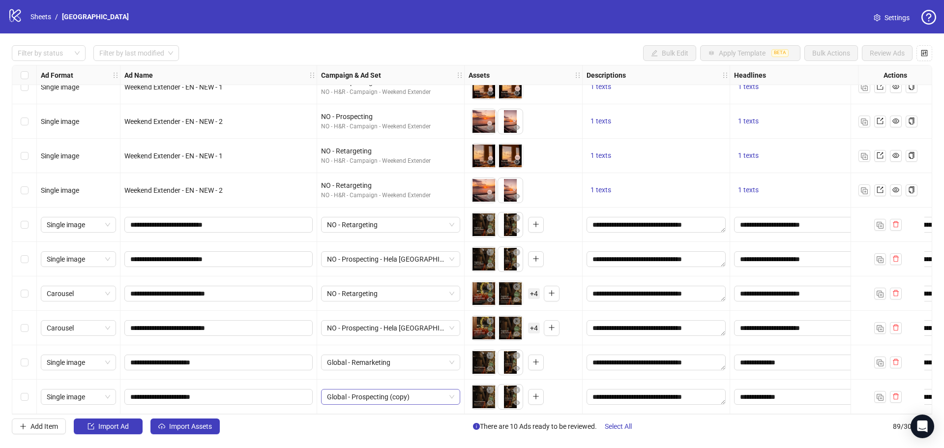
click at [407, 393] on span "Global - Prospecting (copy)" at bounding box center [390, 396] width 127 height 15
click at [421, 393] on span "Global - Prospecting (copy)" at bounding box center [390, 396] width 127 height 15
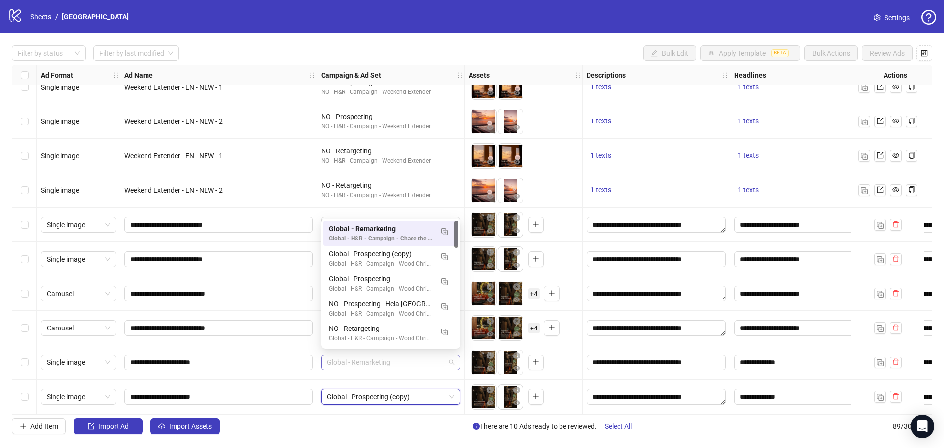
click at [401, 356] on span "Global - Remarketing" at bounding box center [390, 362] width 127 height 15
click at [442, 230] on img "button" at bounding box center [444, 231] width 7 height 7
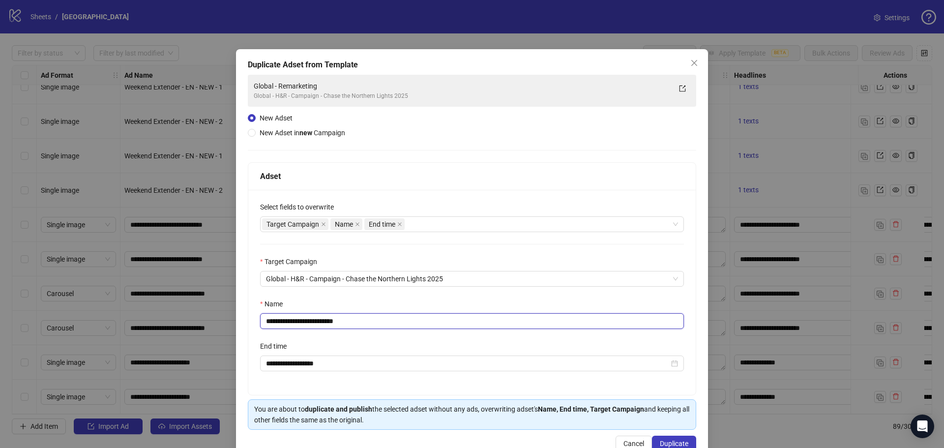
click at [367, 317] on input "**********" at bounding box center [472, 321] width 424 height 16
click at [385, 278] on span "Global - H&R - Campaign - Chase the Northern Lights 2025" at bounding box center [472, 278] width 412 height 15
type input "**********"
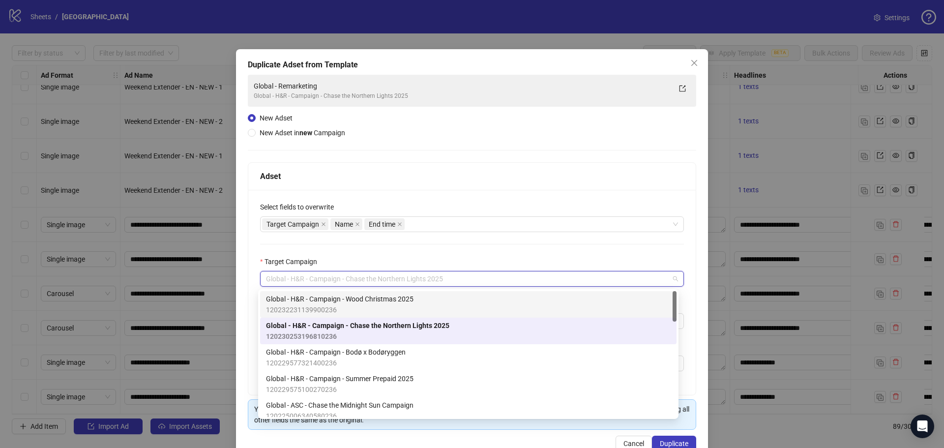
click at [390, 295] on span "Global - H&R - Campaign - Wood Christmas 2025" at bounding box center [339, 298] width 147 height 11
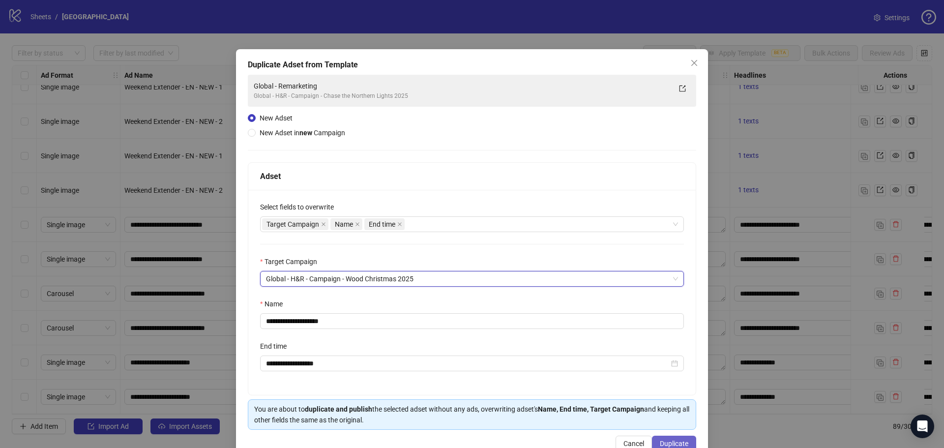
click at [679, 443] on span "Duplicate" at bounding box center [673, 443] width 29 height 8
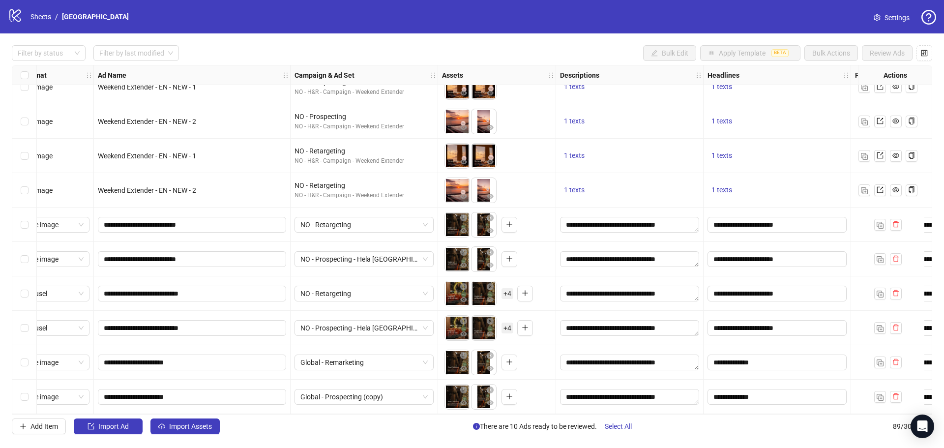
scroll to position [2737, 0]
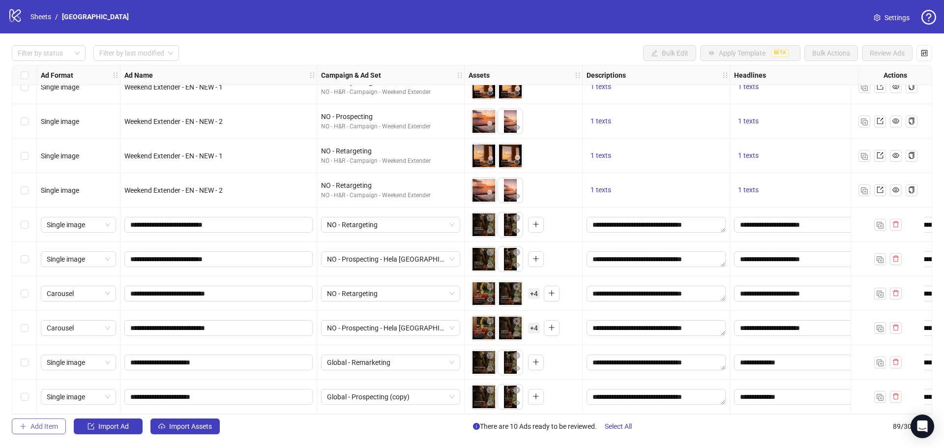
click at [36, 424] on span "Add Item" at bounding box center [44, 426] width 28 height 8
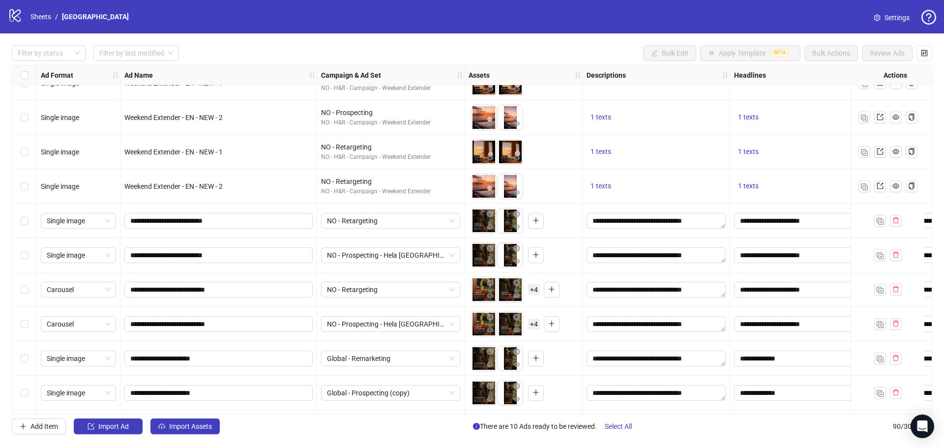
scroll to position [2771, 0]
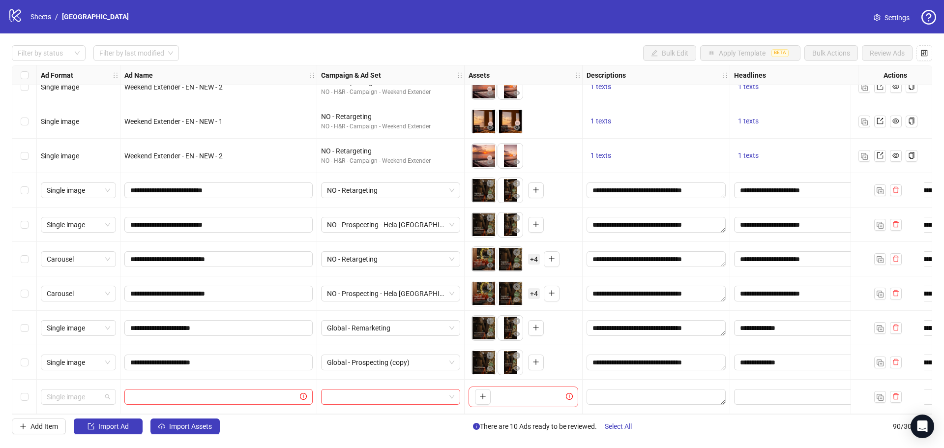
click at [101, 392] on span "Single image" at bounding box center [78, 396] width 63 height 15
click at [78, 325] on div "Carousel" at bounding box center [78, 325] width 59 height 11
click at [190, 393] on input "text" at bounding box center [214, 396] width 168 height 11
click at [234, 288] on input "**********" at bounding box center [217, 293] width 174 height 11
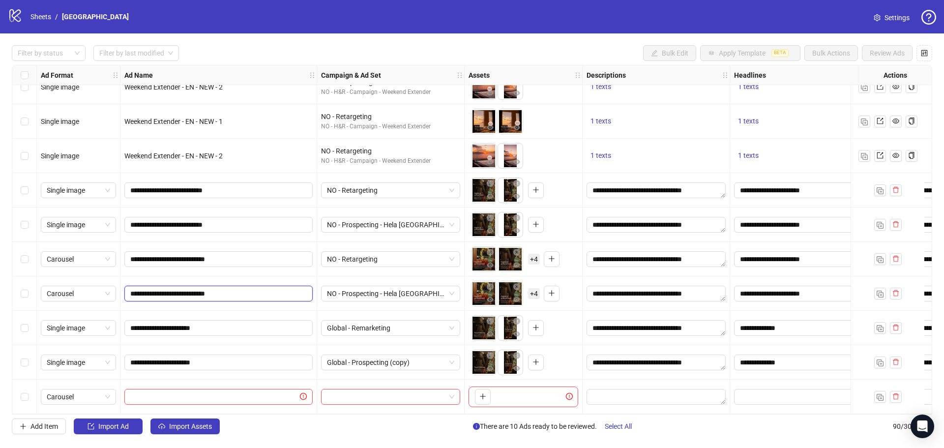
click at [234, 288] on input "**********" at bounding box center [217, 293] width 174 height 11
click at [215, 395] on input "text" at bounding box center [214, 396] width 168 height 11
paste input "**********"
click at [196, 392] on input "**********" at bounding box center [217, 396] width 174 height 11
type input "**********"
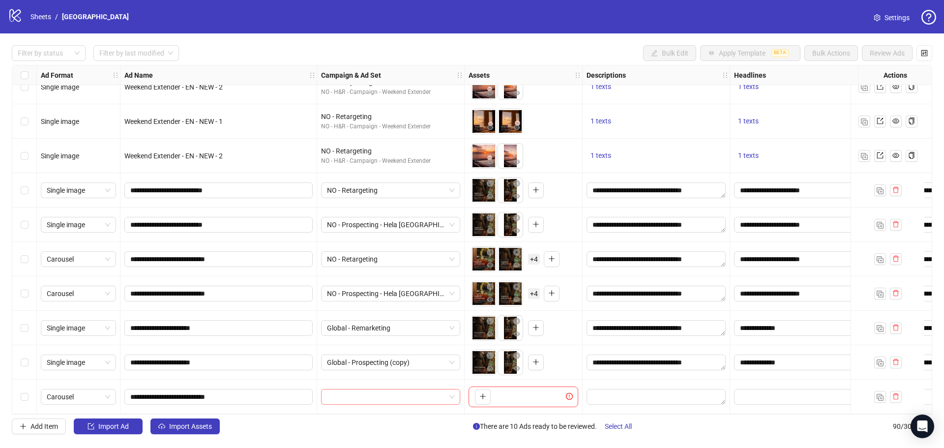
click at [413, 389] on input "search" at bounding box center [386, 396] width 118 height 15
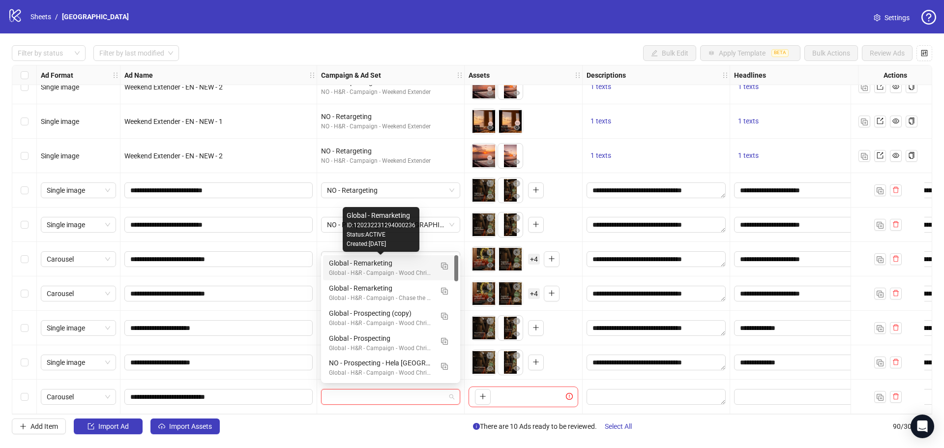
click at [416, 267] on div "Global - Remarketing" at bounding box center [381, 263] width 104 height 11
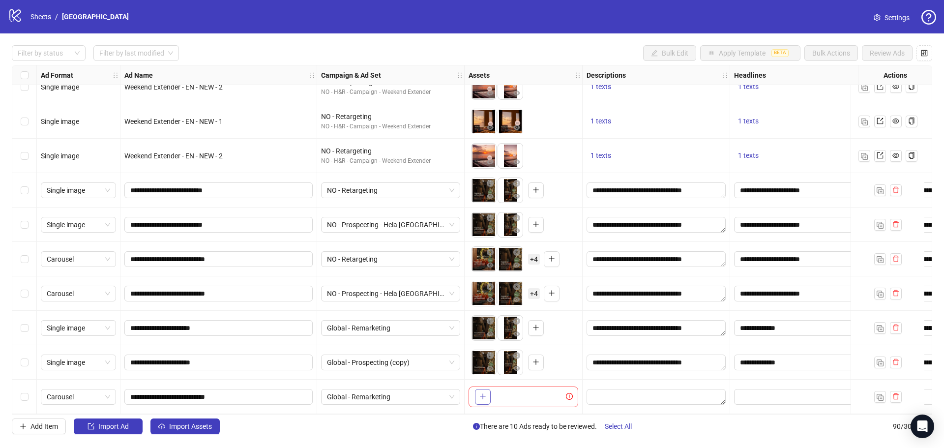
click at [482, 395] on icon "plus" at bounding box center [482, 396] width 7 height 7
click at [481, 393] on icon "plus" at bounding box center [482, 396] width 7 height 7
click at [534, 395] on span "+ 4" at bounding box center [534, 396] width 12 height 11
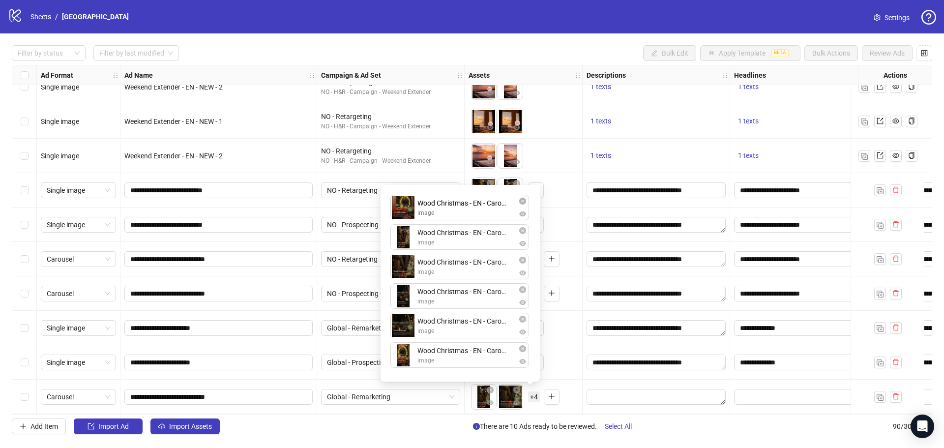
drag, startPoint x: 408, startPoint y: 329, endPoint x: 408, endPoint y: 208, distance: 120.4
click at [408, 208] on div "Wood Christmas - EN - Carousel - Story 2 image Wood Christmas - EN - Carousel -…" at bounding box center [459, 283] width 147 height 185
drag, startPoint x: 406, startPoint y: 269, endPoint x: 408, endPoint y: 236, distance: 33.0
click at [408, 238] on div "Wood Christmas - EN - Carousel - Feed 1 image Wood Christmas - EN - Carousel - …" at bounding box center [459, 283] width 147 height 185
drag, startPoint x: 401, startPoint y: 328, endPoint x: 401, endPoint y: 259, distance: 68.3
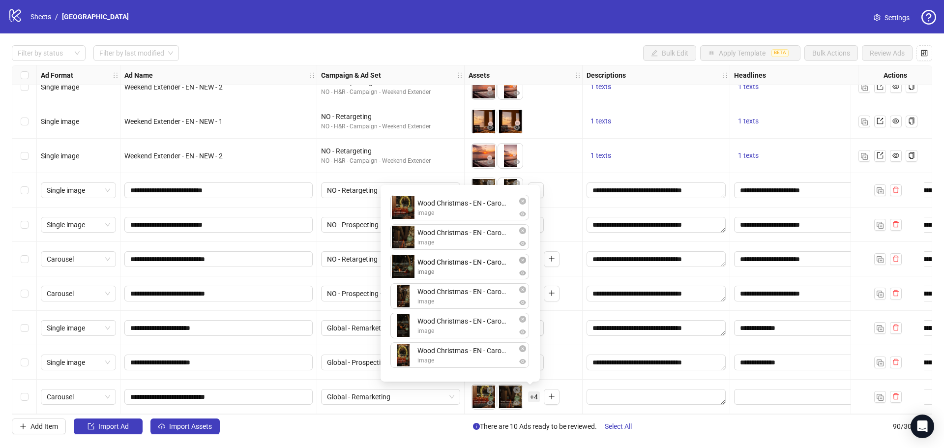
click at [401, 259] on div "Wood Christmas - EN - Carousel - Feed 1 image Wood Christmas - EN - Carousel - …" at bounding box center [459, 283] width 147 height 185
drag, startPoint x: 408, startPoint y: 357, endPoint x: 409, endPoint y: 295, distance: 61.9
click at [409, 295] on div "Wood Christmas - EN - Carousel - Feed 1 image Wood Christmas - EN - Carousel - …" at bounding box center [459, 283] width 147 height 185
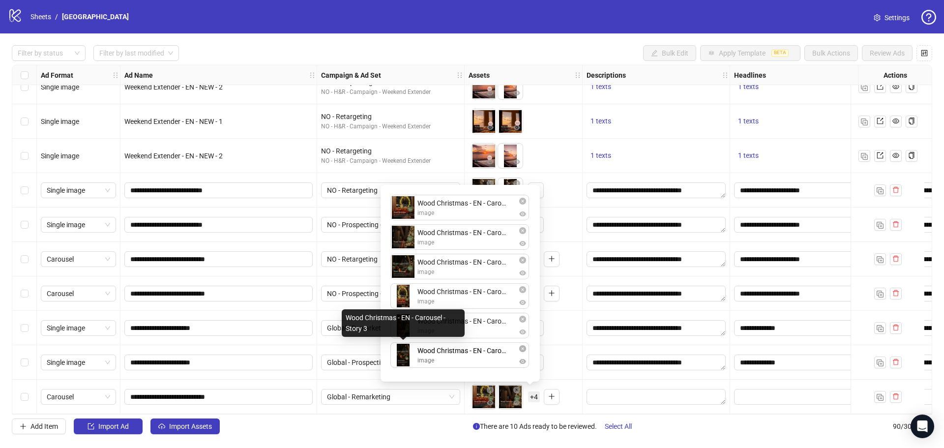
click at [408, 362] on div "Wood Christmas - EN - Carousel - Feed 1 image Wood Christmas - EN - Carousel - …" at bounding box center [459, 283] width 147 height 185
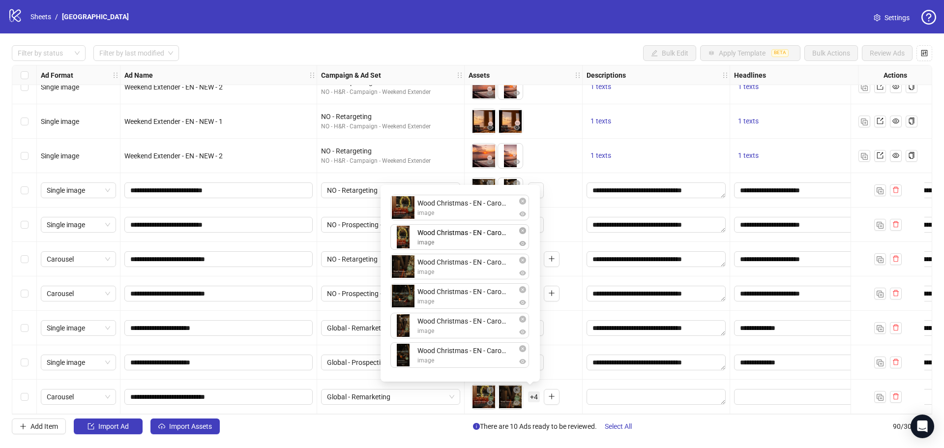
drag, startPoint x: 406, startPoint y: 298, endPoint x: 401, endPoint y: 237, distance: 61.1
click at [401, 237] on div "Wood Christmas - EN - Carousel - Feed 1 image Wood Christmas - EN - Carousel - …" at bounding box center [459, 283] width 147 height 185
drag, startPoint x: 401, startPoint y: 237, endPoint x: 405, endPoint y: 292, distance: 55.7
drag, startPoint x: 416, startPoint y: 430, endPoint x: 427, endPoint y: 421, distance: 13.3
click at [416, 430] on div "Add Item Import Ad Import Assets There are 10 Ads ready to be reviewed. Select …" at bounding box center [472, 426] width 920 height 16
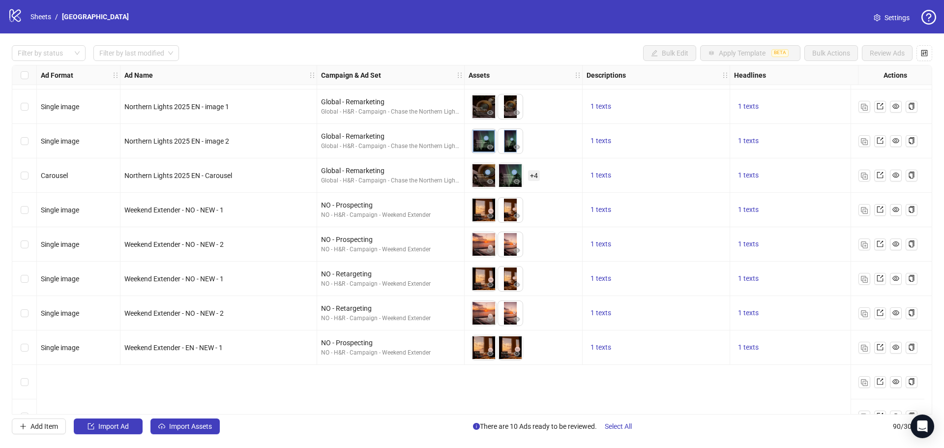
scroll to position [2378, 0]
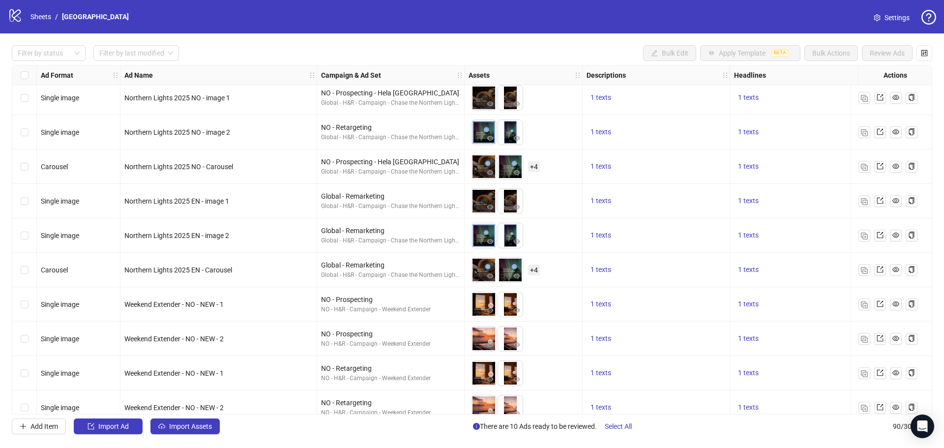
click at [533, 268] on span "+ 4" at bounding box center [534, 269] width 12 height 11
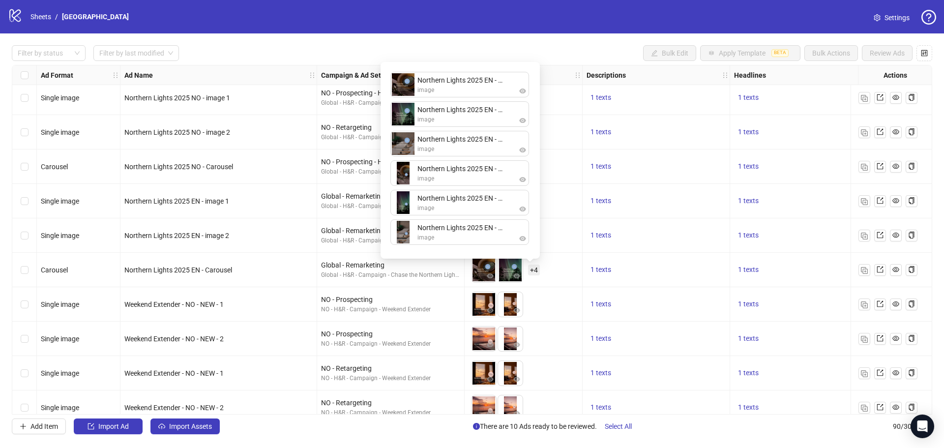
click at [554, 44] on div "Filter by status Filter by last modified Bulk Edit Apply Template BETA Bulk Act…" at bounding box center [472, 239] width 944 height 412
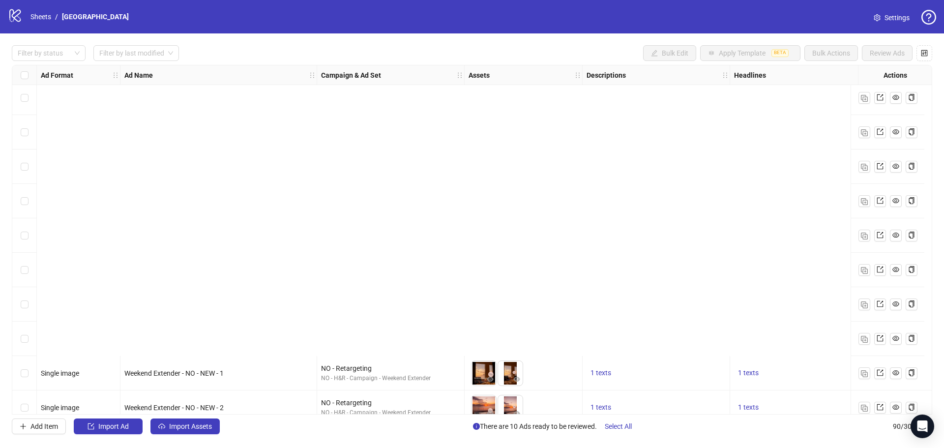
scroll to position [2771, 0]
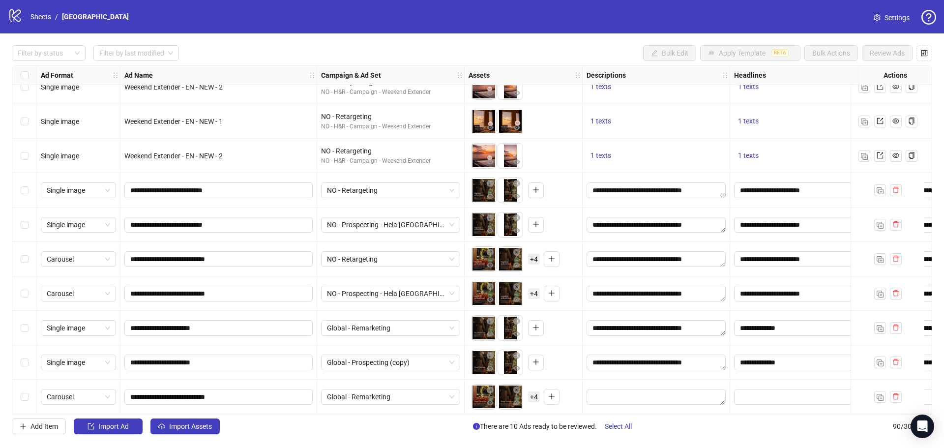
click at [532, 393] on span "+ 4" at bounding box center [534, 396] width 12 height 11
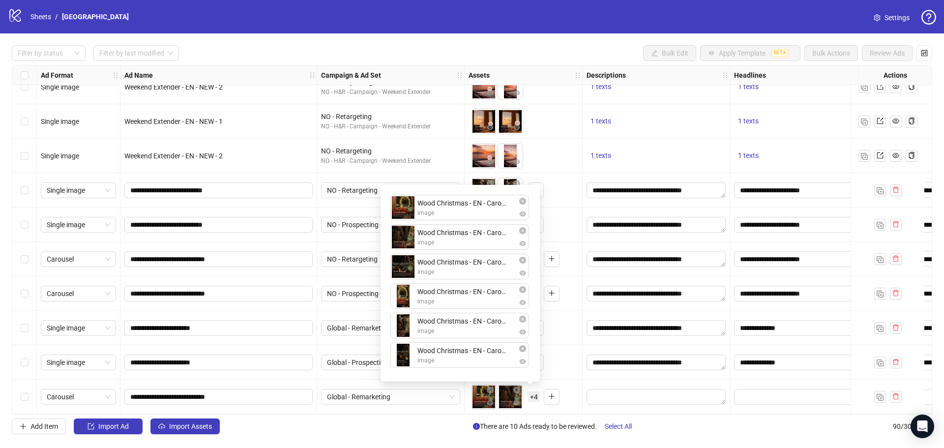
click at [653, 421] on div "Add Item Import Ad Import Assets There are 10 Ads ready to be reviewed. Select …" at bounding box center [472, 426] width 920 height 16
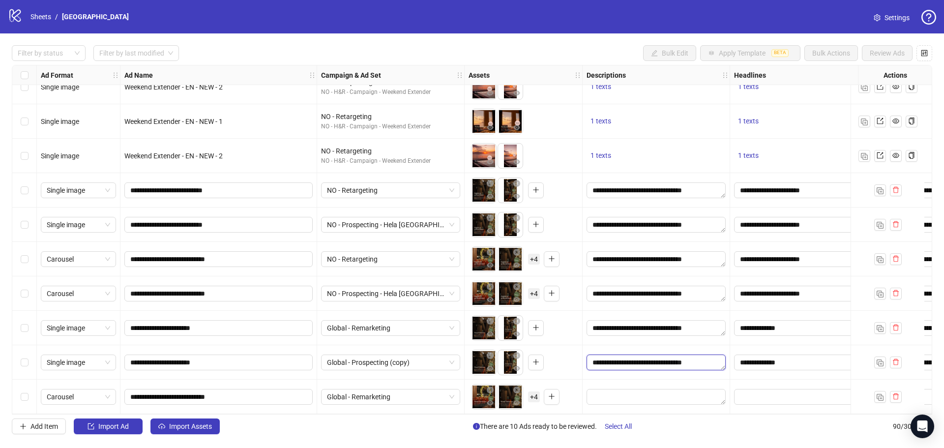
click at [668, 360] on textarea "**********" at bounding box center [655, 362] width 139 height 16
click at [656, 359] on textarea "**********" at bounding box center [656, 359] width 0 height 0
click at [668, 360] on textarea "**********" at bounding box center [643, 363] width 101 height 21
click at [637, 416] on div "Filter by status Filter by last modified Bulk Edit Apply Template BETA Bulk Act…" at bounding box center [472, 239] width 944 height 412
click at [637, 396] on textarea "Edit values" at bounding box center [655, 397] width 139 height 16
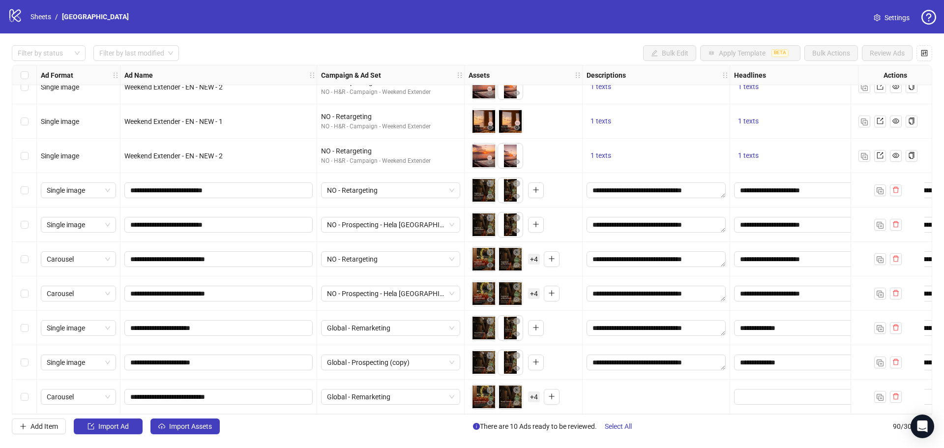
type textarea "**********"
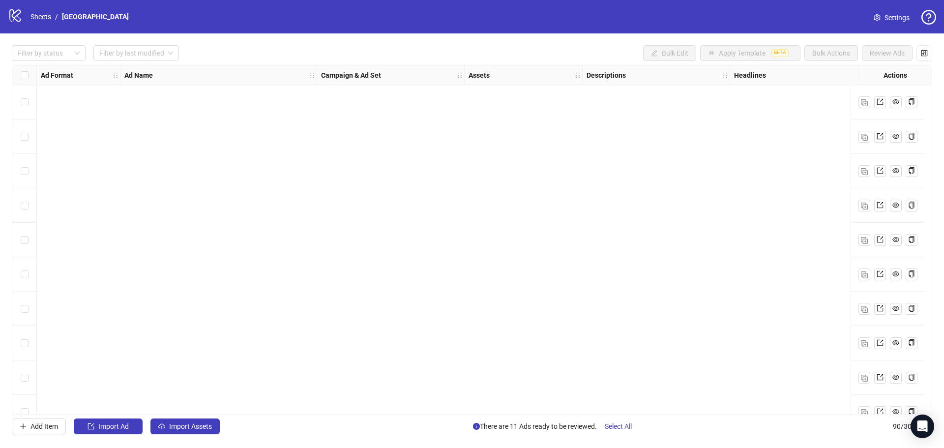
scroll to position [2771, 0]
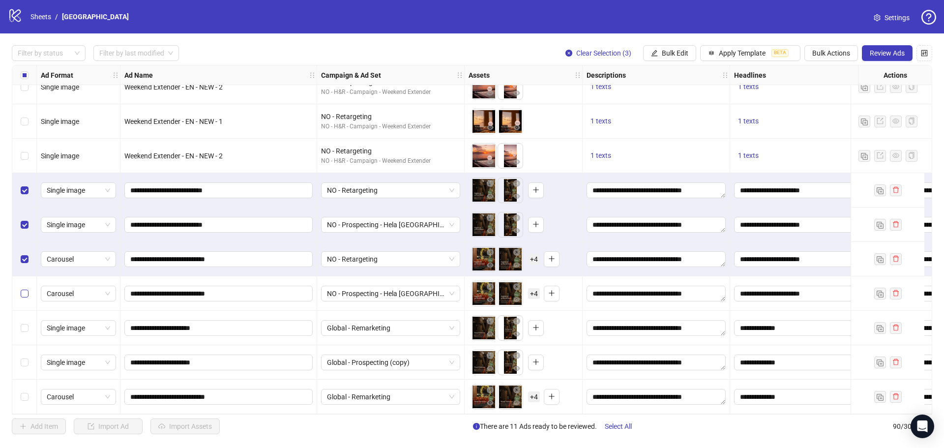
click at [22, 288] on label "Select row 87" at bounding box center [25, 293] width 8 height 11
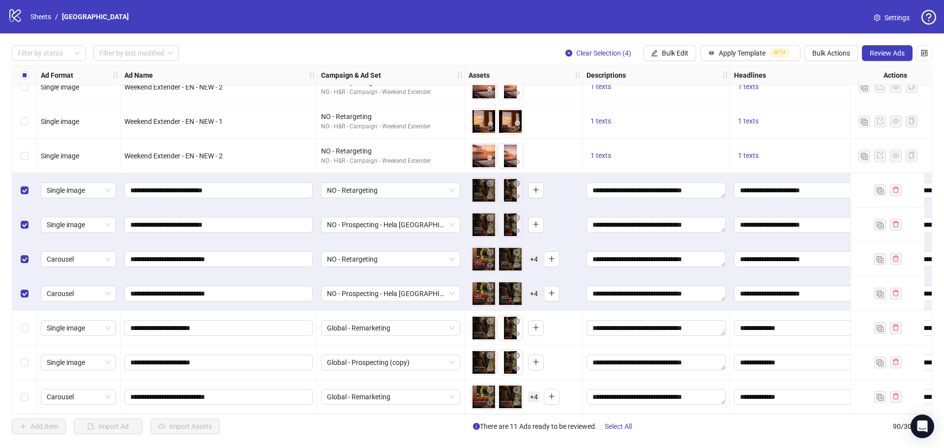
click at [25, 329] on label "Select row 88" at bounding box center [25, 327] width 8 height 11
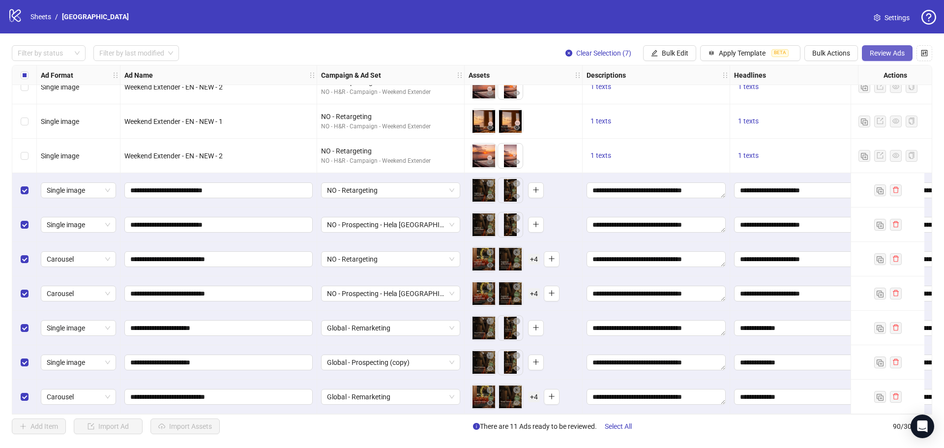
click at [885, 48] on button "Review Ads" at bounding box center [886, 53] width 51 height 16
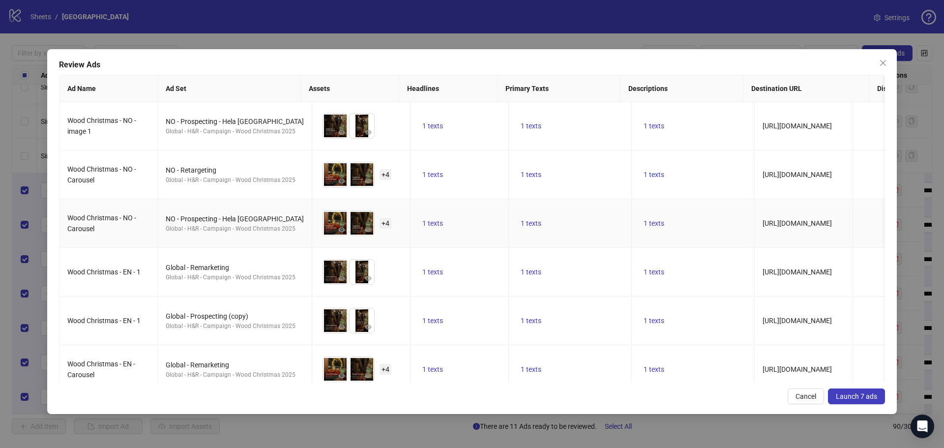
scroll to position [68, 0]
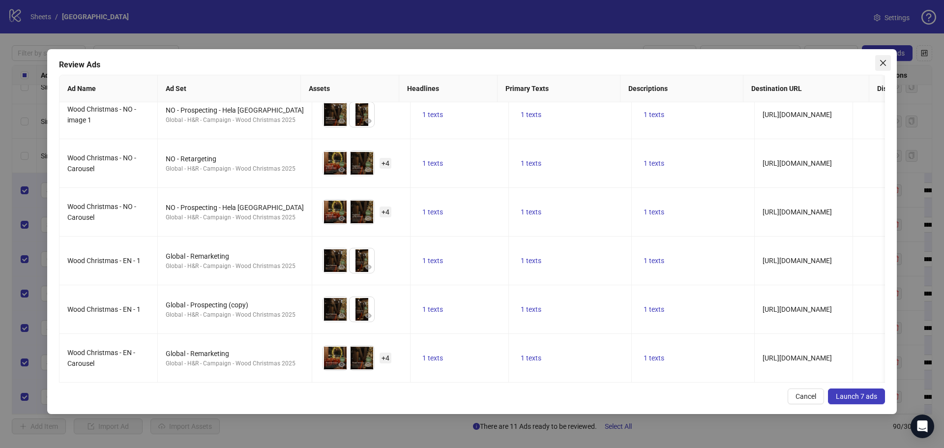
click at [887, 62] on span "Close" at bounding box center [883, 63] width 16 height 8
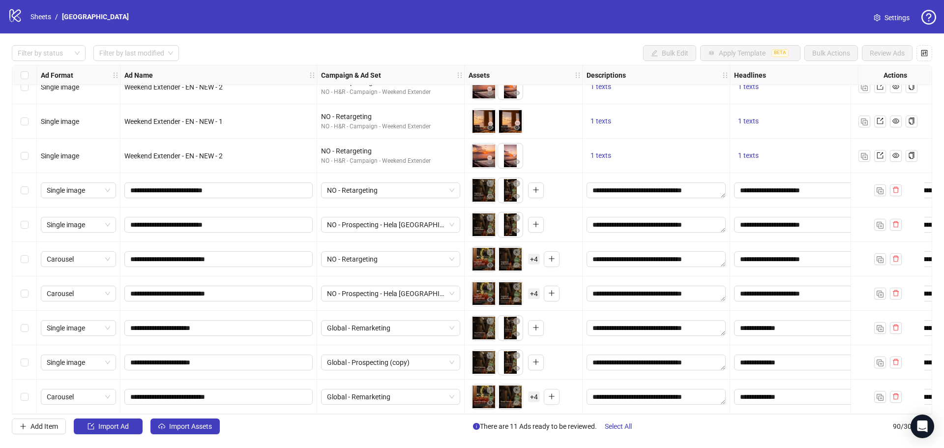
click at [19, 396] on div "Select row 90" at bounding box center [24, 396] width 25 height 34
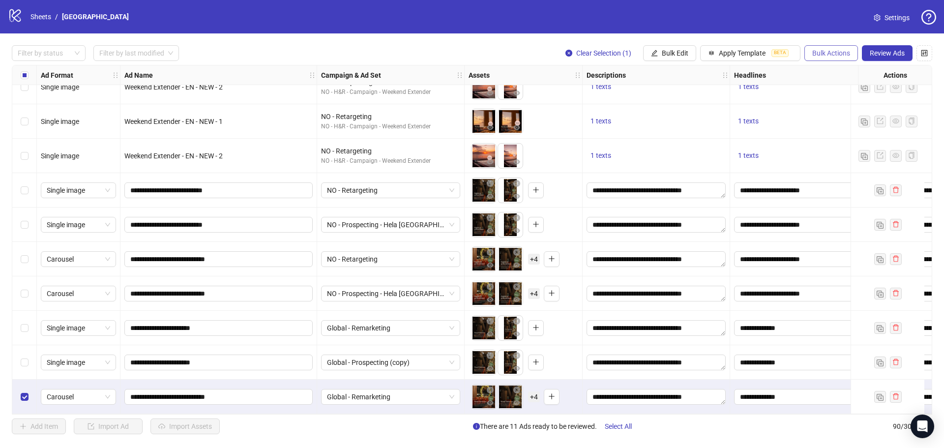
click at [818, 49] on span "Bulk Actions" at bounding box center [831, 53] width 38 height 8
click at [826, 104] on span "Duplicate with assets" at bounding box center [844, 104] width 67 height 11
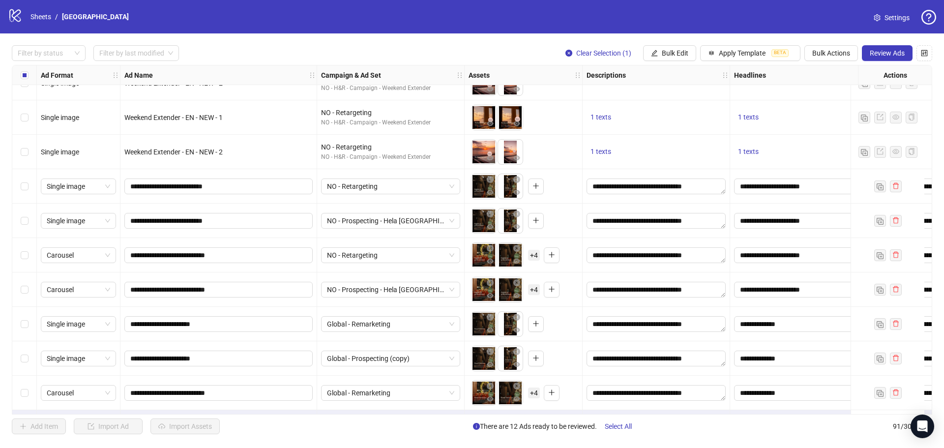
scroll to position [2806, 0]
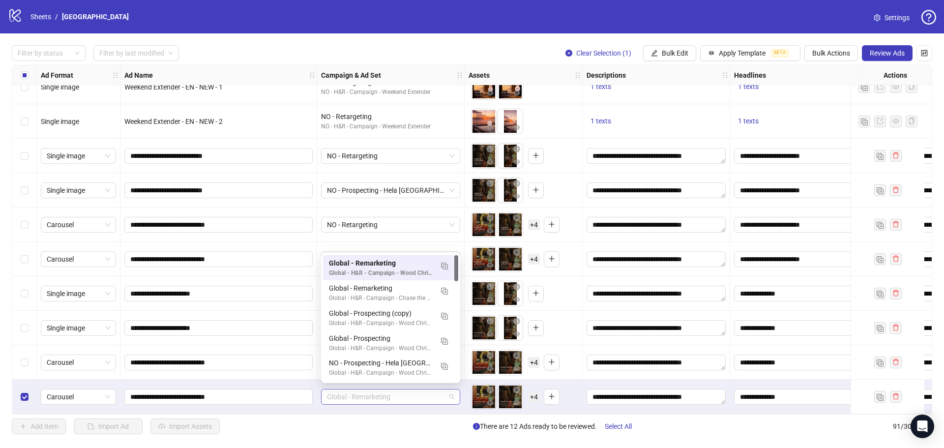
click at [405, 399] on span "Global - Remarketing" at bounding box center [390, 396] width 127 height 15
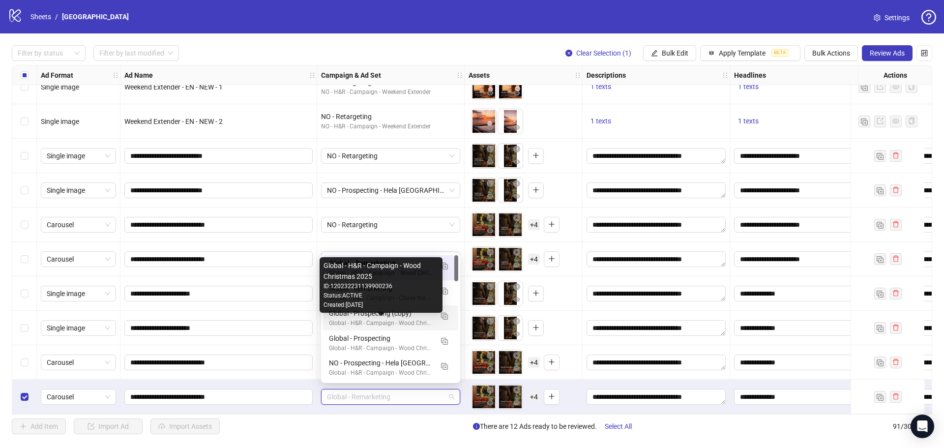
click at [422, 319] on div "Global - H&R - Campaign - Wood Christmas 2025" at bounding box center [381, 322] width 104 height 9
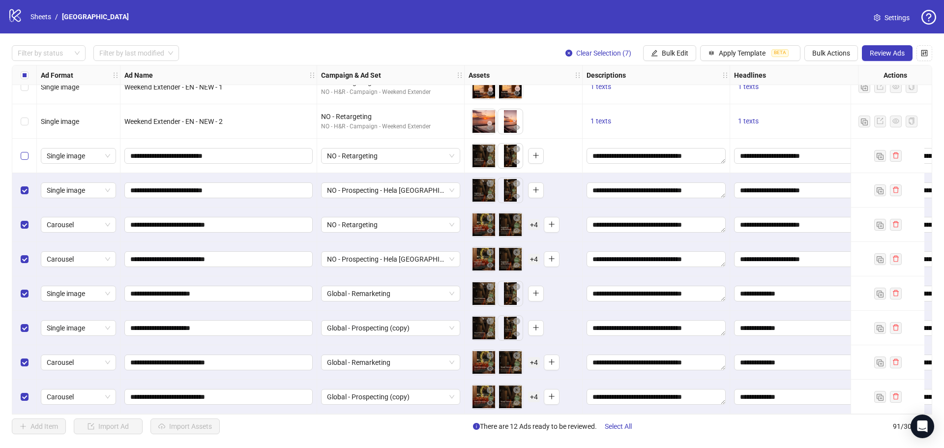
click at [21, 150] on label "Select row 84" at bounding box center [25, 155] width 8 height 11
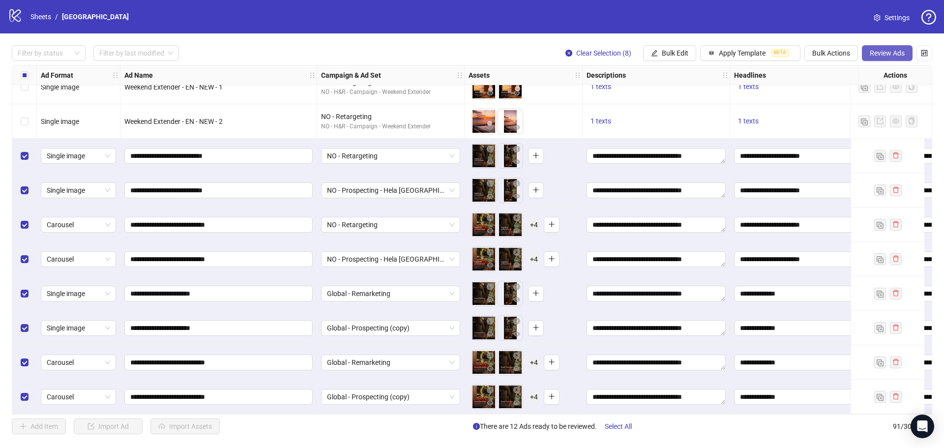
click at [889, 52] on span "Review Ads" at bounding box center [886, 53] width 35 height 8
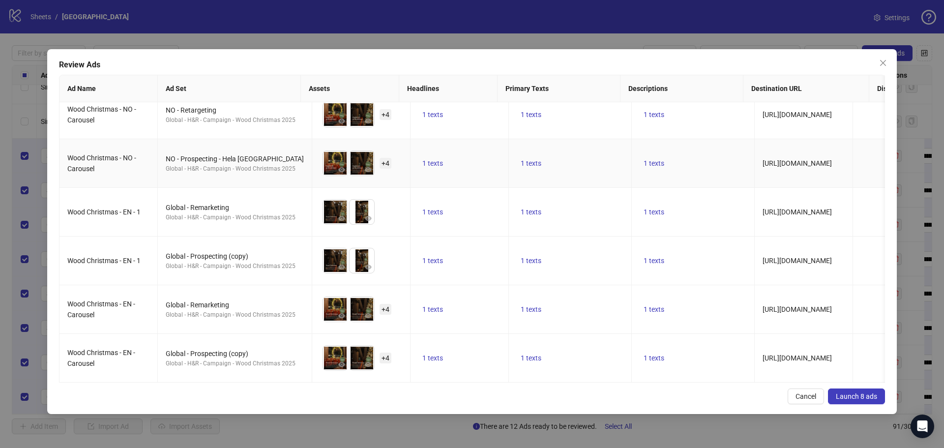
scroll to position [0, 0]
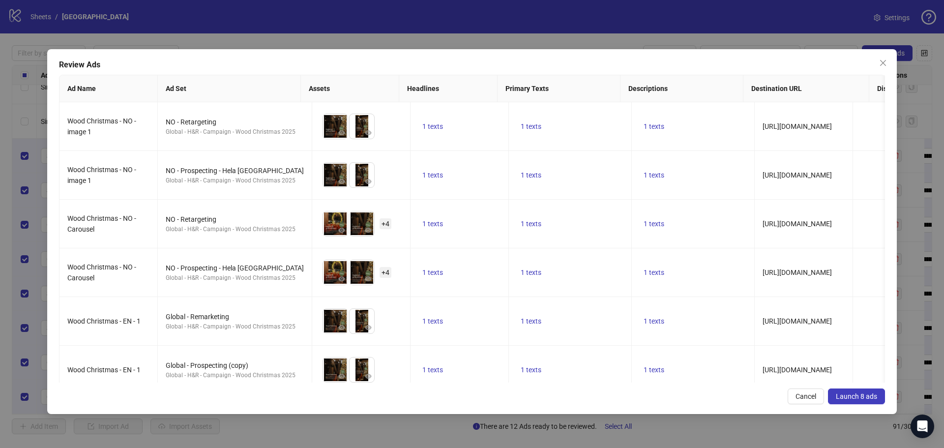
click at [863, 396] on span "Launch 8 ads" at bounding box center [855, 396] width 41 height 8
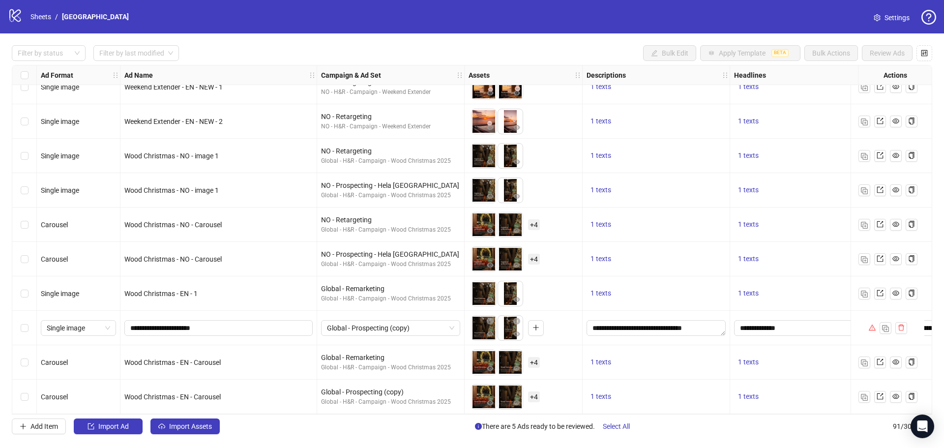
click at [411, 430] on div "Add Item Import Ad Import Assets There are 5 Ads ready to be reviewed. Select A…" at bounding box center [472, 426] width 920 height 16
